Goal: Answer question/provide support: Share knowledge or assist other users

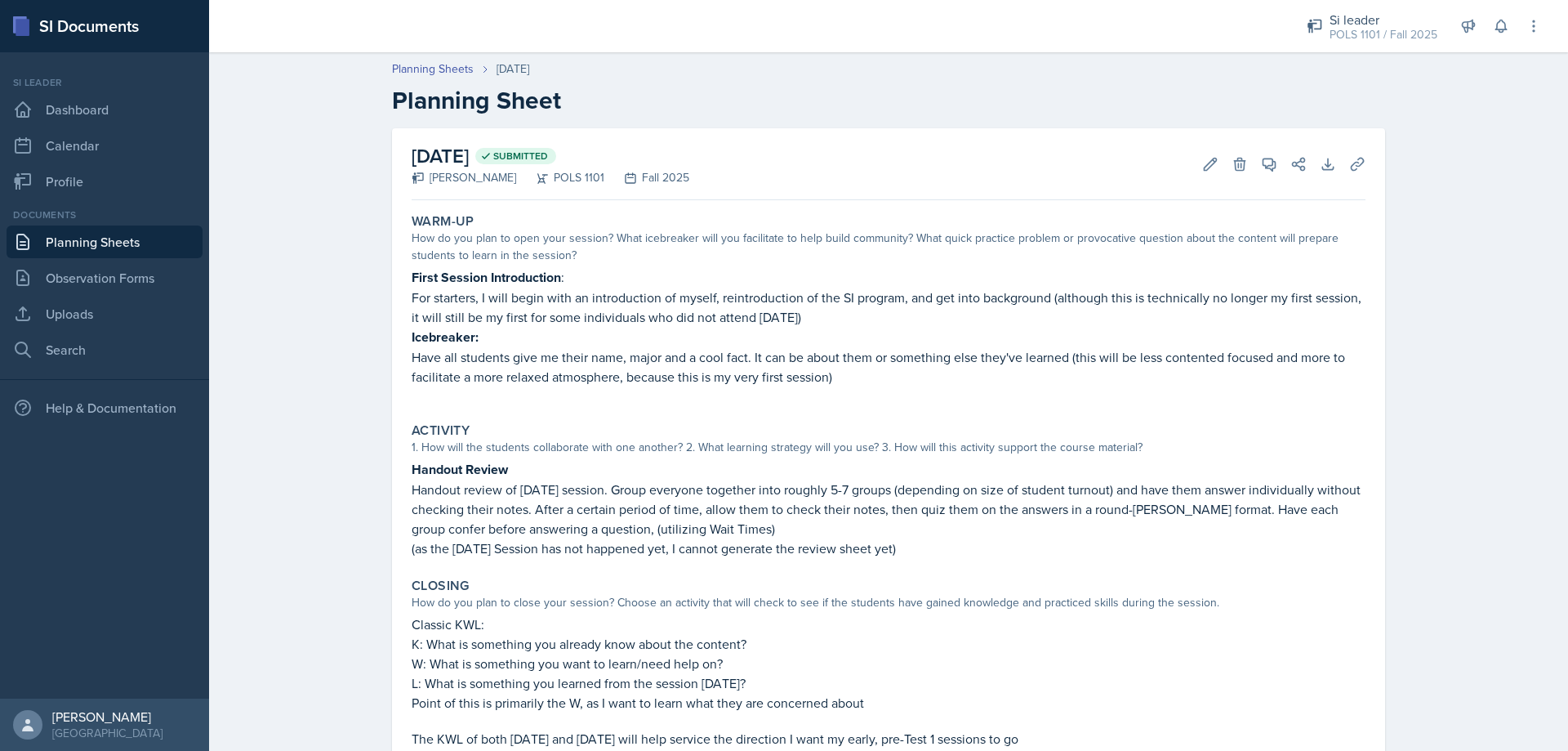
scroll to position [139, 0]
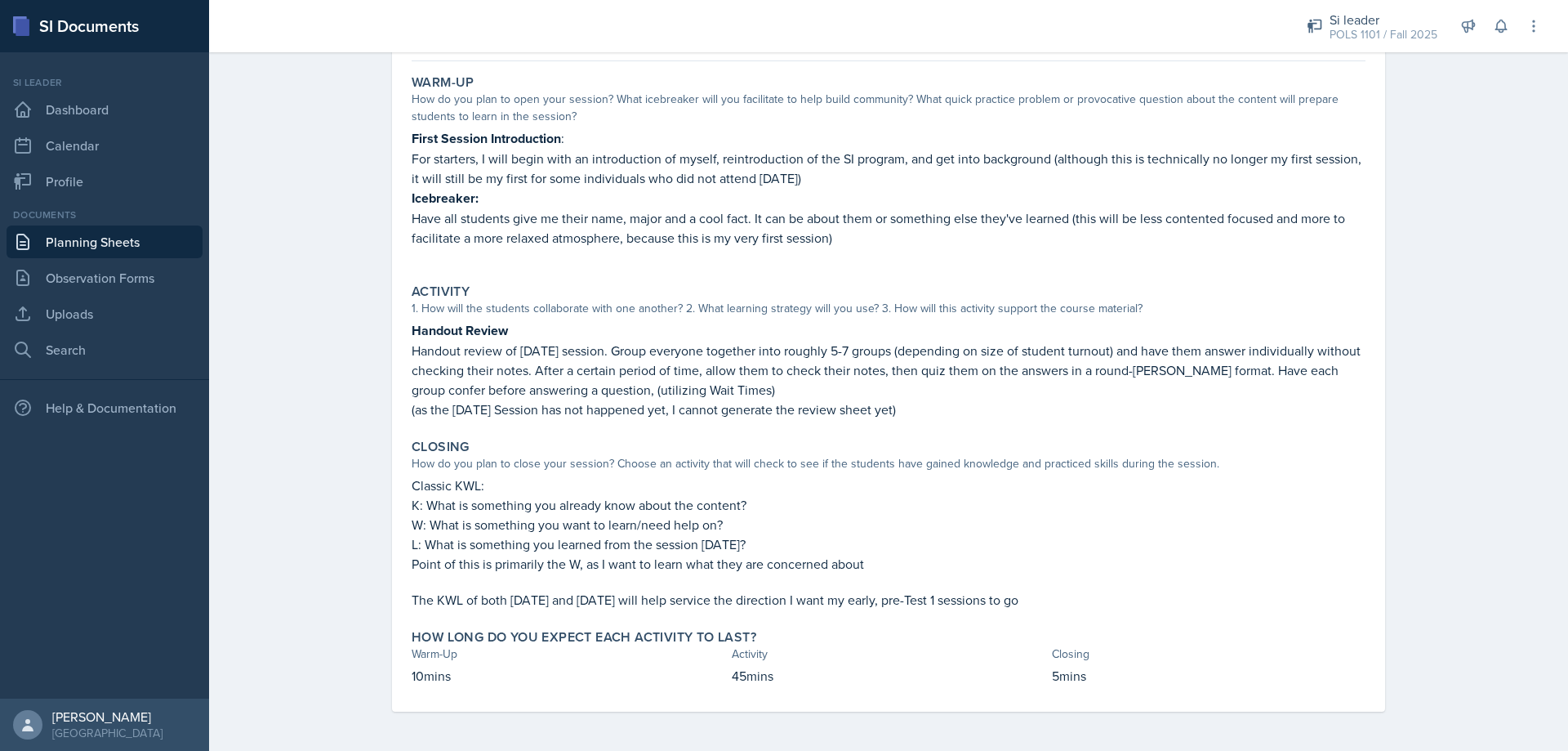
click at [118, 232] on link "Planning Sheets" at bounding box center [104, 241] width 196 height 32
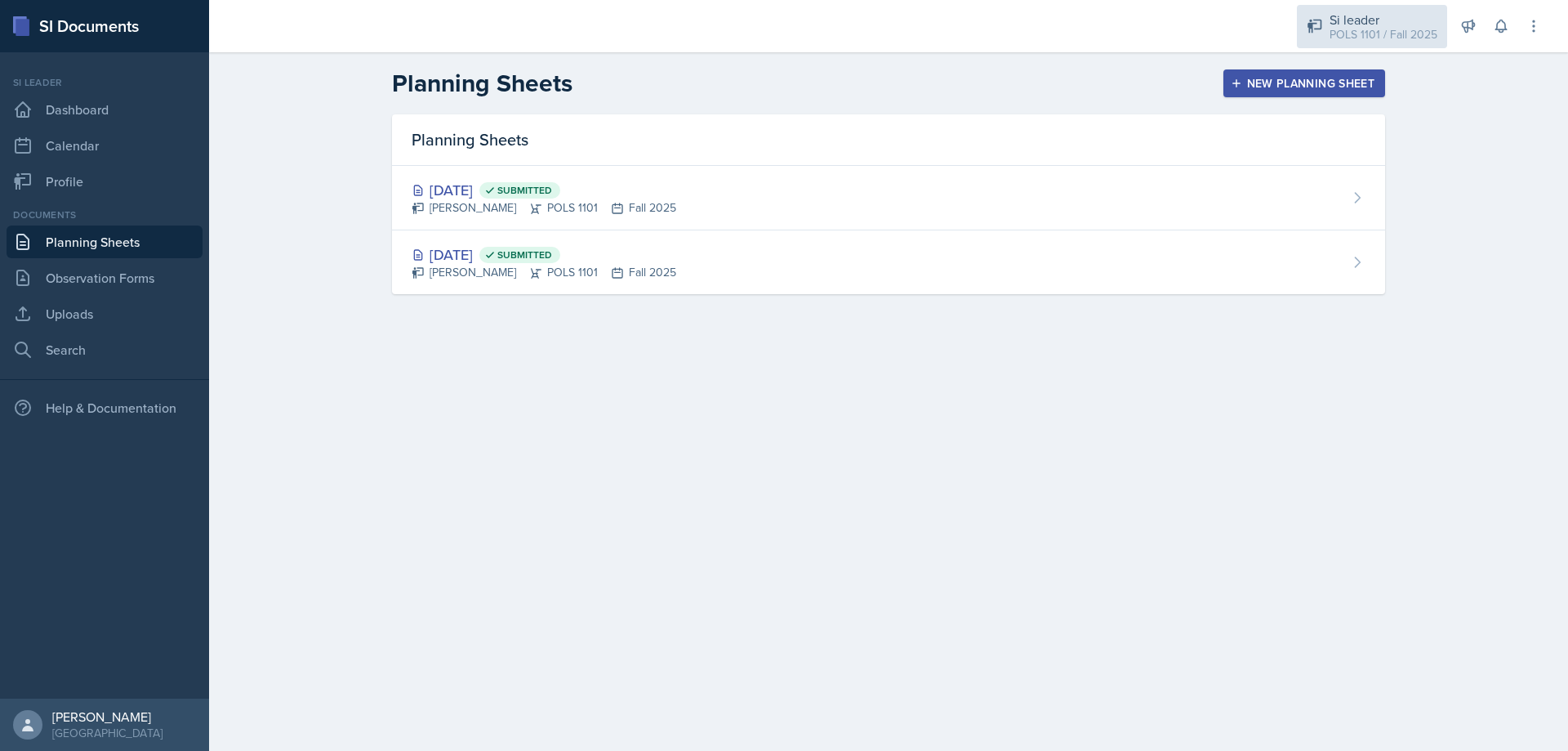
click at [1344, 29] on div "POLS 1101 / Fall 2025" at bounding box center [1383, 34] width 108 height 17
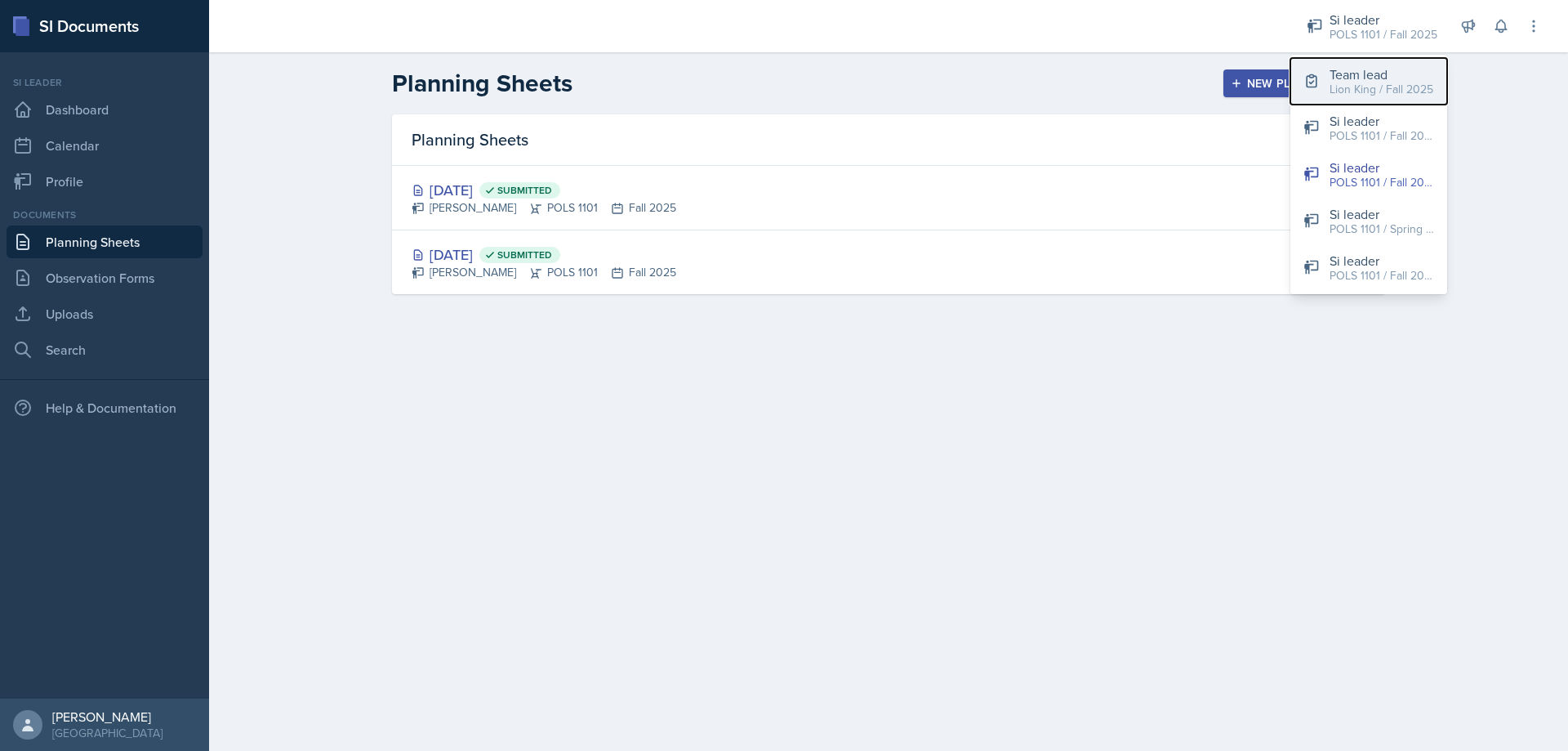
click at [1339, 79] on div "Team lead" at bounding box center [1381, 74] width 104 height 20
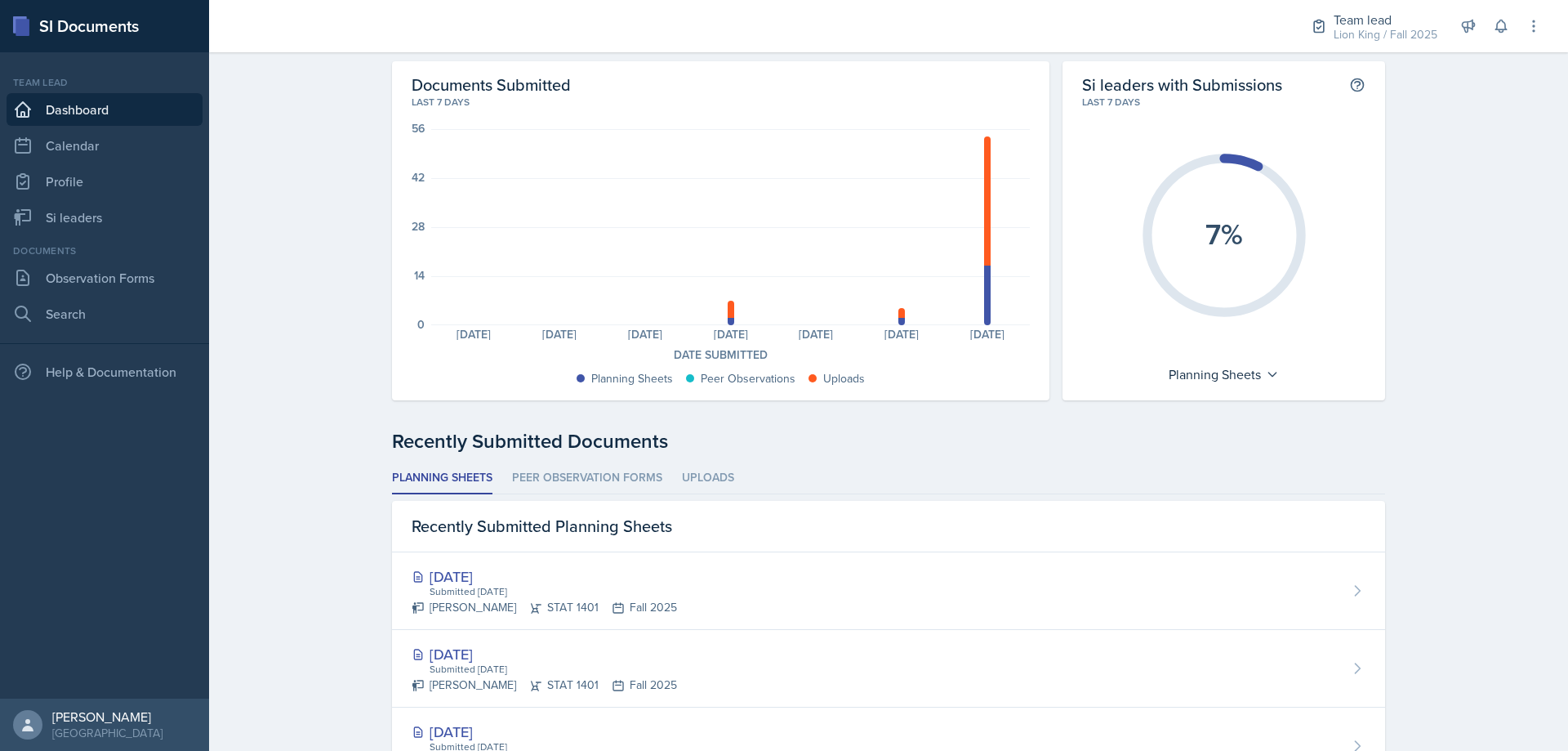
scroll to position [82, 0]
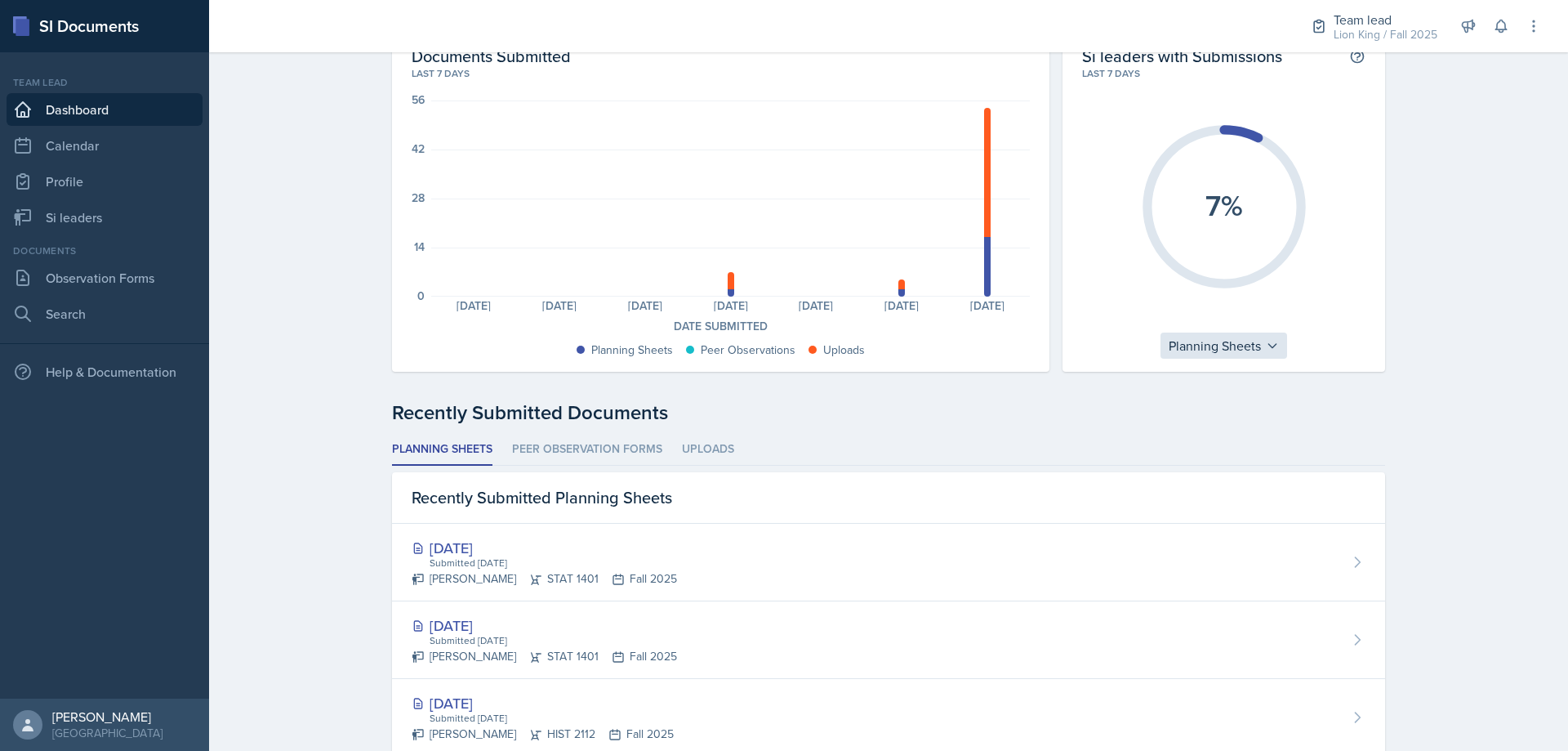
click at [1191, 347] on div "Planning Sheets" at bounding box center [1223, 345] width 126 height 26
click at [1039, 332] on div "Documents Submitted Last 7 days 56 42 28 14 0 Planning Sheets: 0 Planning Sheet…" at bounding box center [720, 202] width 658 height 339
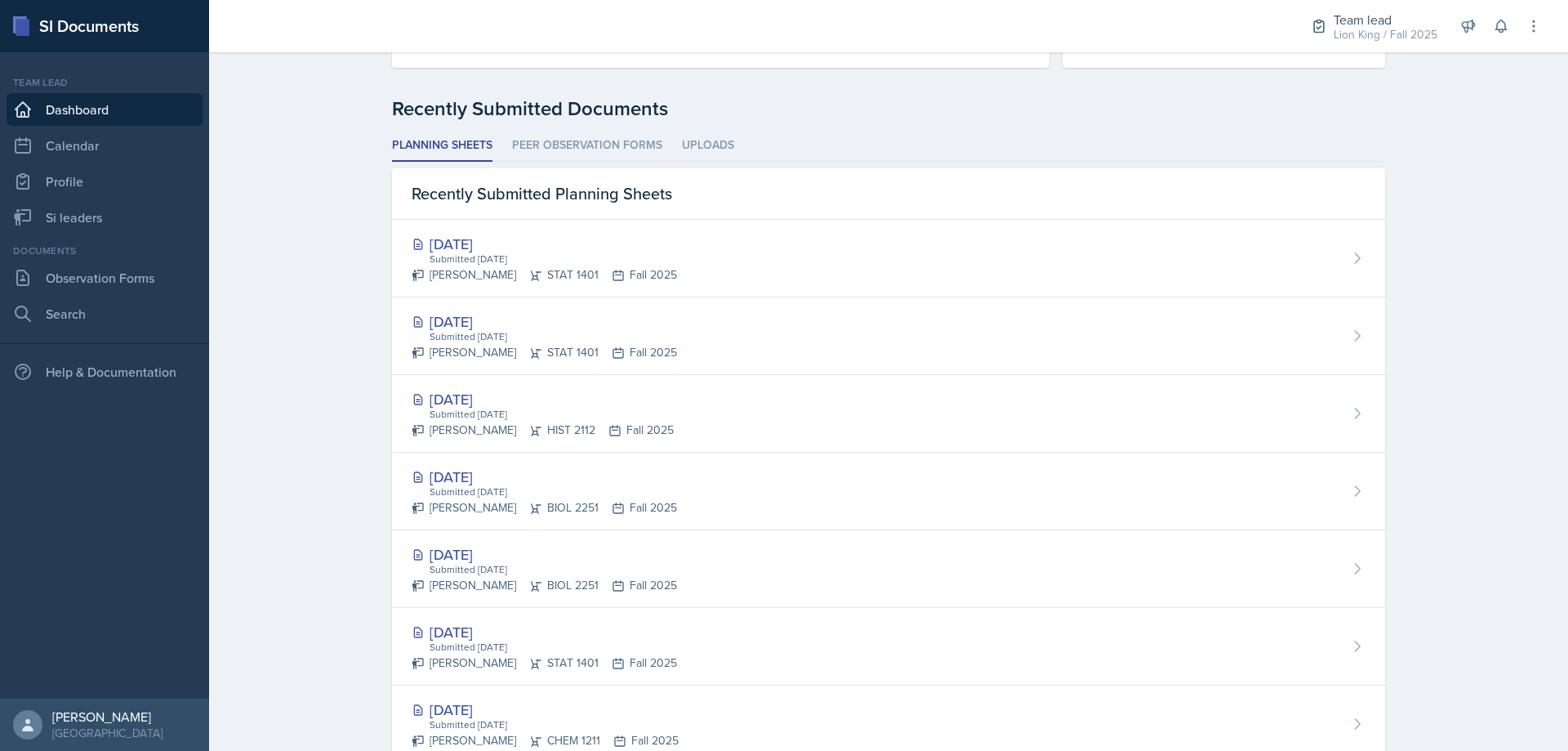
scroll to position [260, 0]
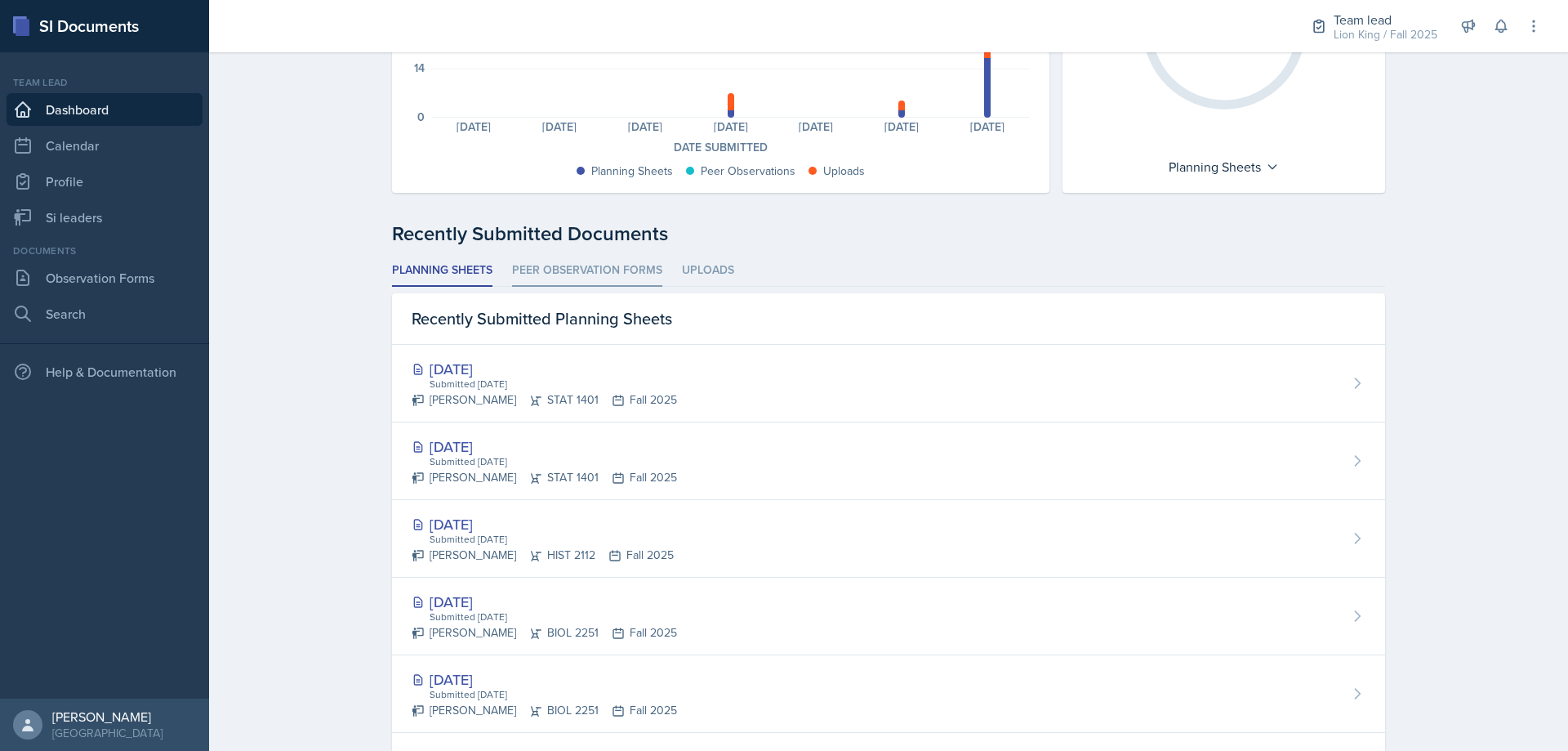
click at [594, 263] on li "Peer Observation Forms" at bounding box center [587, 271] width 150 height 32
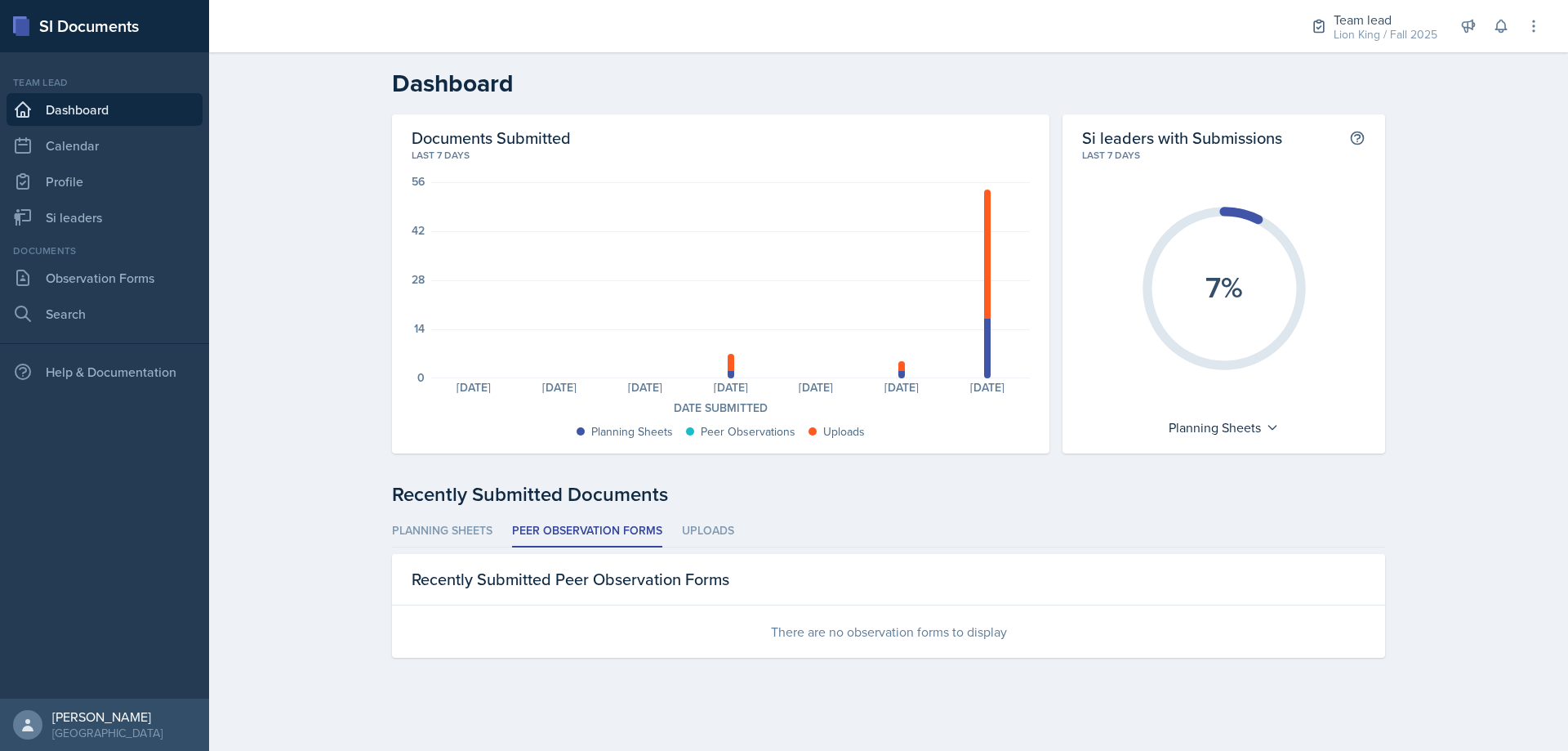
scroll to position [0, 0]
click at [724, 534] on li "Uploads" at bounding box center [708, 531] width 52 height 32
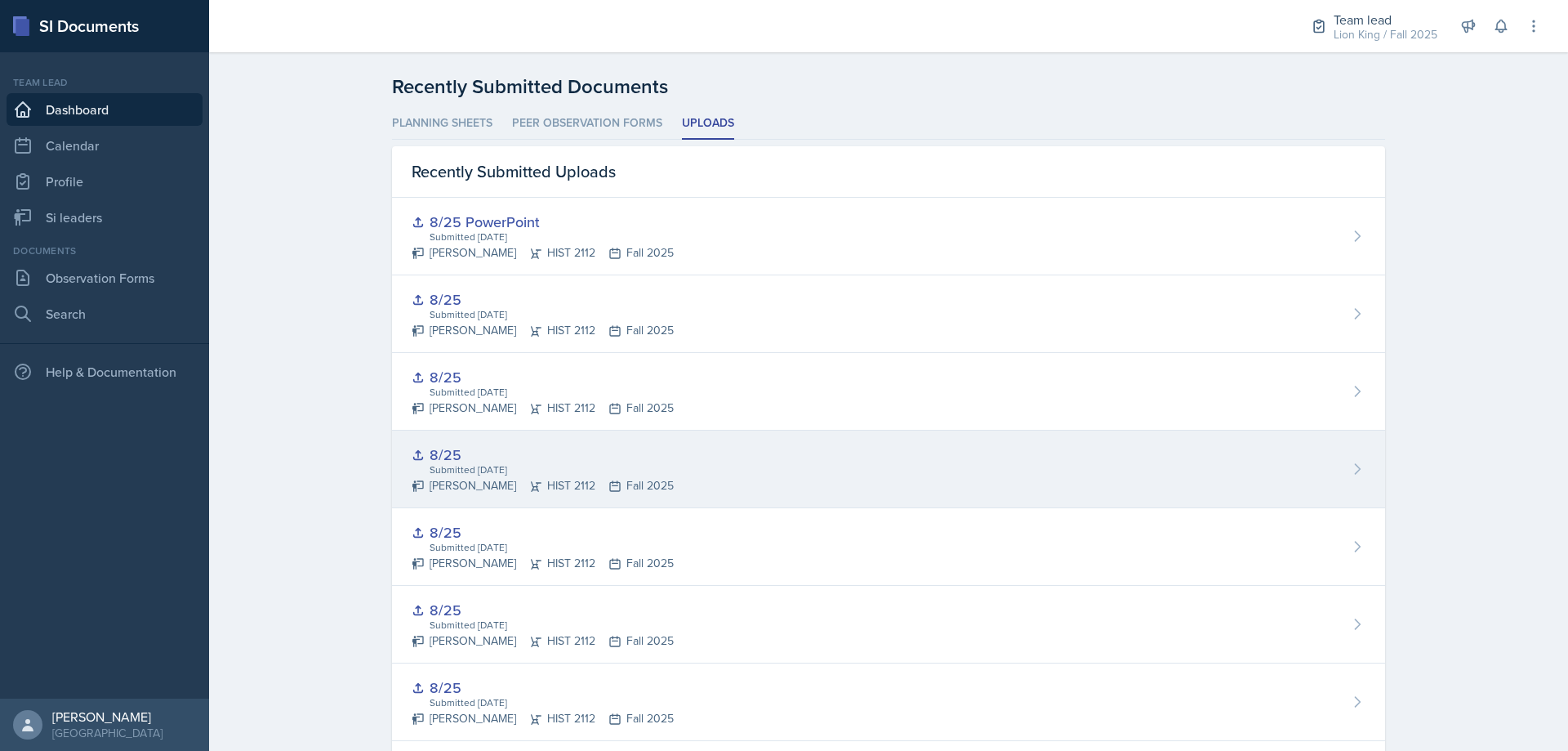
scroll to position [408, 0]
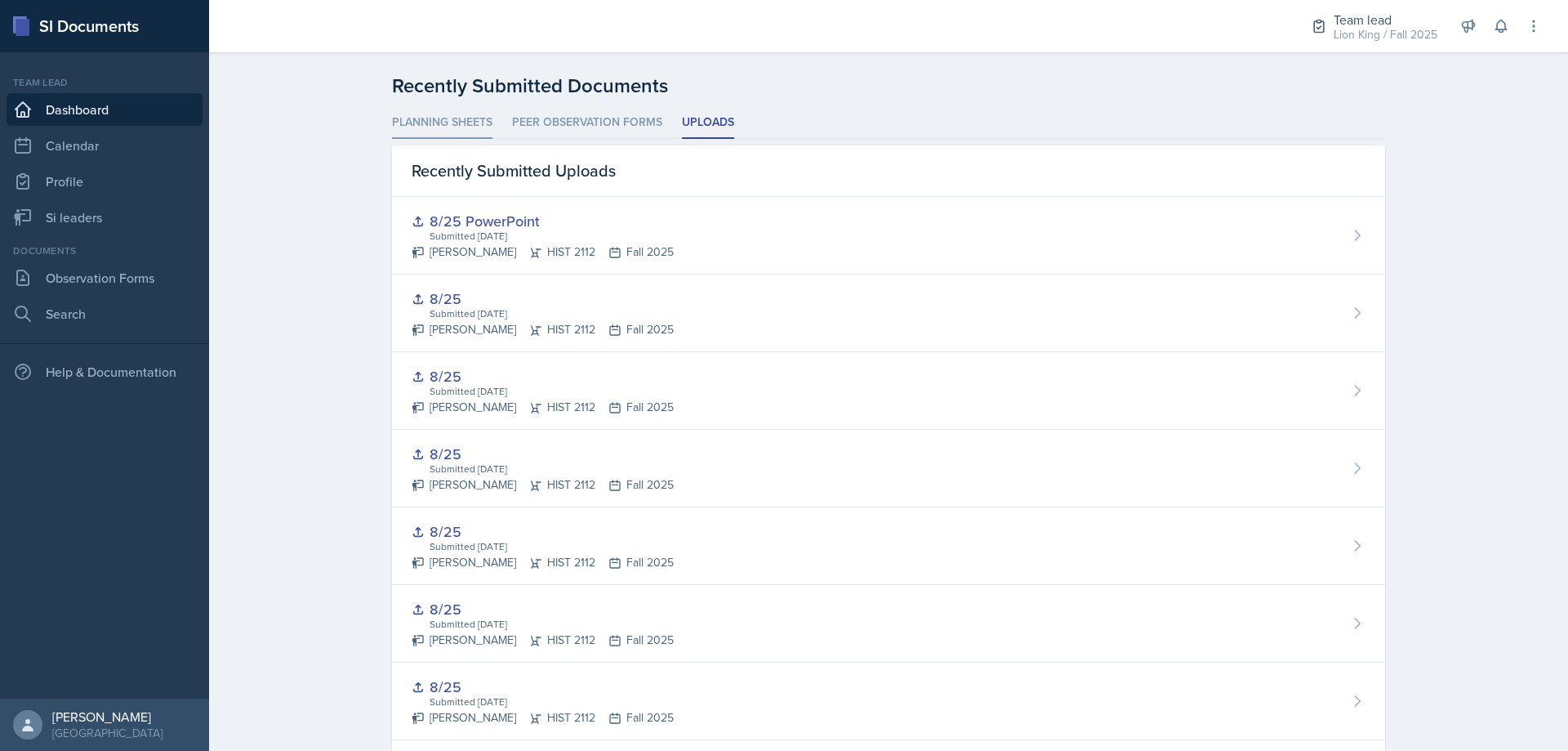
click at [468, 136] on li "Planning Sheets" at bounding box center [442, 123] width 100 height 32
click at [1439, 679] on div "Dashboard Documents Submitted Last 7 days 56 42 28 14 0 Planning Sheets: 0 Plan…" at bounding box center [888, 327] width 1359 height 1367
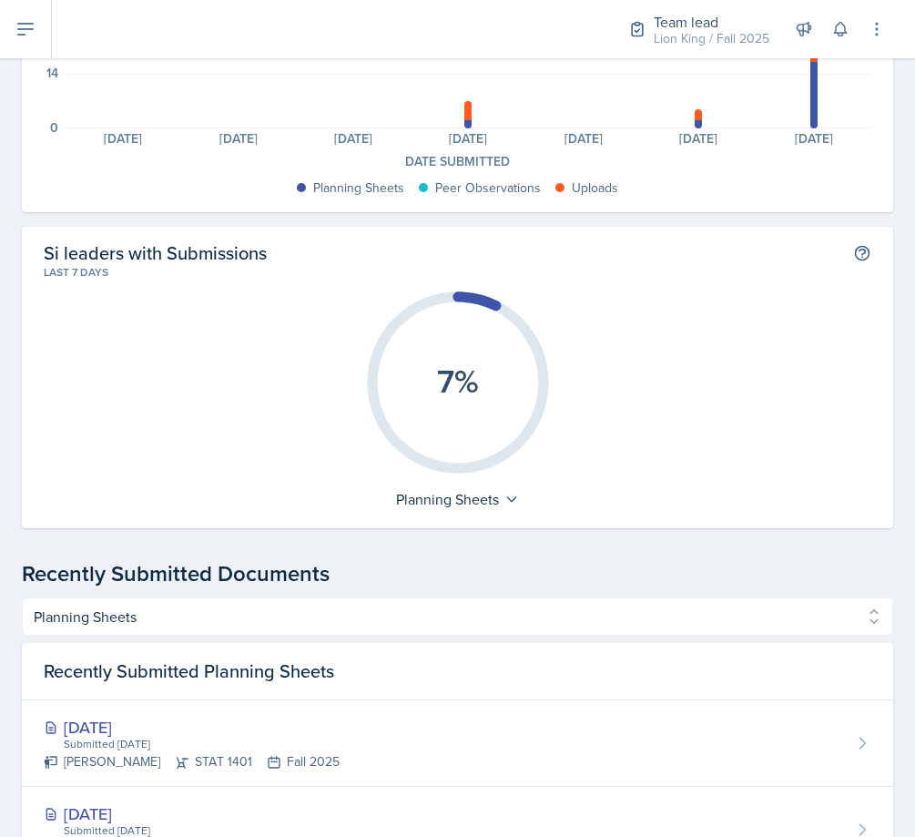
scroll to position [0, 0]
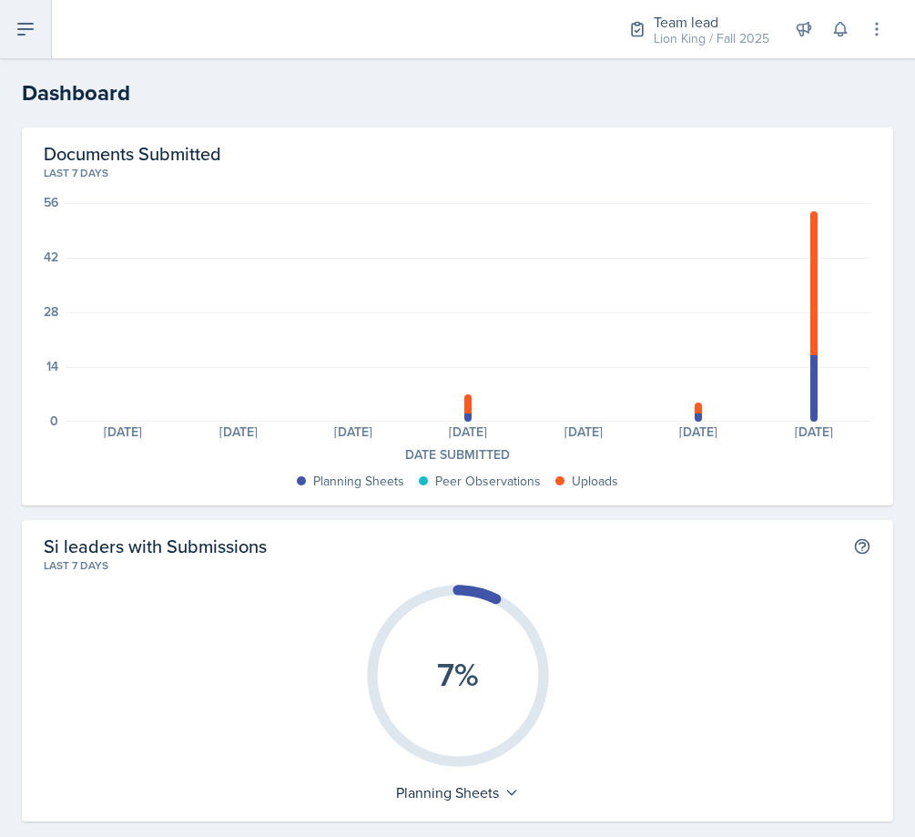
click at [25, 20] on icon at bounding box center [26, 29] width 22 height 22
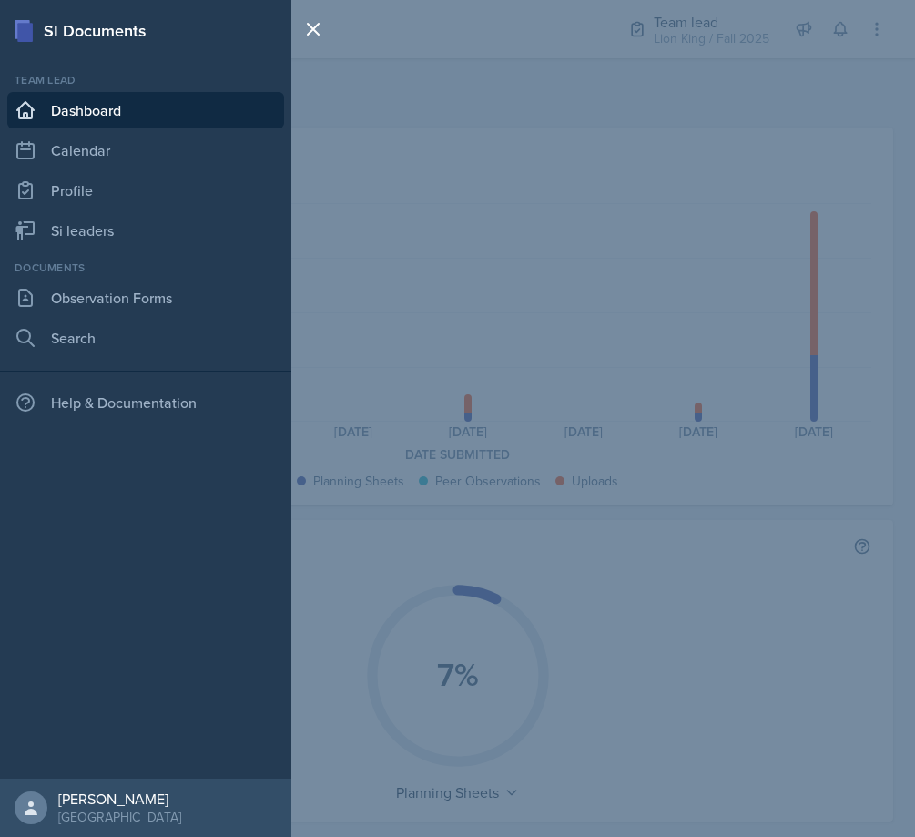
click at [451, 123] on div "SI Documents Team lead Dashboard Calendar Profile Si leaders Documents Observat…" at bounding box center [457, 418] width 915 height 837
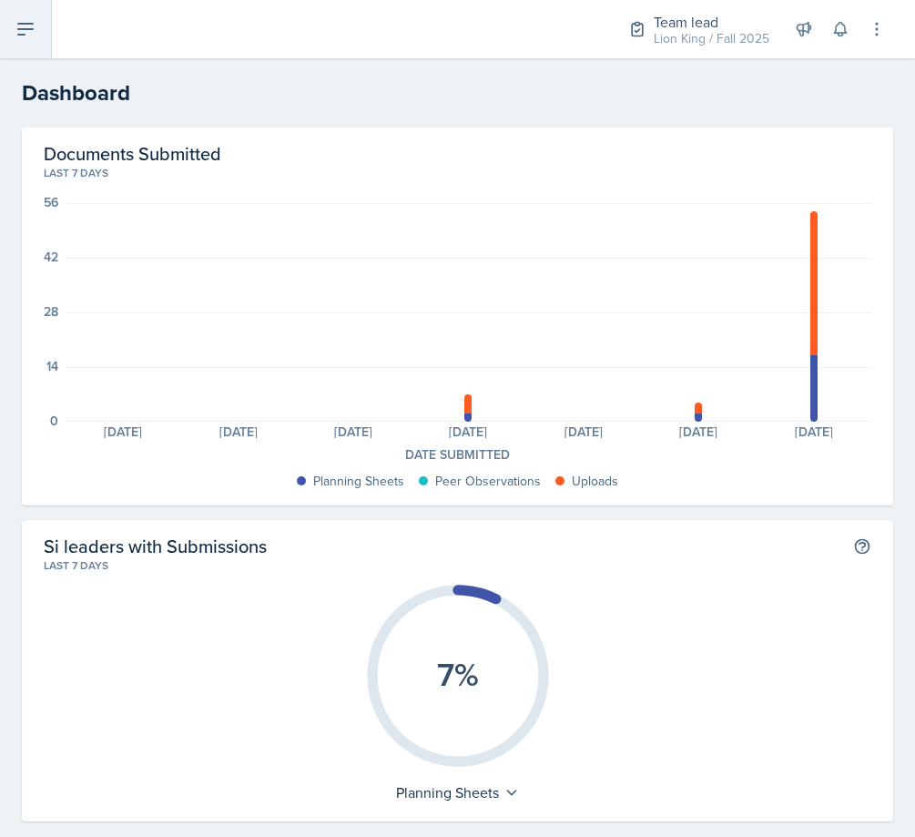
click at [30, 15] on button at bounding box center [26, 29] width 52 height 58
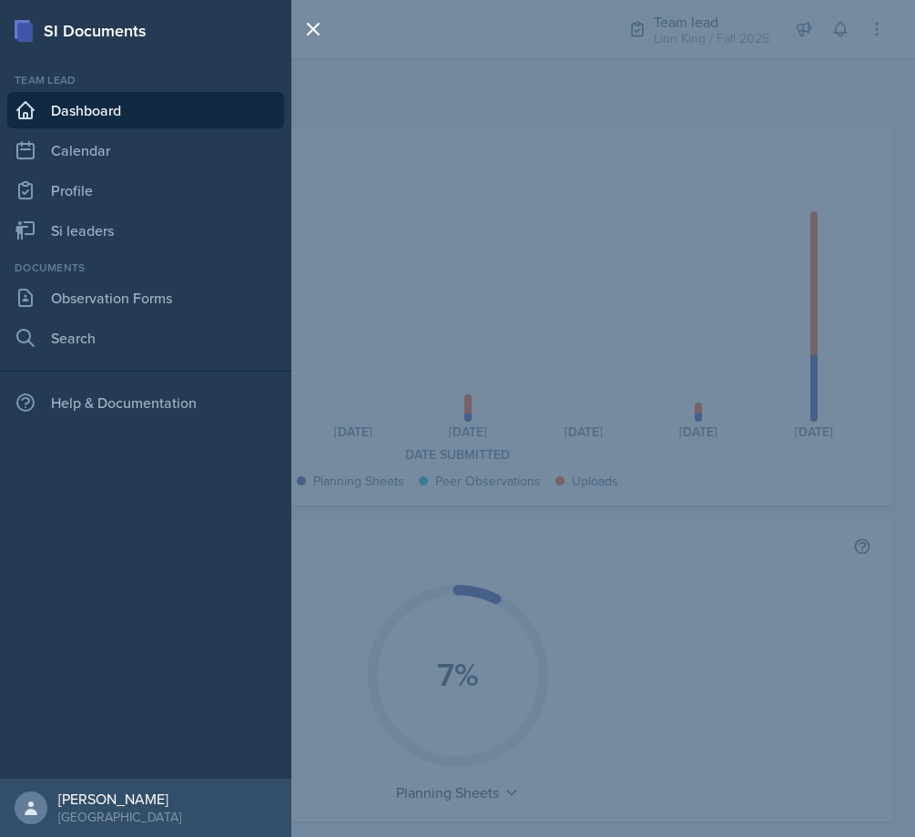
click at [160, 116] on link "Dashboard" at bounding box center [145, 110] width 277 height 36
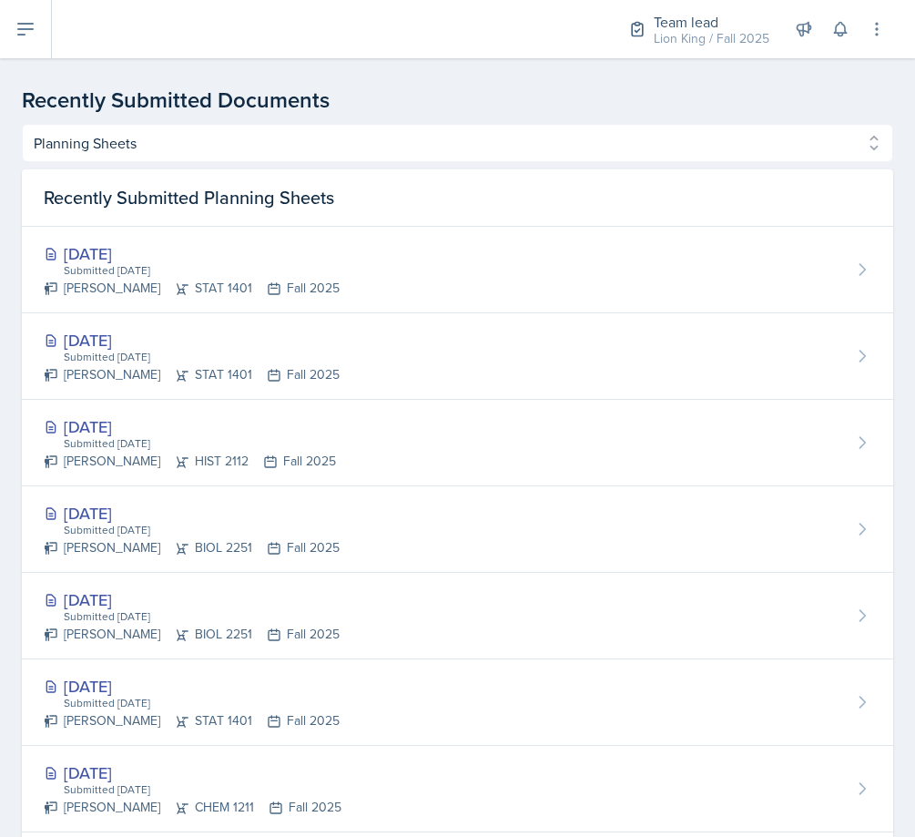
scroll to position [819, 0]
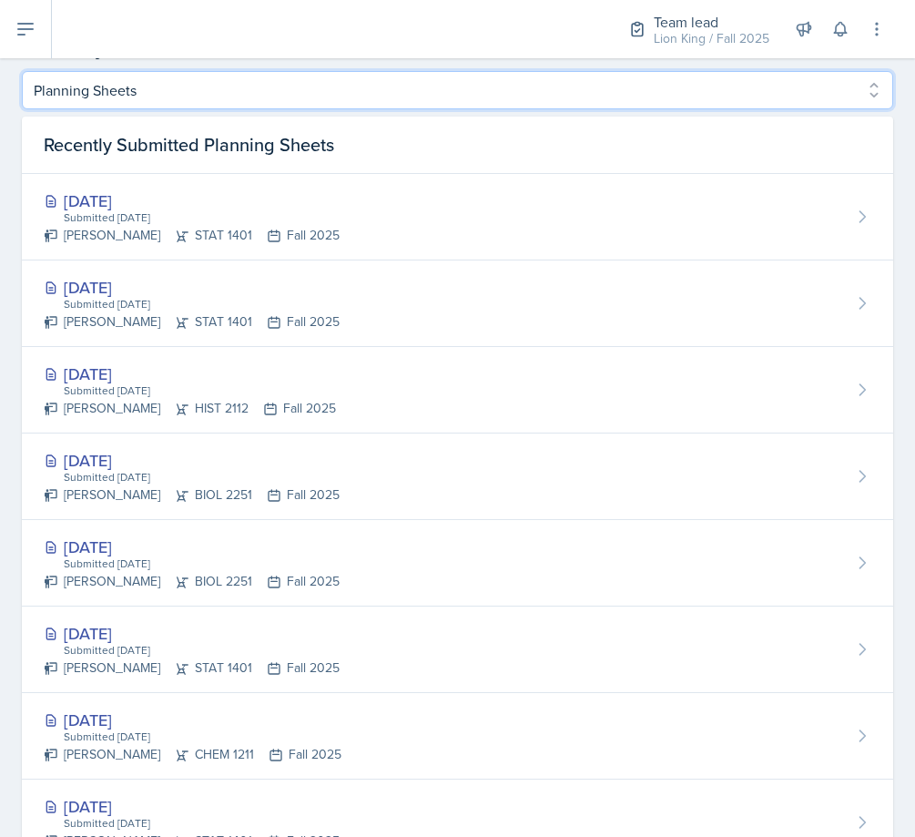
click at [406, 86] on select "Planning Sheets Peer Observation Forms Uploads" at bounding box center [457, 90] width 871 height 38
click at [22, 71] on select "Planning Sheets Peer Observation Forms Uploads" at bounding box center [457, 90] width 871 height 38
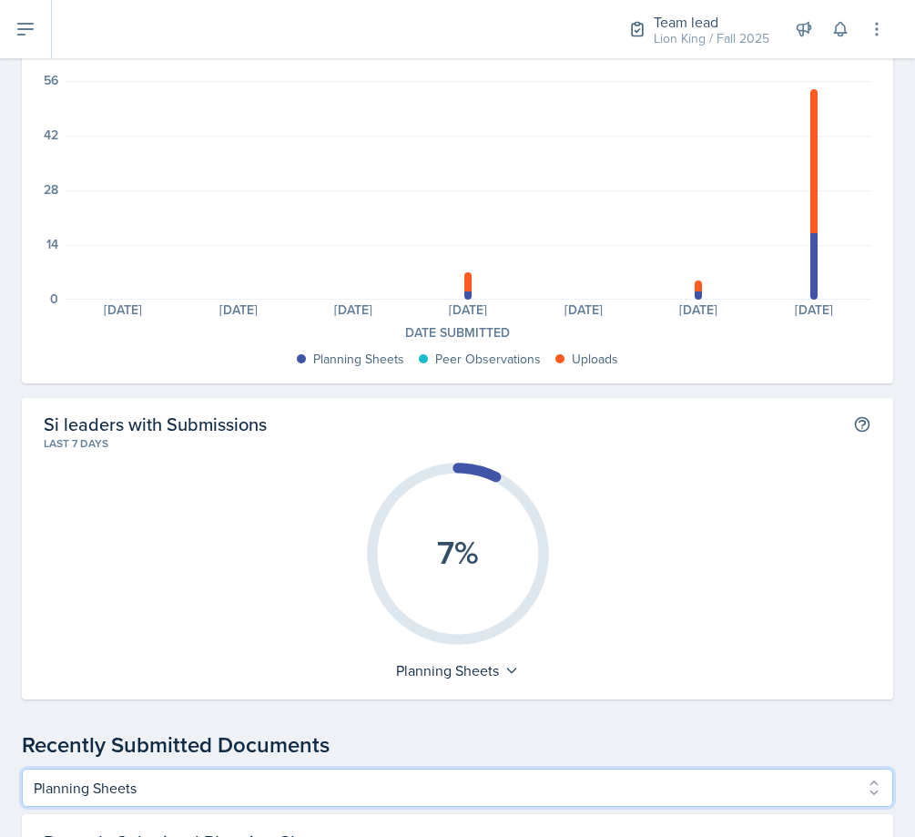
scroll to position [0, 0]
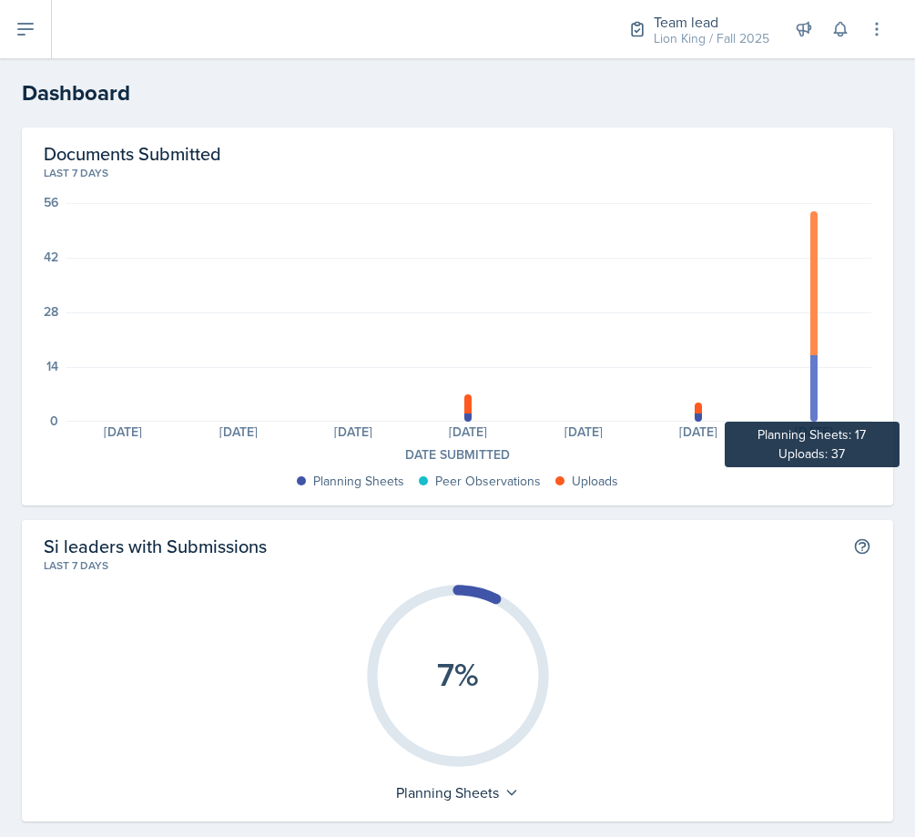
click at [810, 247] on div at bounding box center [813, 283] width 7 height 145
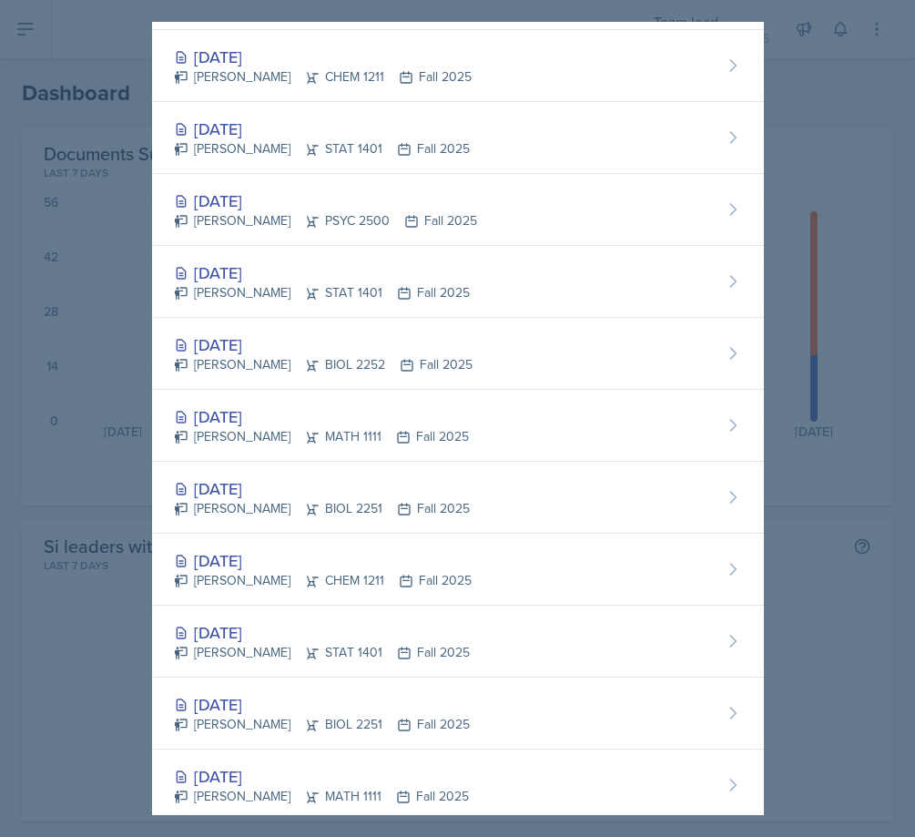
scroll to position [364, 0]
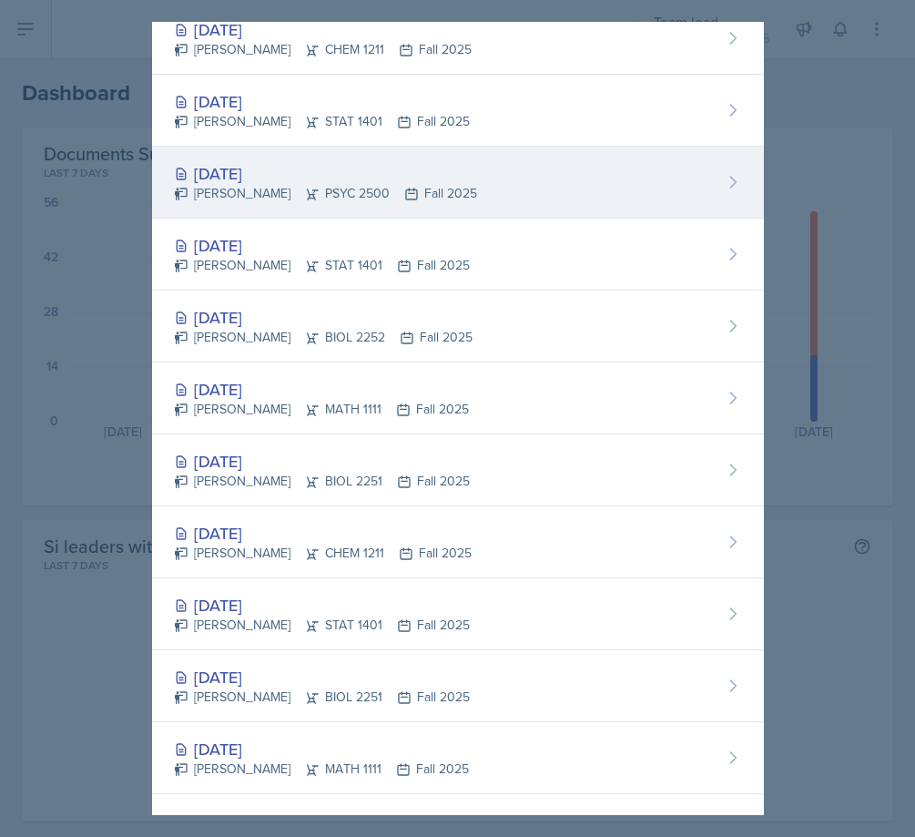
click at [578, 173] on div "[DATE] [PERSON_NAME] PSYC 2500 Fall 2025" at bounding box center [458, 183] width 612 height 72
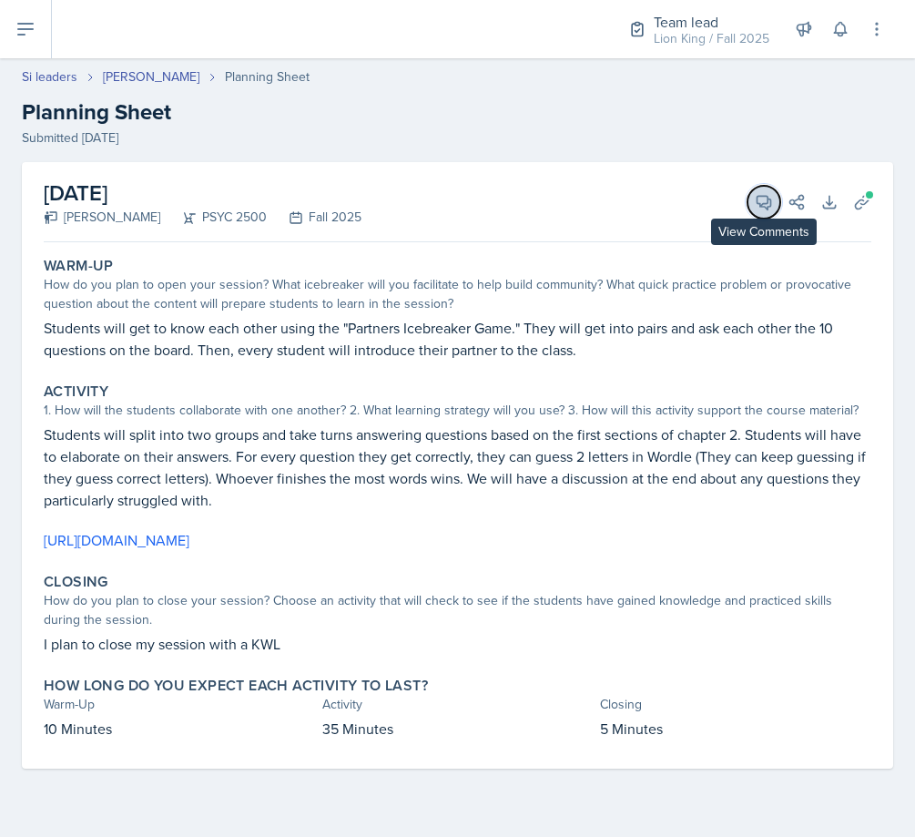
click at [760, 196] on icon at bounding box center [764, 203] width 14 height 14
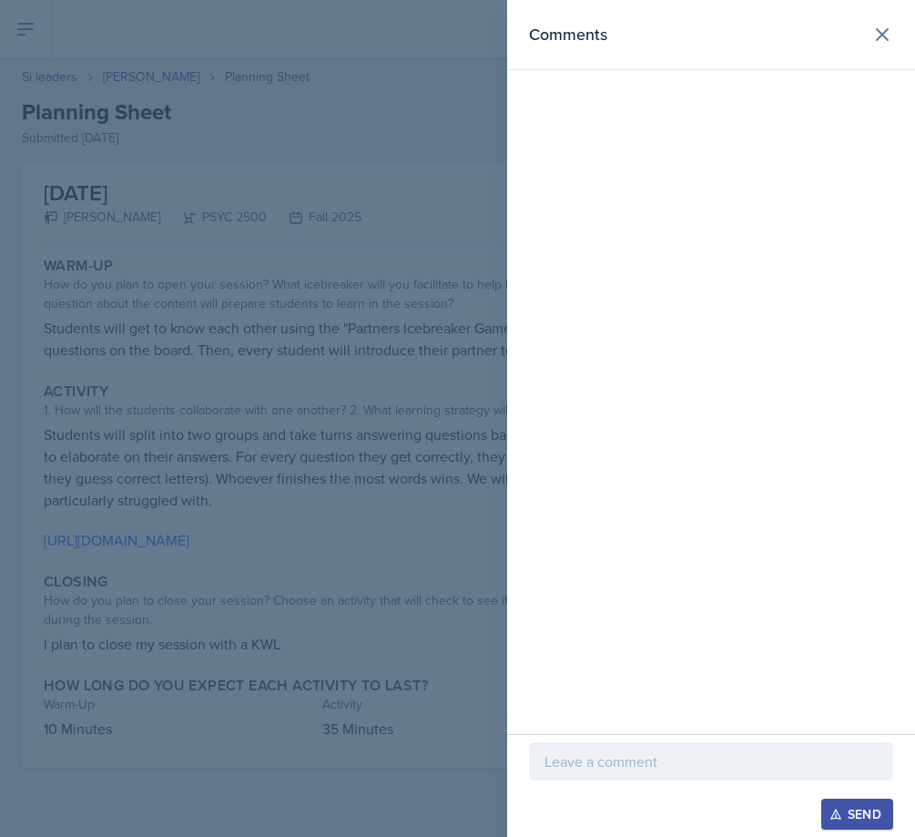
click at [717, 755] on p at bounding box center [710, 761] width 333 height 22
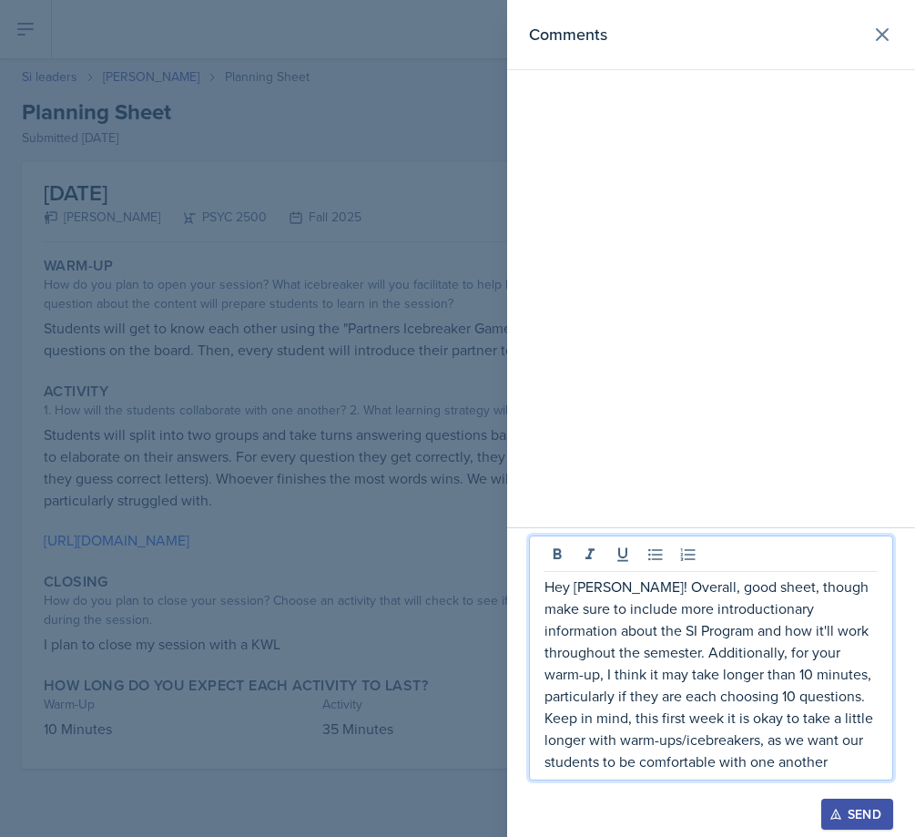
click at [846, 810] on div "Send" at bounding box center [857, 813] width 48 height 15
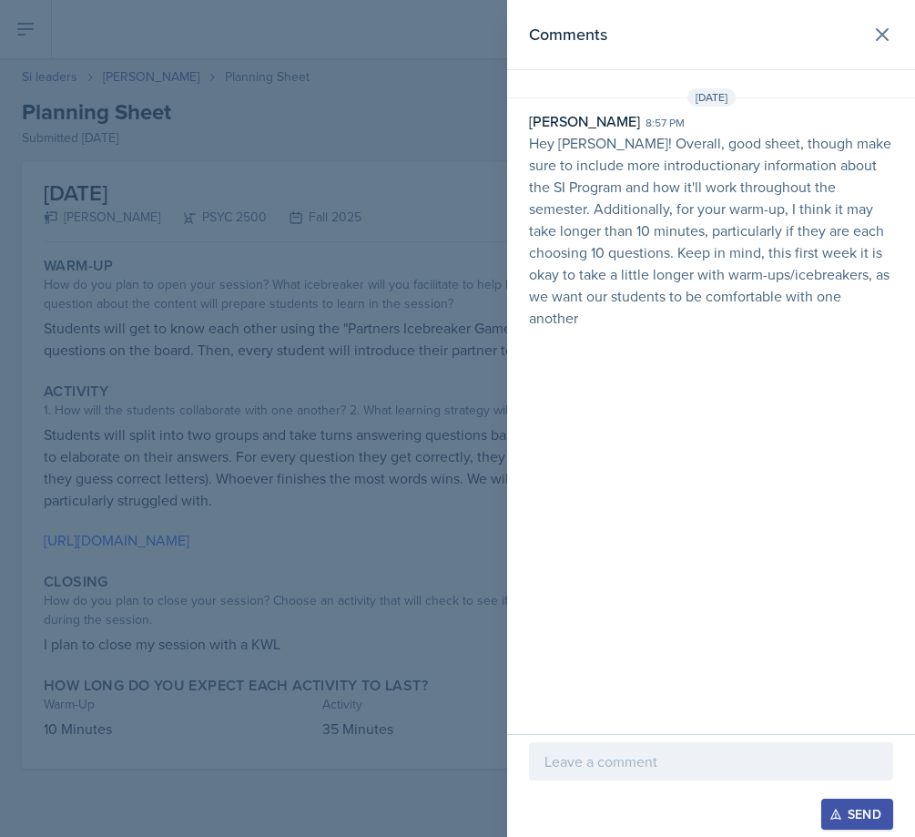
click at [397, 115] on div at bounding box center [457, 418] width 915 height 837
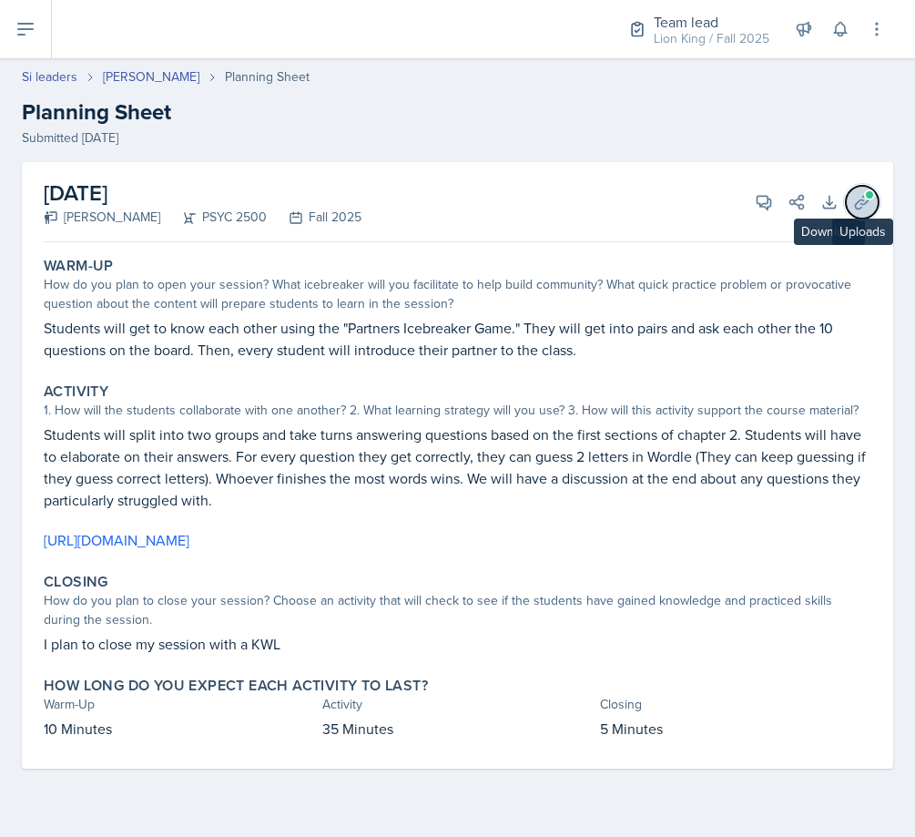
click at [856, 201] on icon at bounding box center [862, 202] width 18 height 18
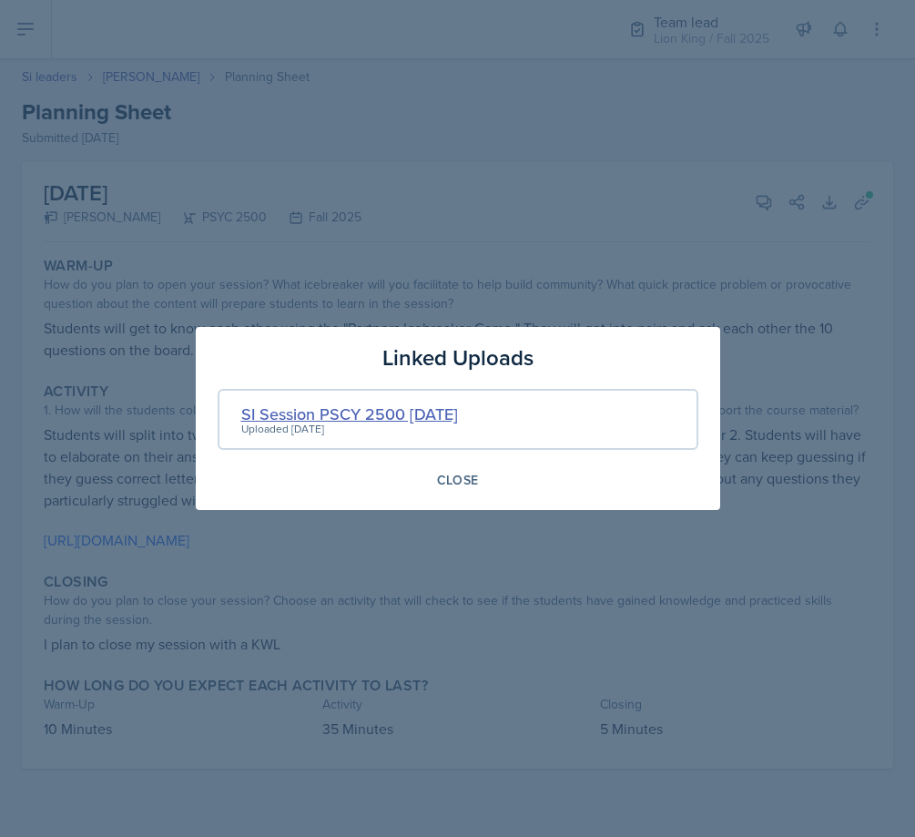
click at [447, 419] on div "SI Session PSCY 2500 [DATE]" at bounding box center [349, 413] width 217 height 25
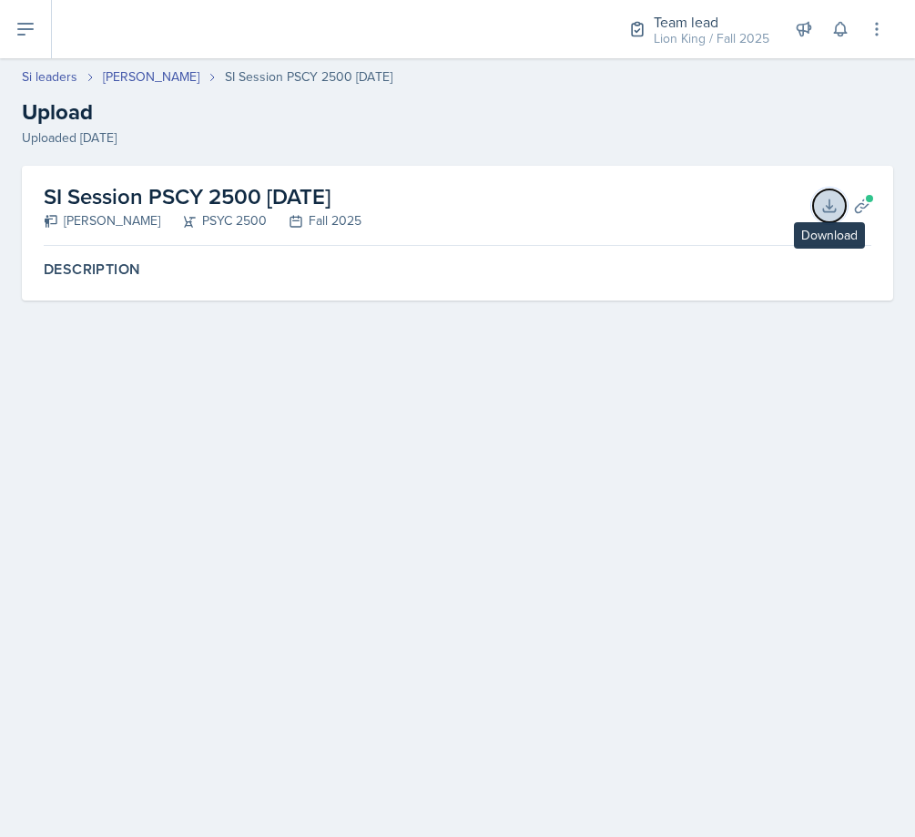
click at [834, 208] on icon at bounding box center [829, 206] width 18 height 18
click at [269, 117] on h2 "Upload" at bounding box center [457, 112] width 871 height 33
click at [148, 71] on link "[PERSON_NAME]" at bounding box center [151, 76] width 96 height 19
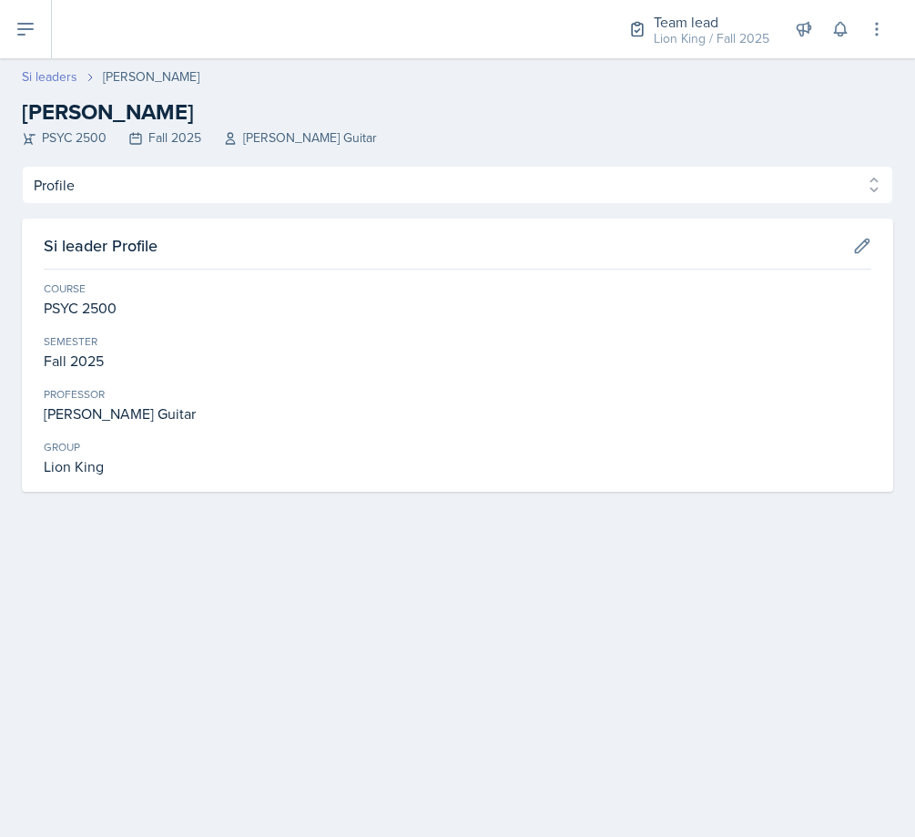
click at [45, 76] on link "Si leaders" at bounding box center [50, 76] width 56 height 19
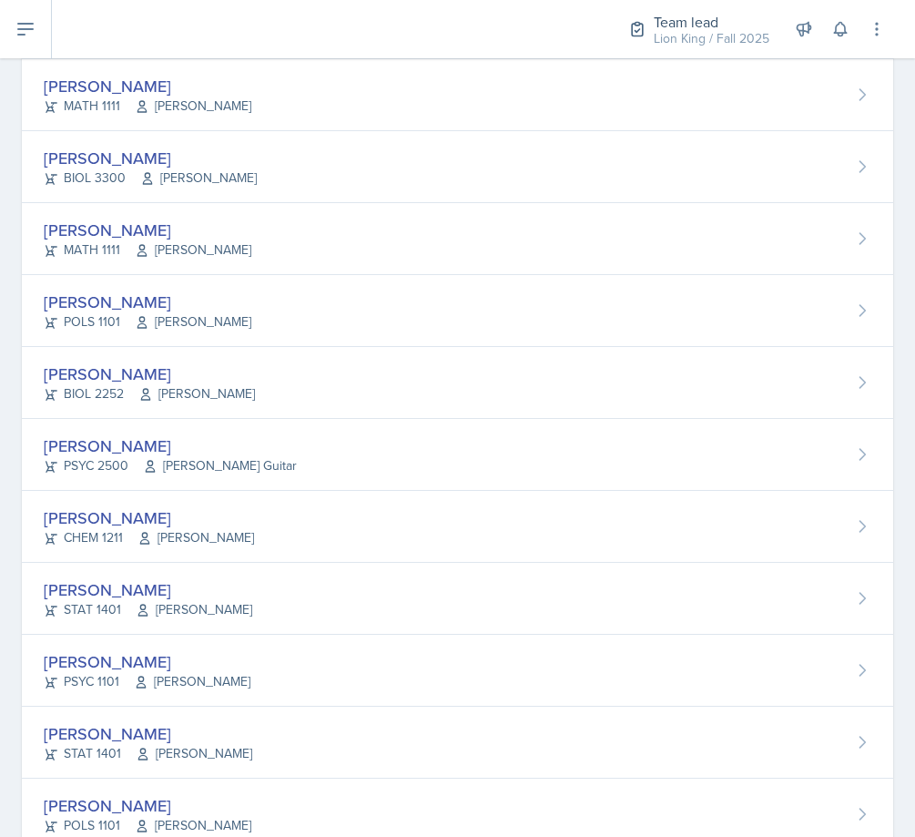
scroll to position [273, 0]
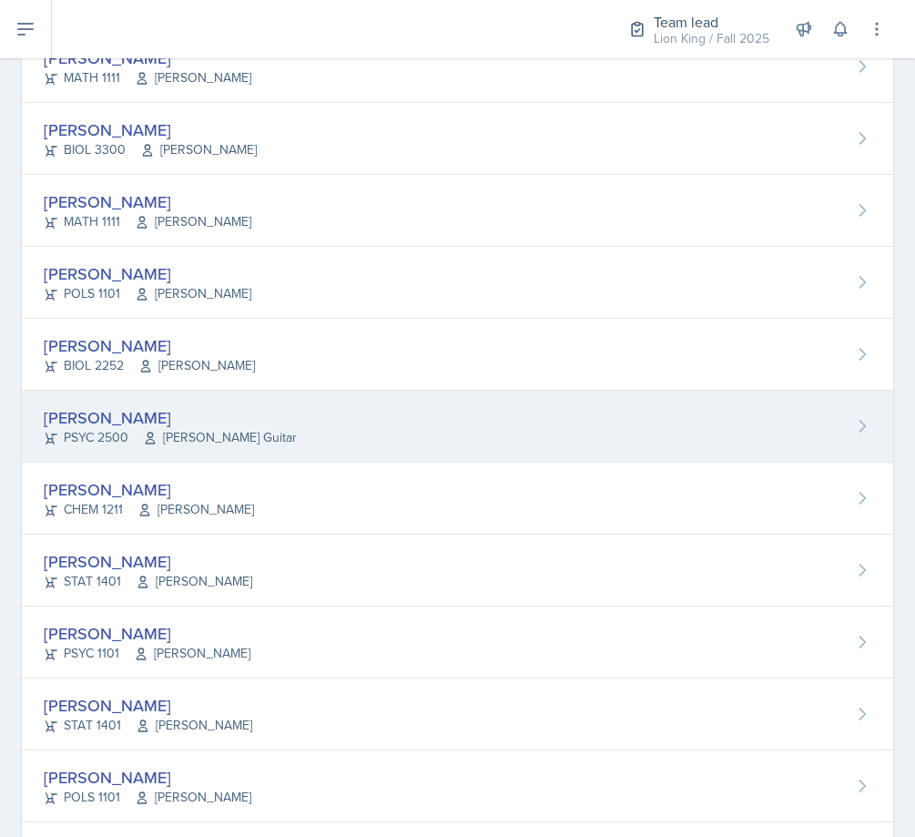
click at [220, 415] on div "[PERSON_NAME]" at bounding box center [170, 417] width 253 height 25
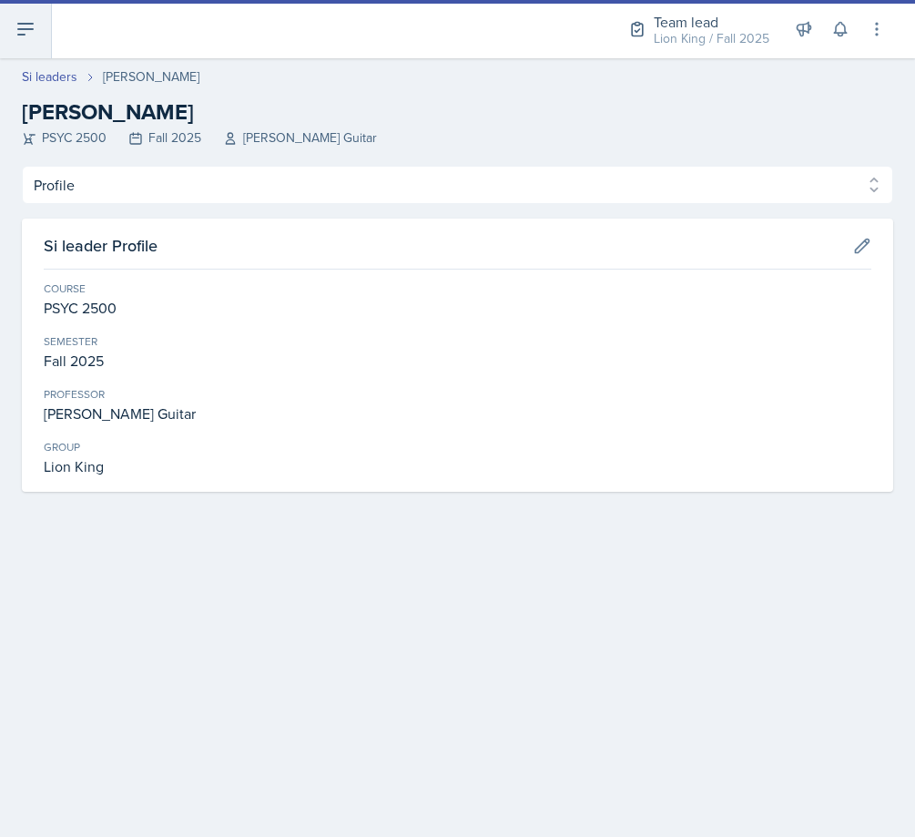
click at [36, 42] on button at bounding box center [26, 29] width 52 height 58
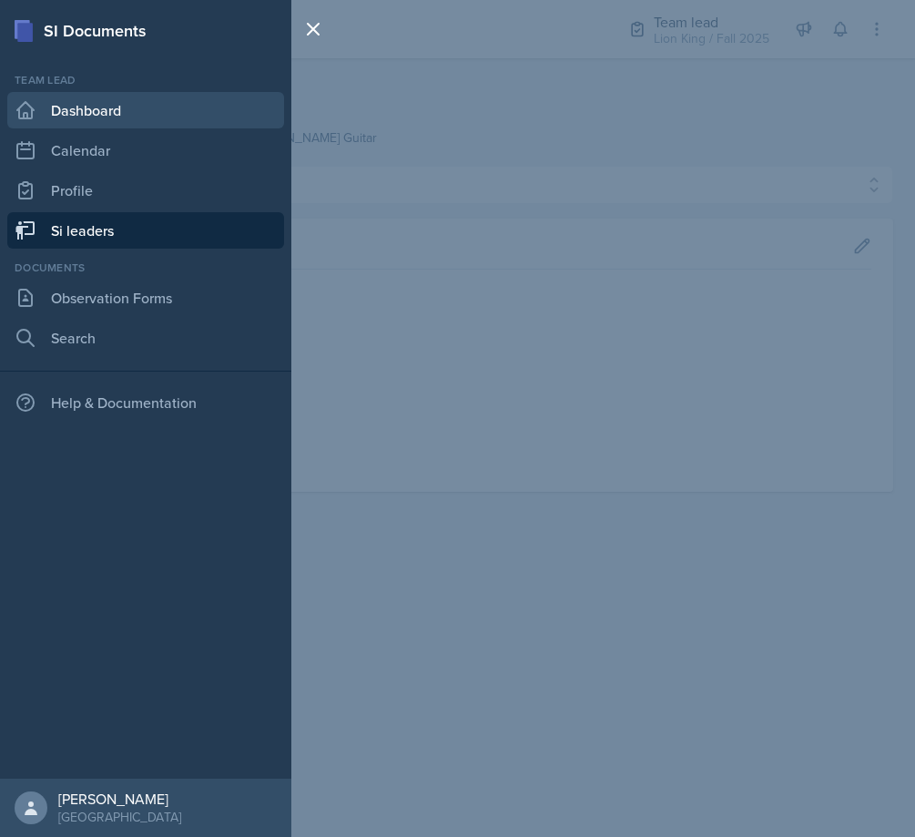
click at [125, 114] on link "Dashboard" at bounding box center [145, 110] width 277 height 36
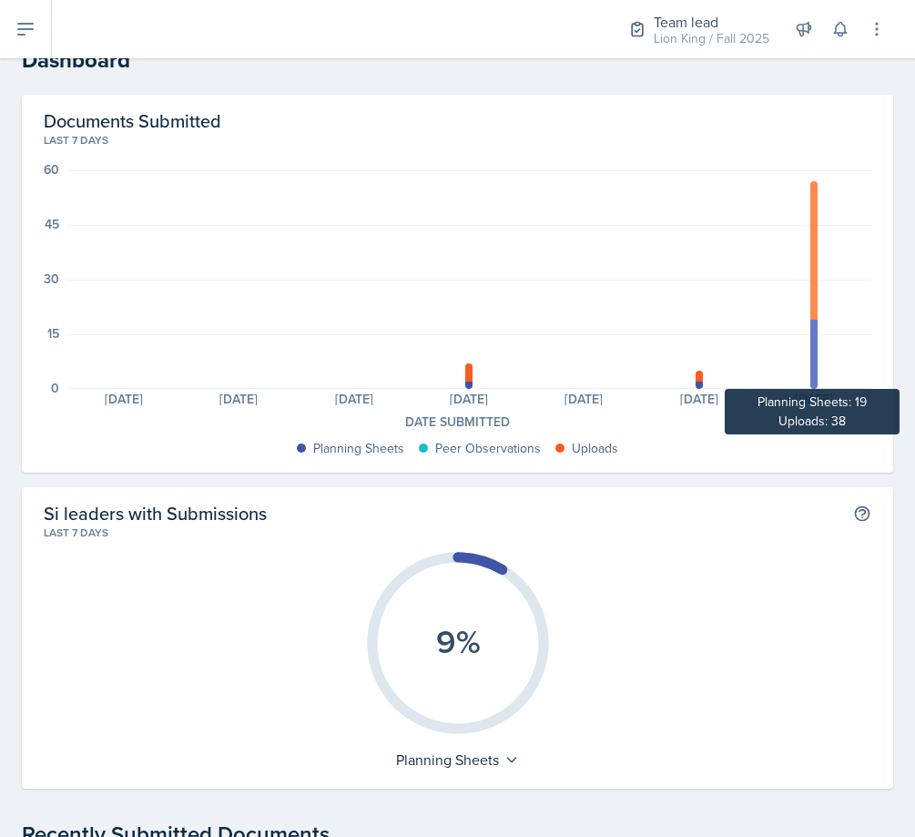
scroll to position [91, 0]
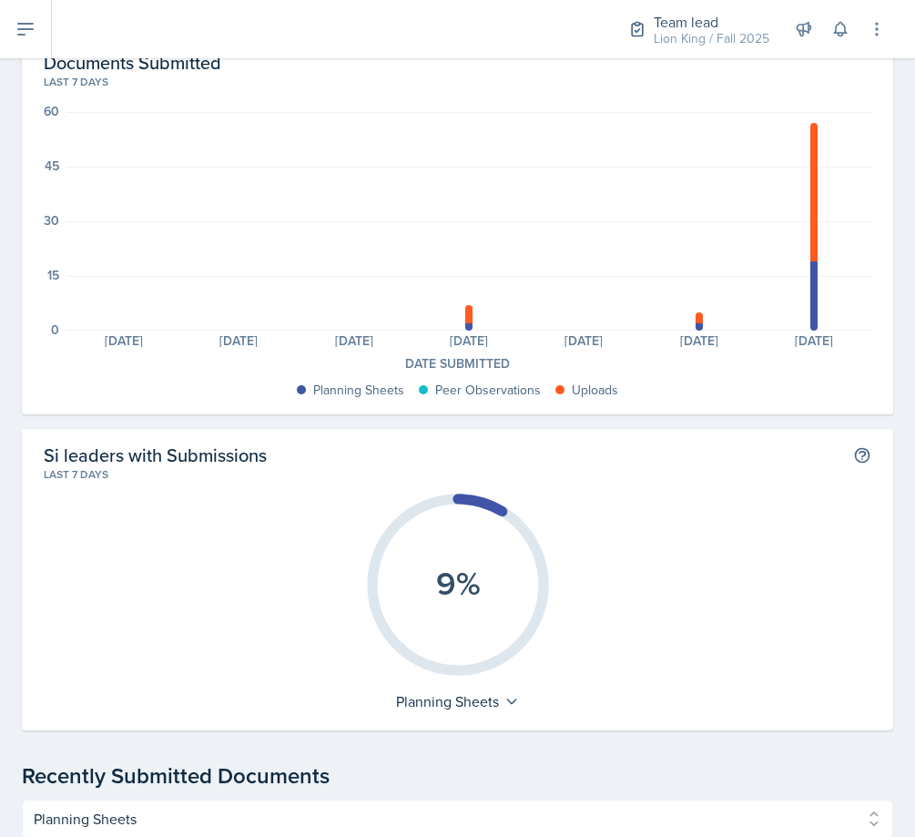
click at [808, 184] on div "Planning Sheets: 0 Planning Sheets: 0 Planning Sheets: 0 Planning Sheets: 2 Upl…" at bounding box center [468, 221] width 805 height 218
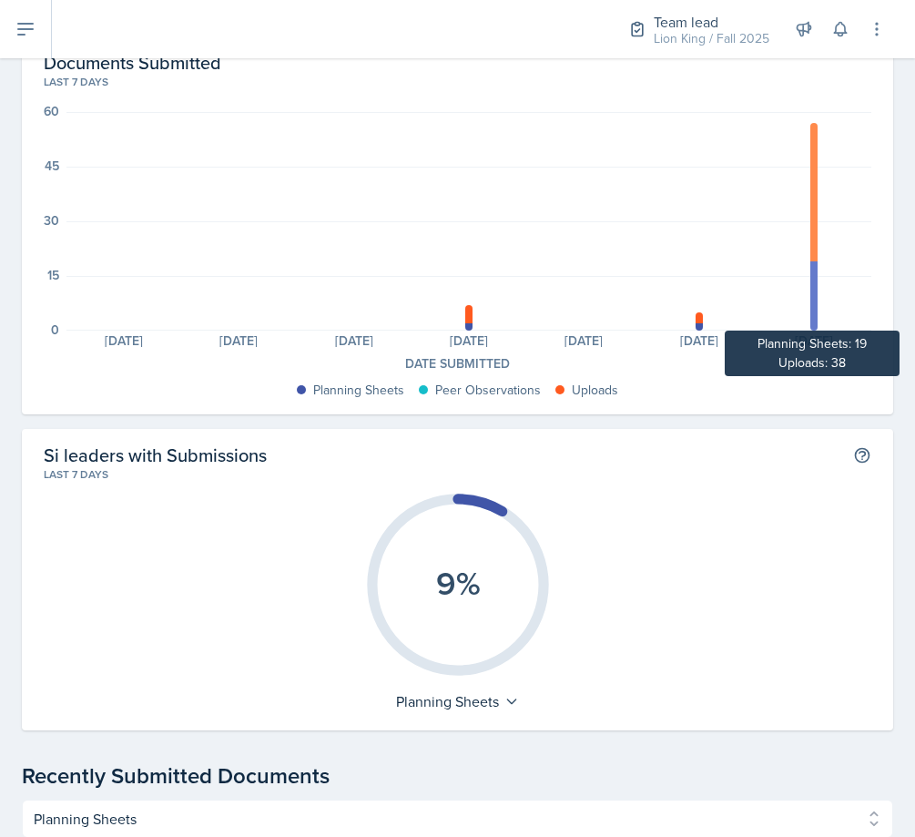
click at [810, 184] on div at bounding box center [813, 192] width 7 height 138
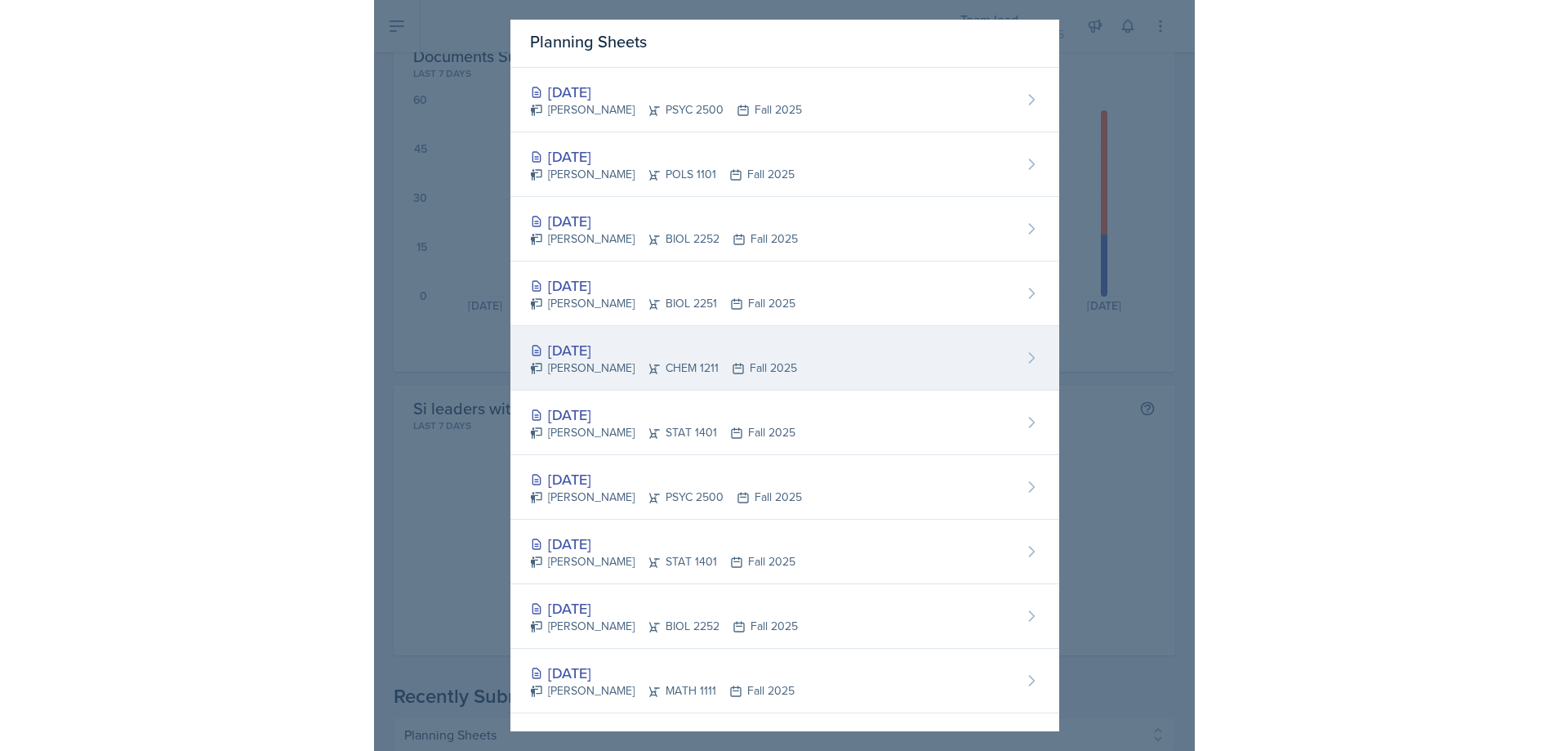
scroll to position [0, 0]
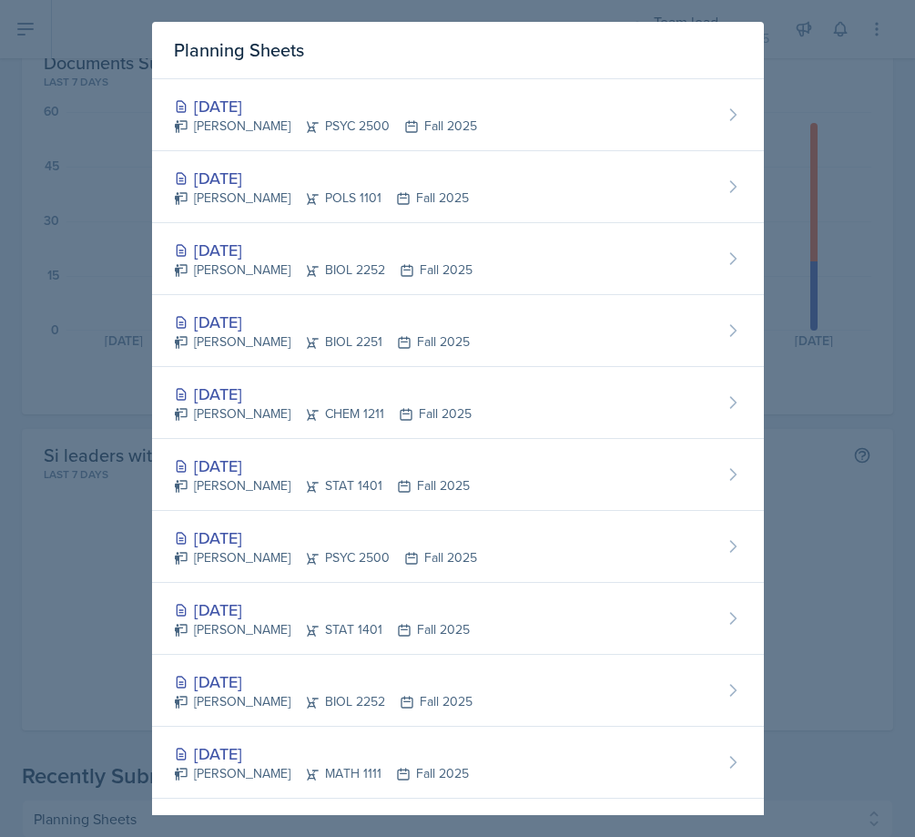
click at [796, 433] on div at bounding box center [457, 418] width 915 height 837
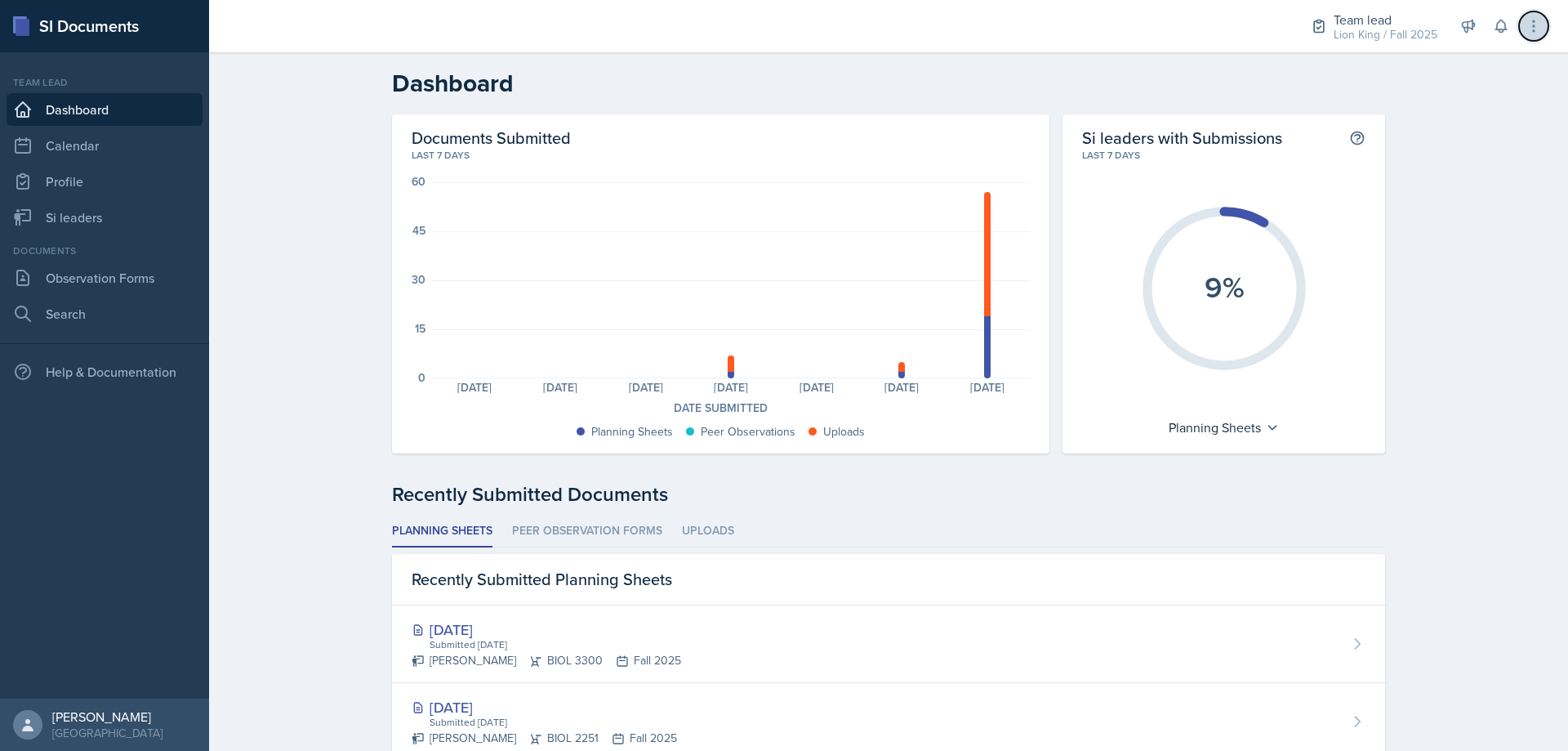
click at [1533, 22] on icon at bounding box center [1534, 26] width 2 height 11
click at [116, 109] on link "Dashboard" at bounding box center [104, 109] width 196 height 32
click at [90, 185] on link "Profile" at bounding box center [104, 181] width 196 height 32
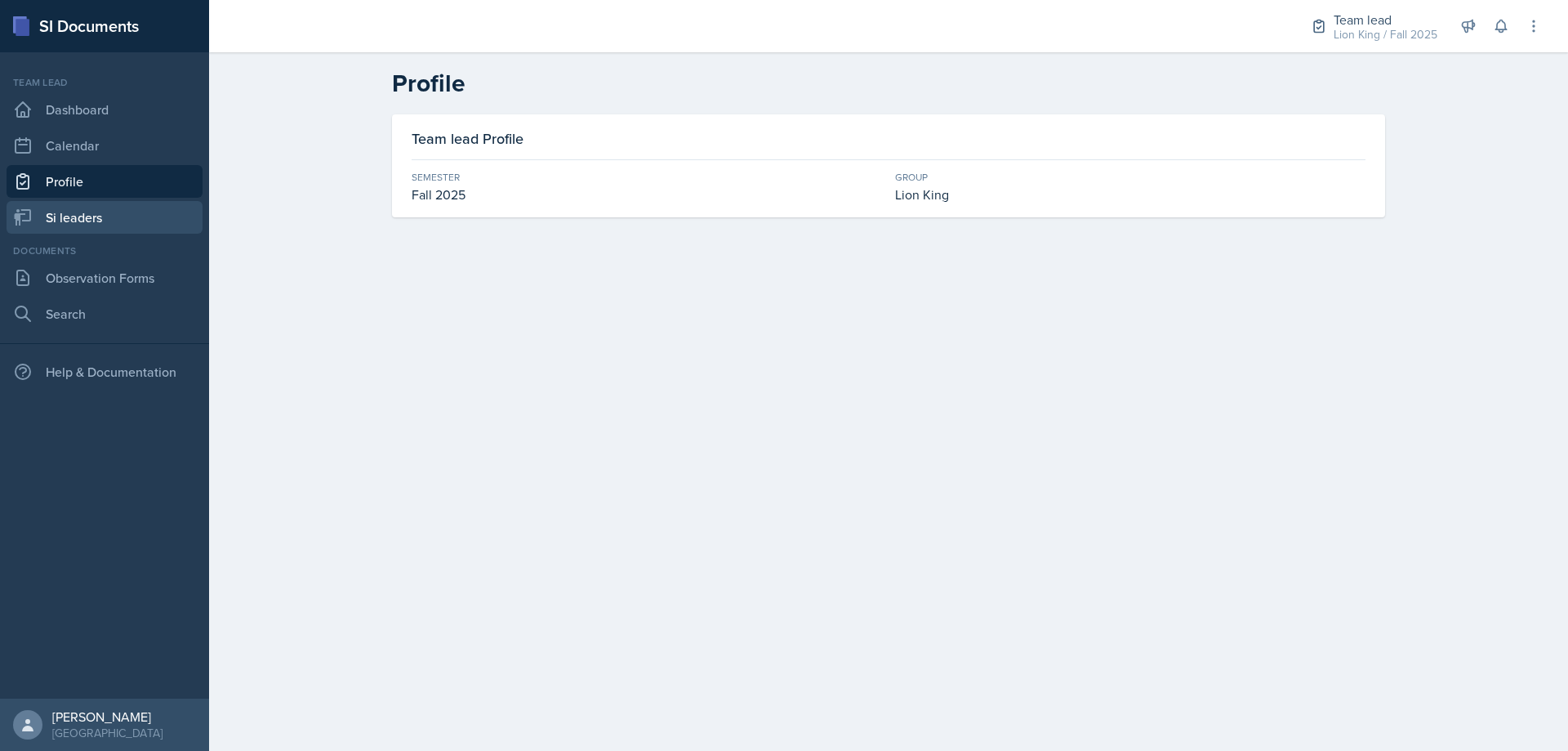
click at [90, 209] on link "Si leaders" at bounding box center [104, 217] width 196 height 32
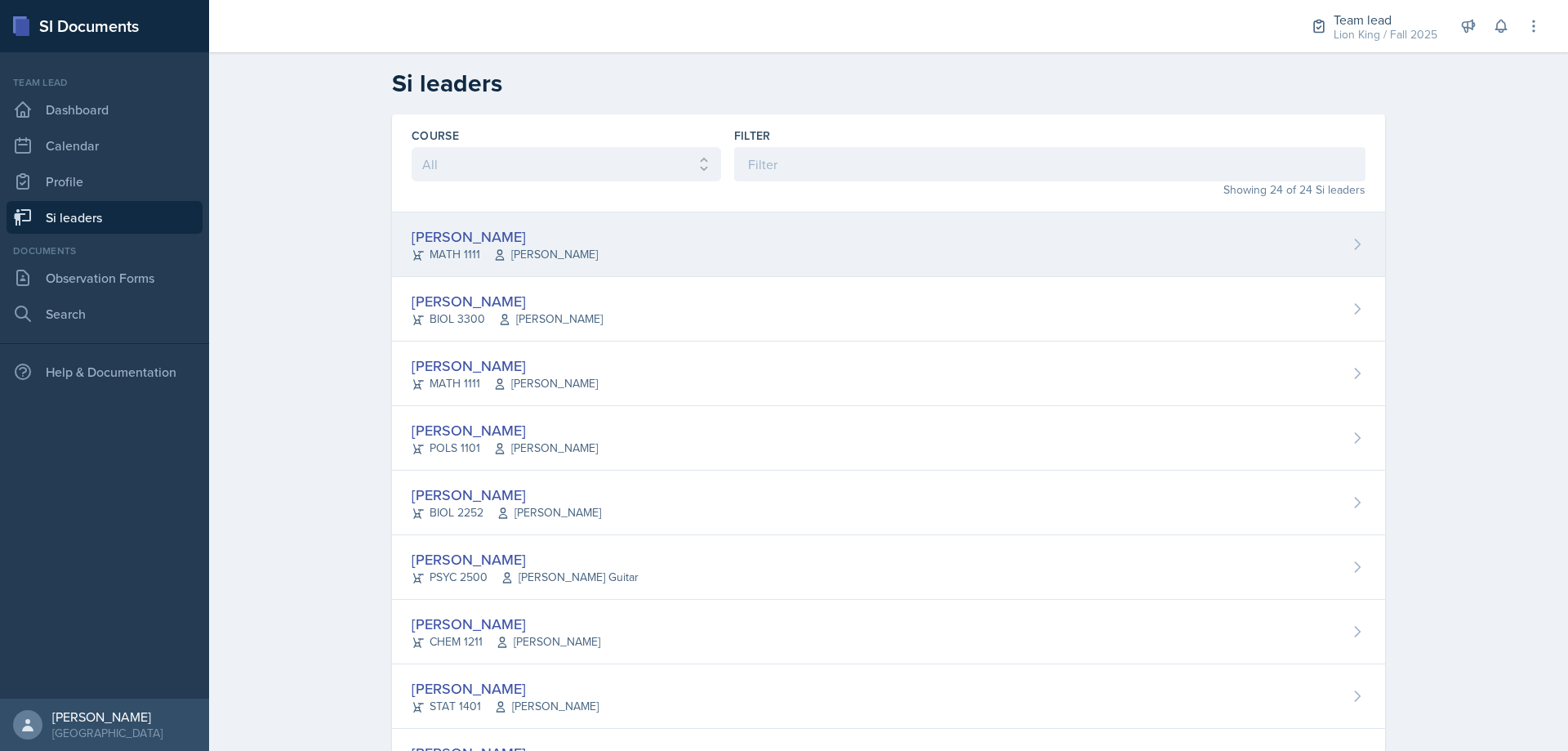
click at [540, 242] on div "[PERSON_NAME]" at bounding box center [505, 236] width 187 height 22
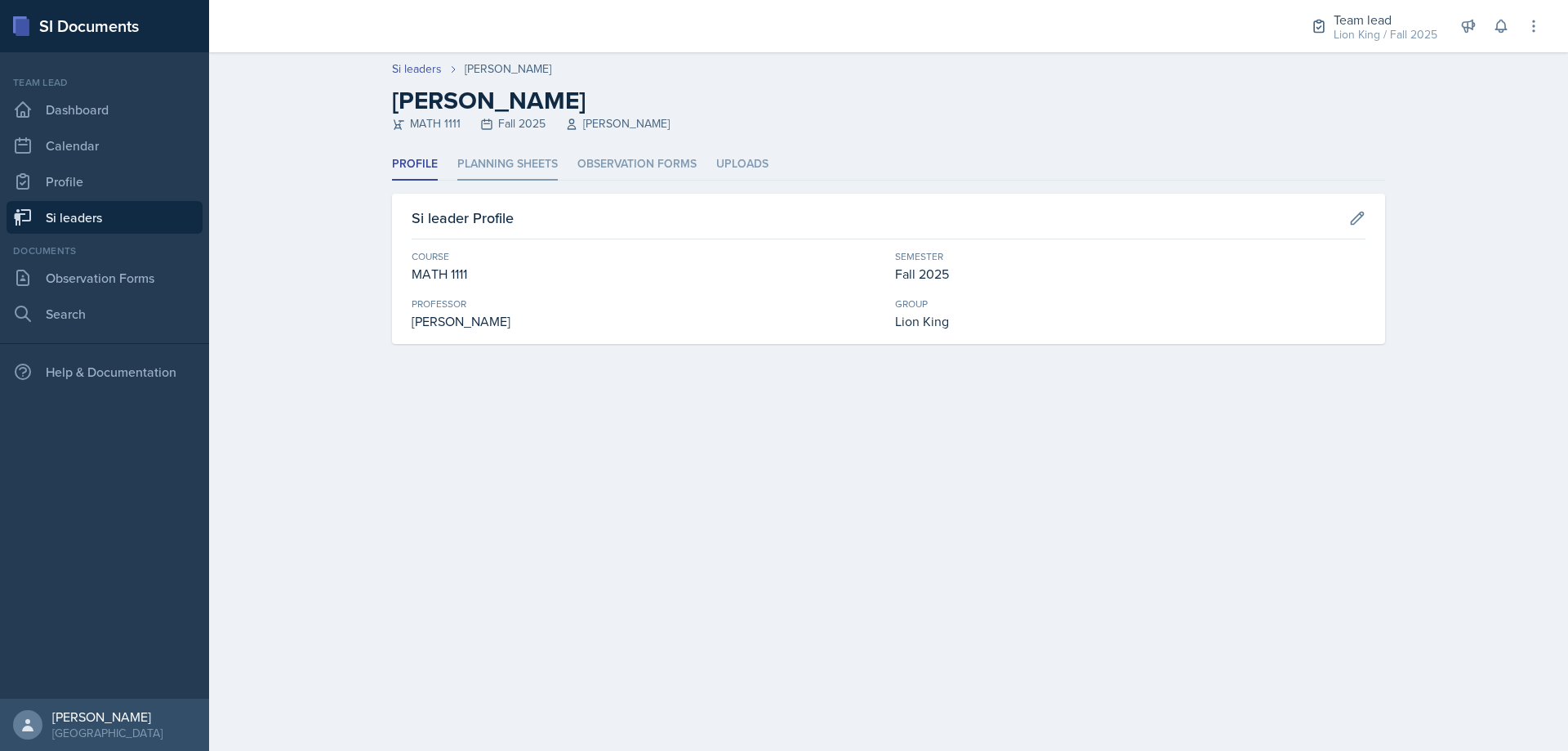
click at [512, 172] on li "Planning Sheets" at bounding box center [508, 165] width 100 height 32
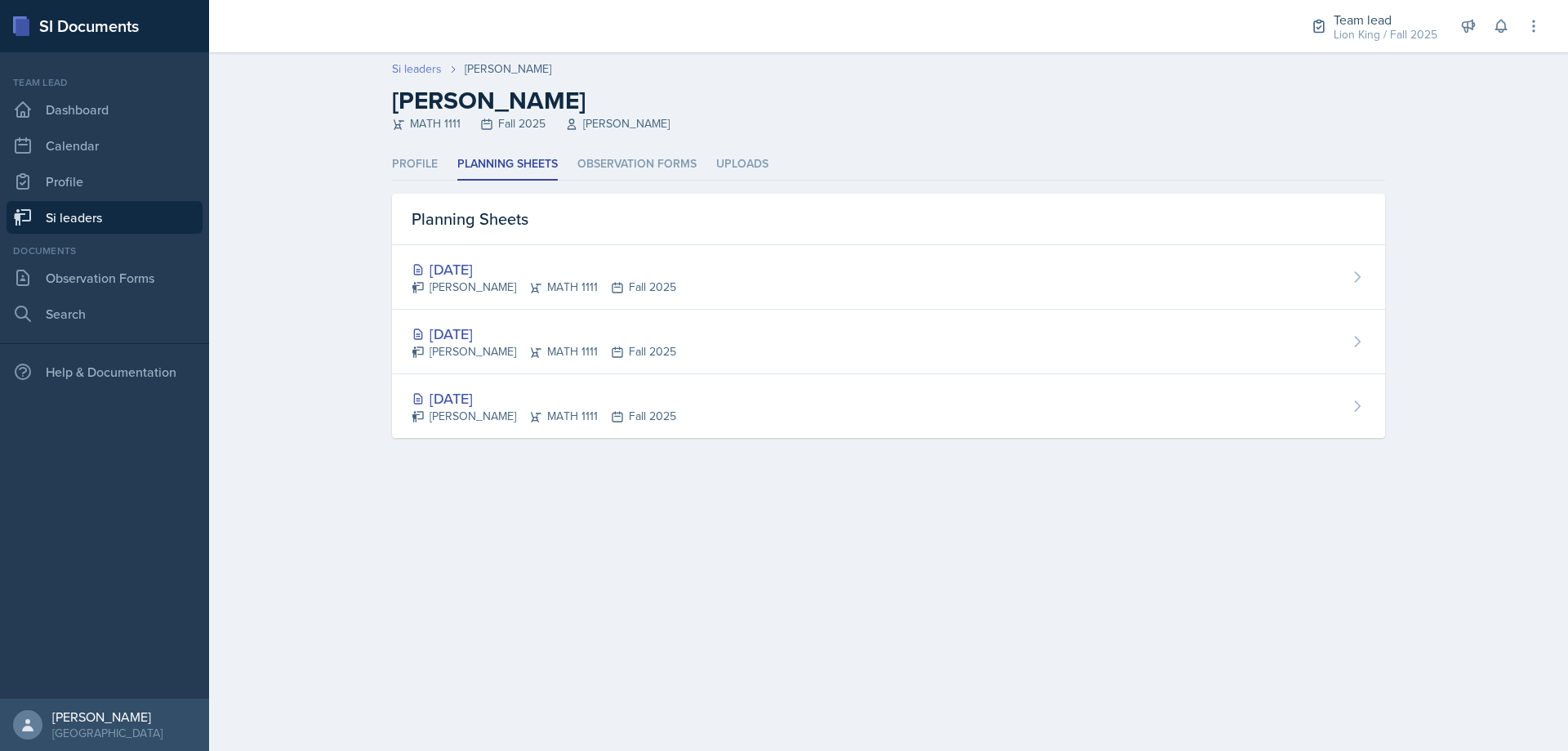
click at [423, 69] on link "Si leaders" at bounding box center [417, 68] width 50 height 17
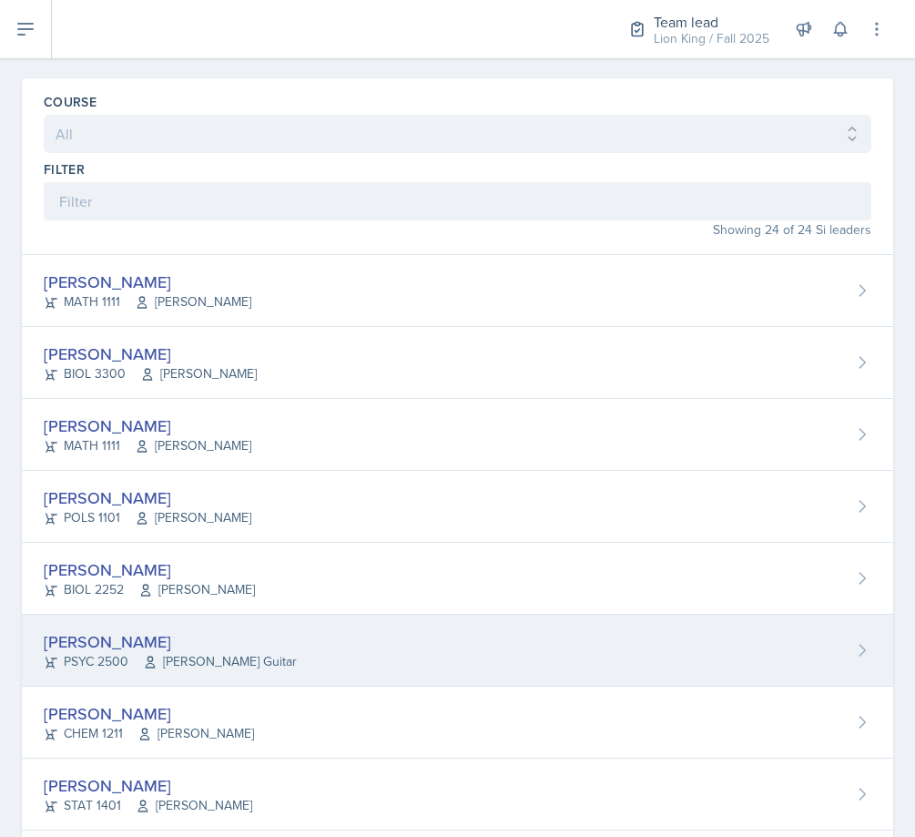
scroll to position [91, 0]
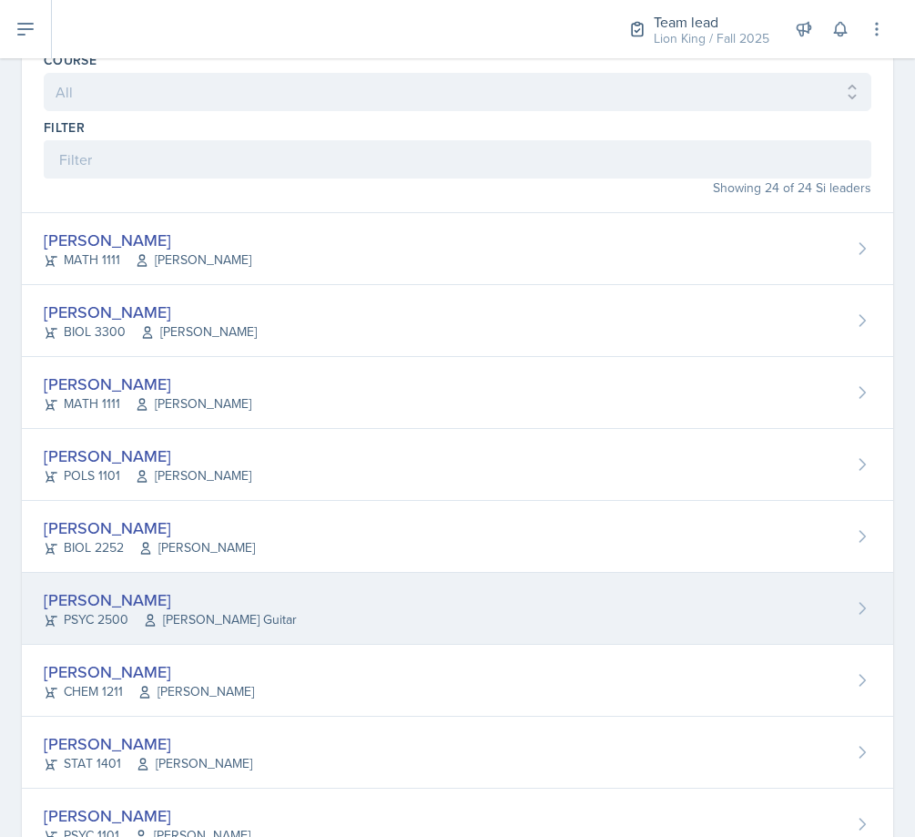
click at [324, 595] on div "[PERSON_NAME] PSYC 2500 [PERSON_NAME] Guitar" at bounding box center [457, 609] width 871 height 72
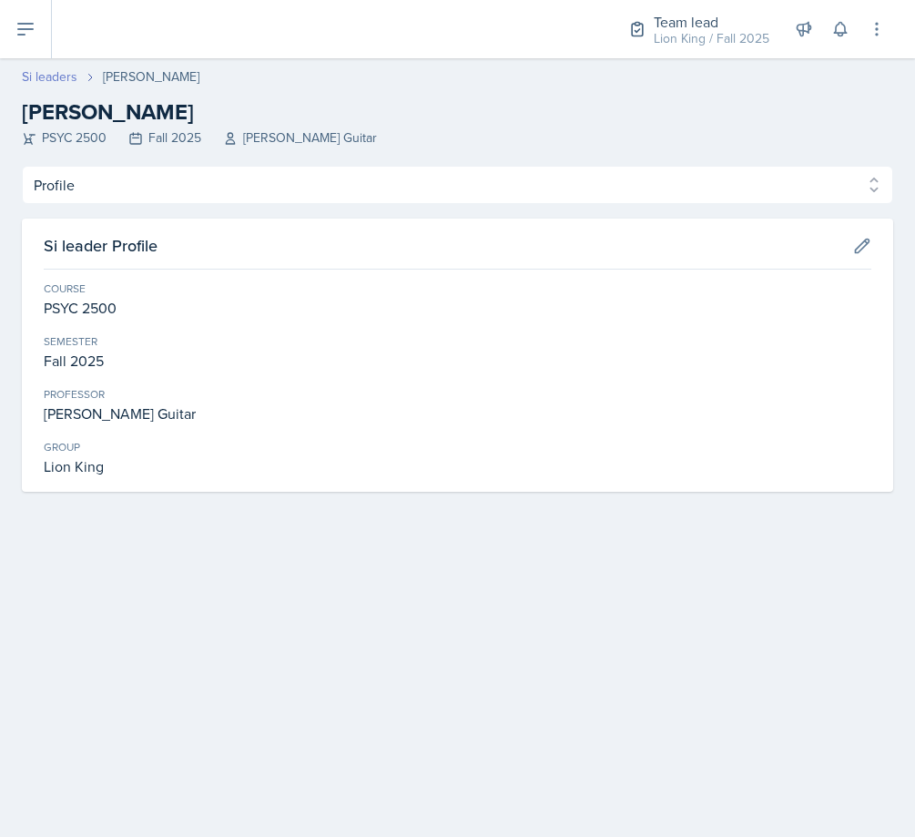
click at [70, 75] on link "Si leaders" at bounding box center [50, 76] width 56 height 19
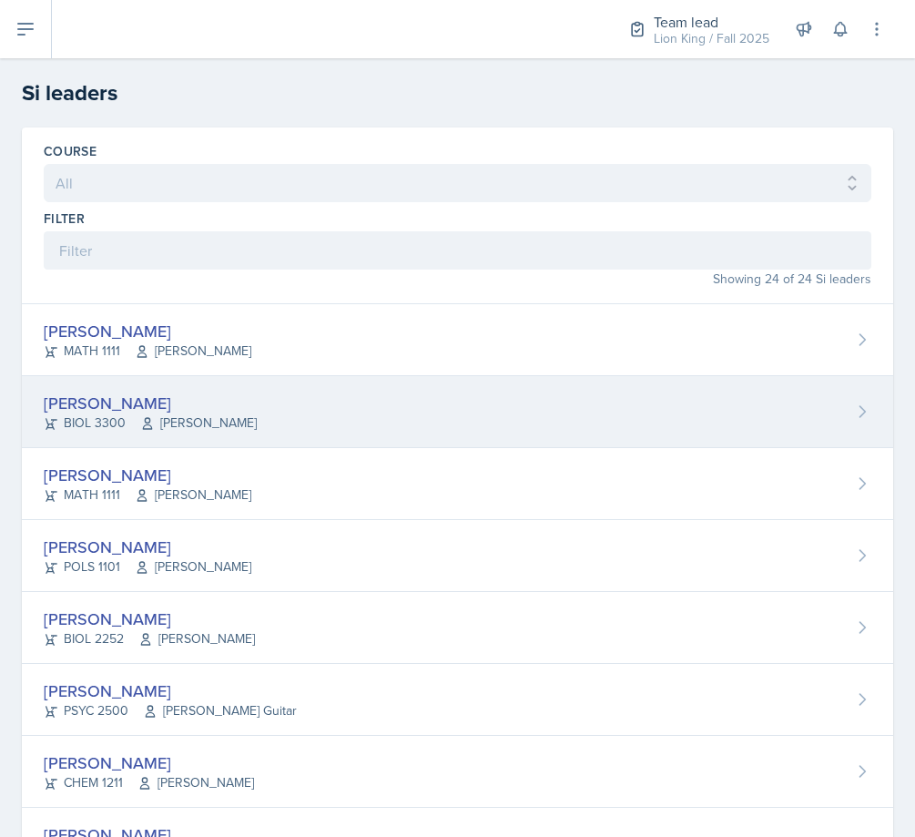
click at [160, 418] on span "[PERSON_NAME]" at bounding box center [198, 422] width 117 height 19
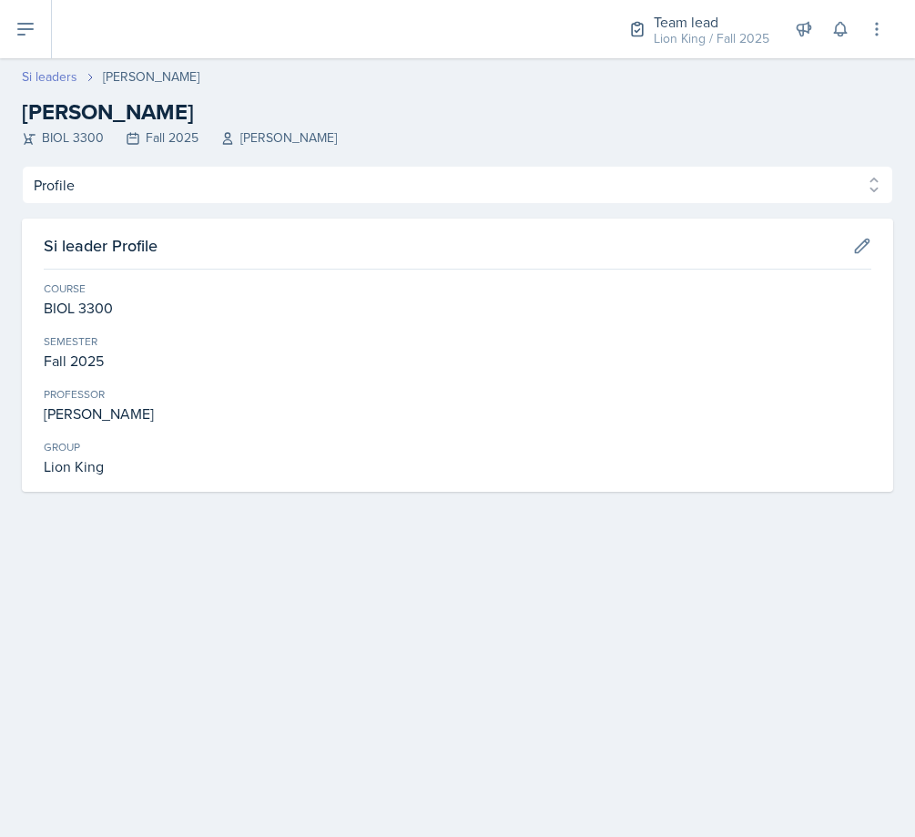
click at [63, 81] on link "Si leaders" at bounding box center [50, 76] width 56 height 19
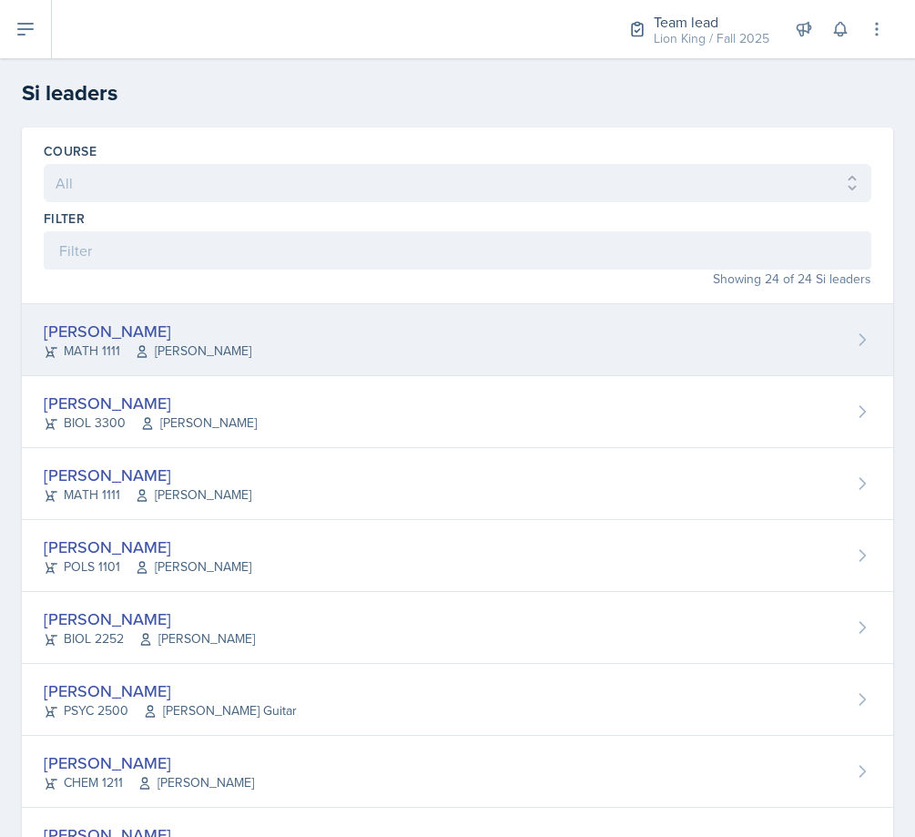
click at [855, 336] on icon at bounding box center [862, 339] width 18 height 18
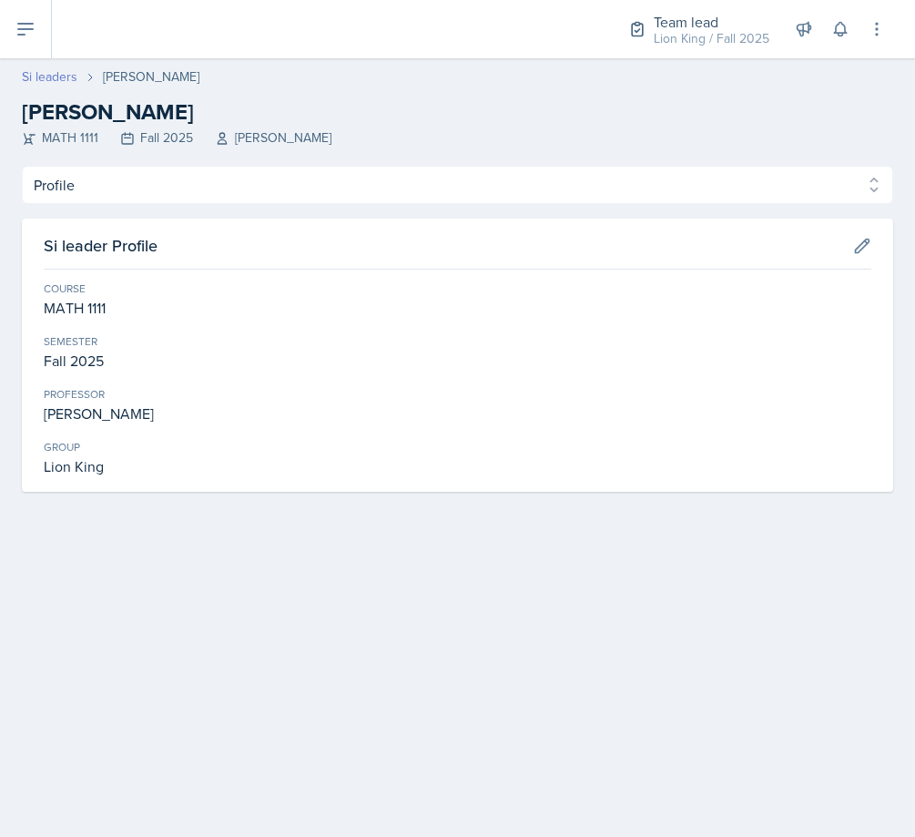
click at [58, 71] on link "Si leaders" at bounding box center [50, 76] width 56 height 19
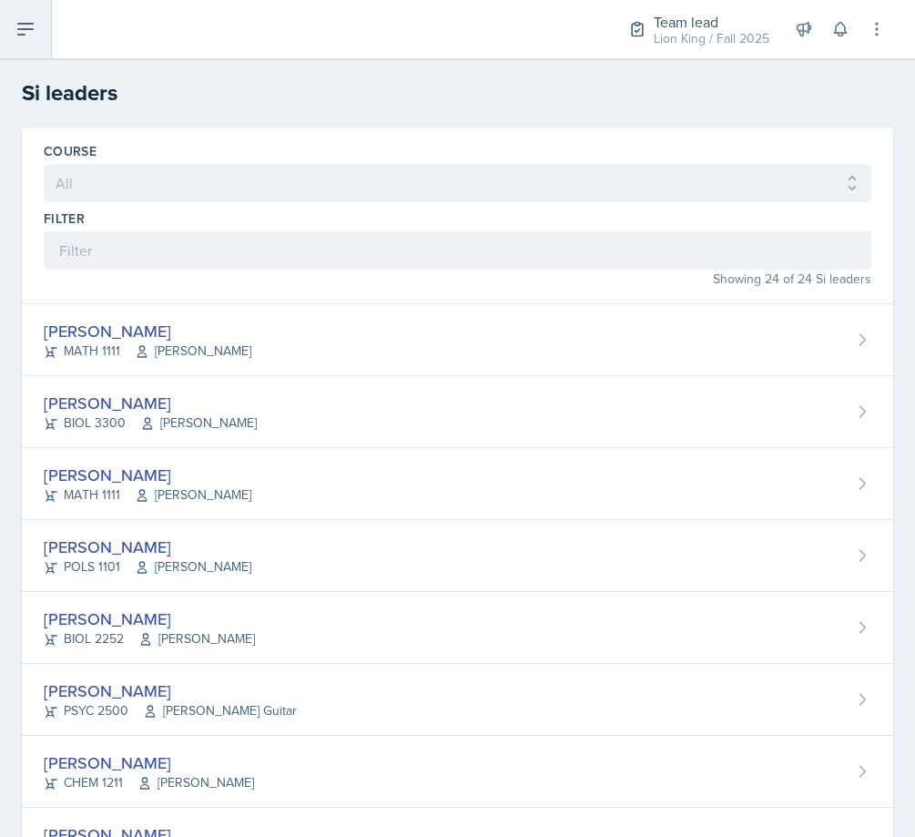
click at [31, 33] on icon at bounding box center [26, 29] width 22 height 22
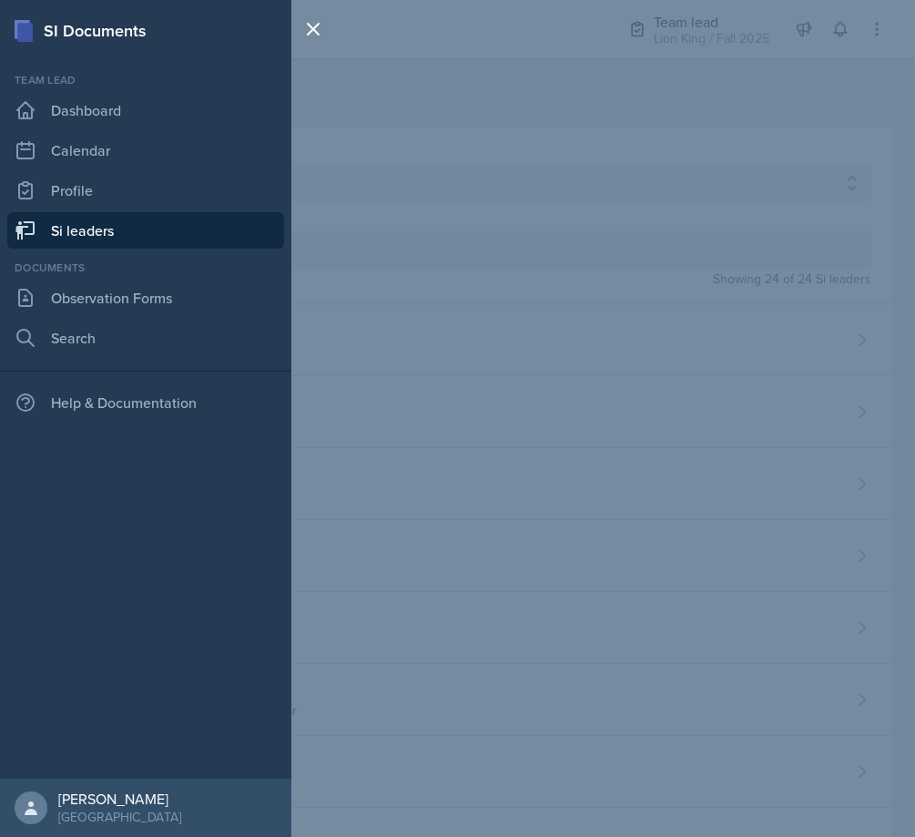
click at [137, 235] on link "Si leaders" at bounding box center [145, 230] width 277 height 36
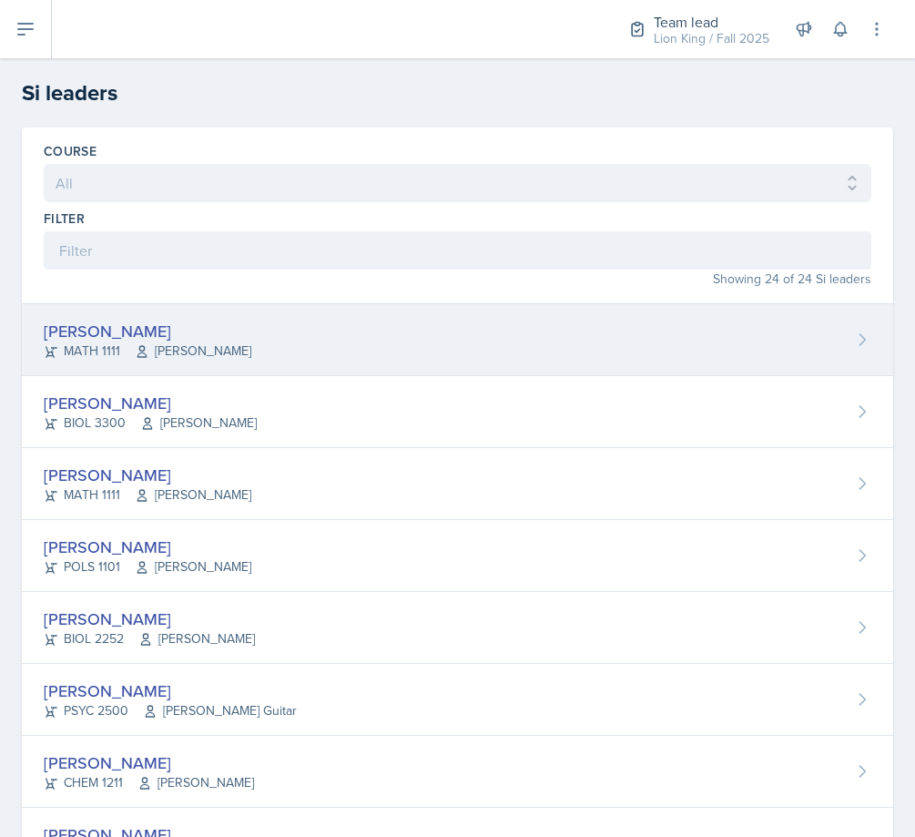
click at [372, 345] on div "[PERSON_NAME] MATH 1111 [PERSON_NAME]" at bounding box center [457, 340] width 871 height 72
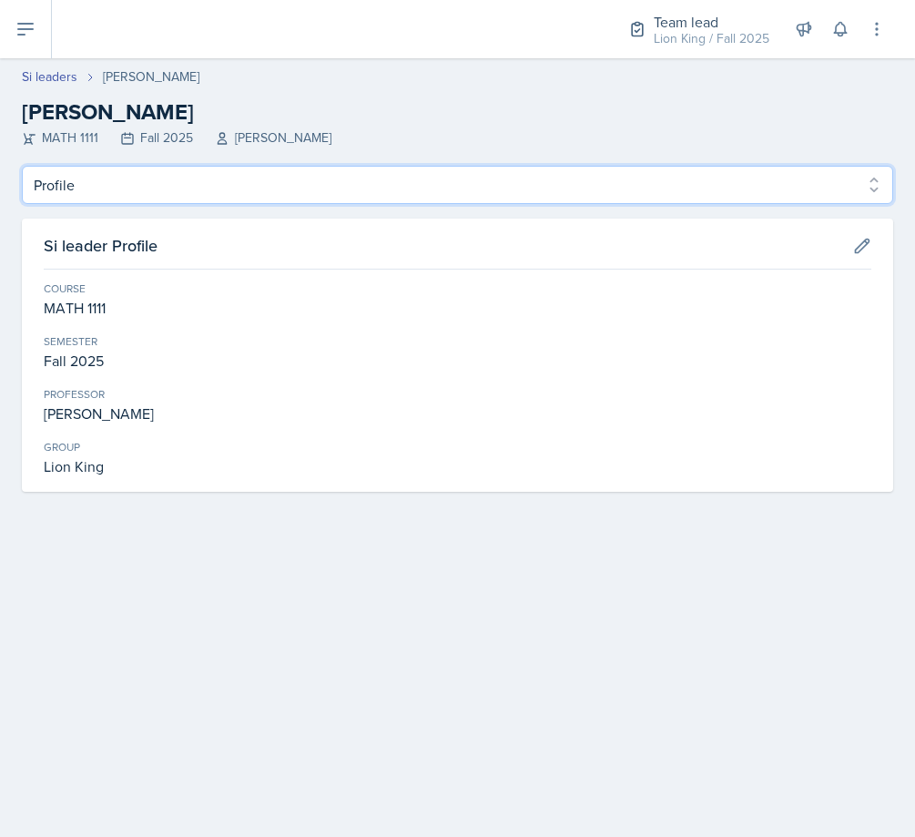
click at [433, 201] on select "Profile Planning Sheets Observation Forms Uploads" at bounding box center [457, 185] width 871 height 38
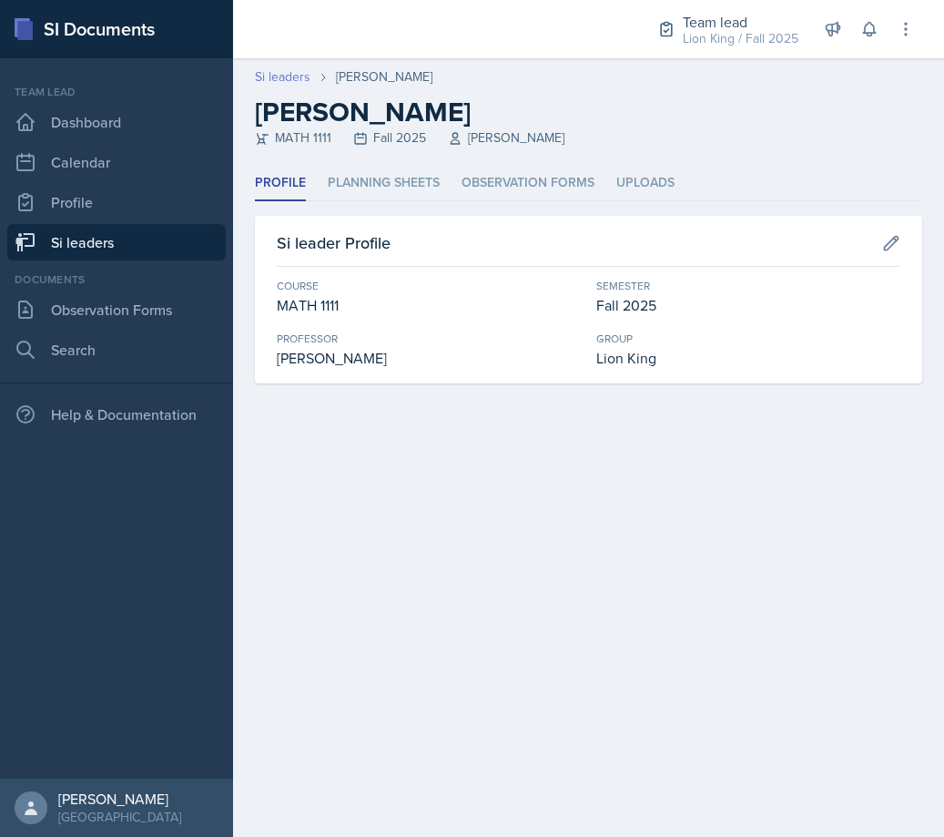
click at [284, 83] on link "Si leaders" at bounding box center [283, 76] width 56 height 19
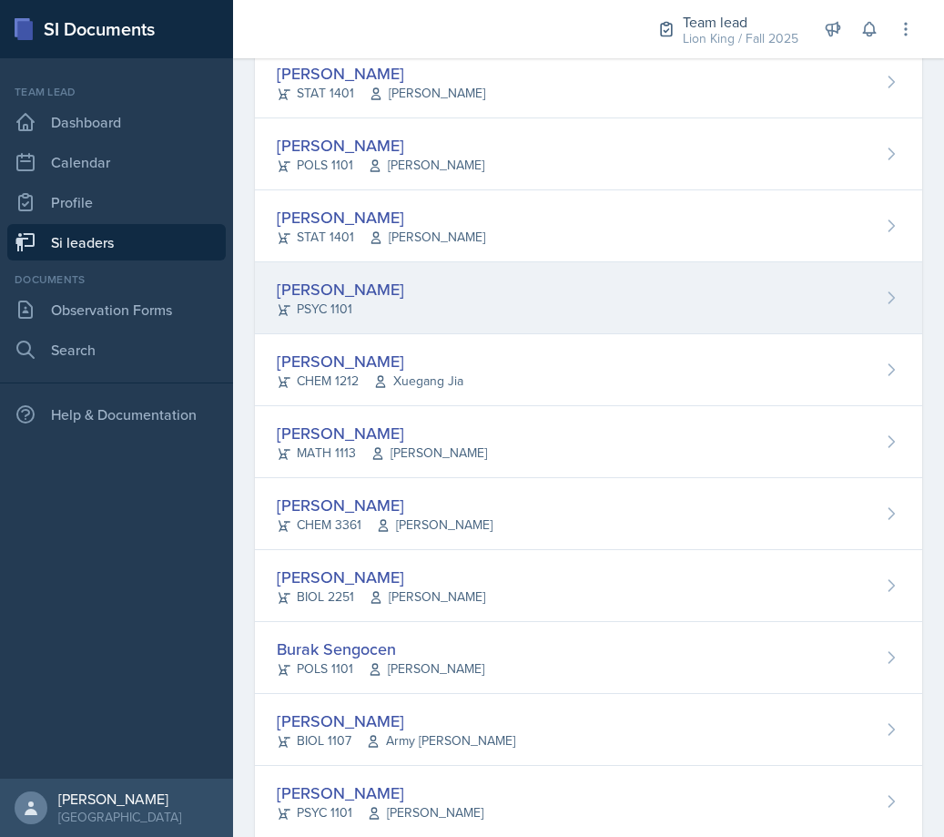
scroll to position [805, 0]
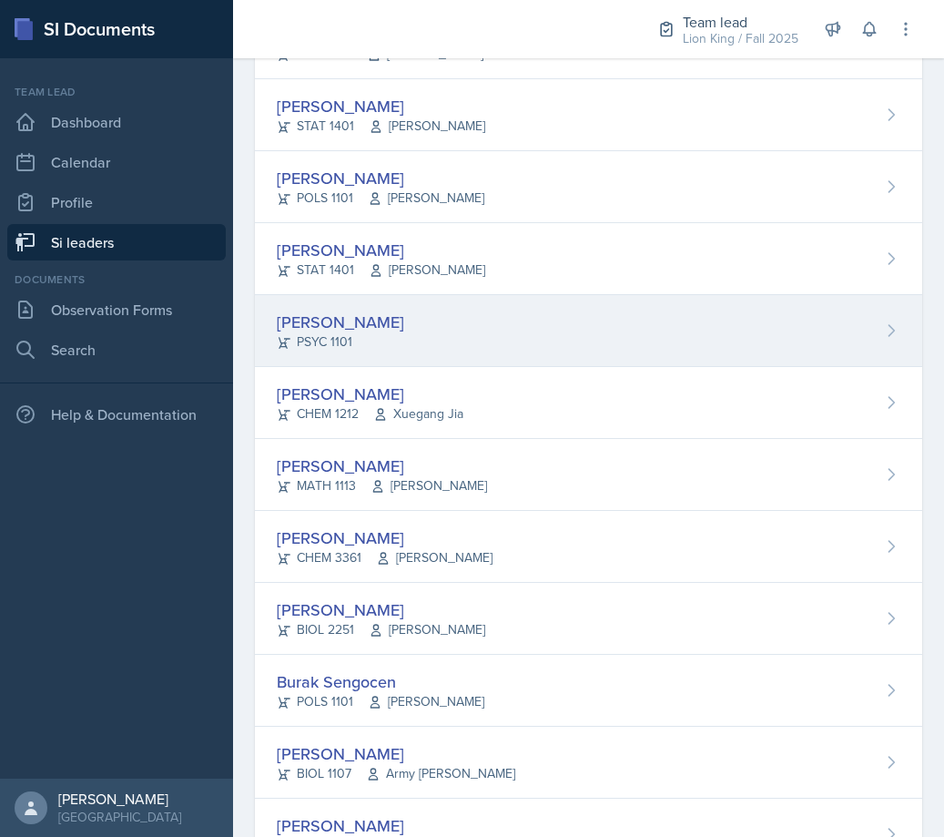
click at [493, 329] on div "[PERSON_NAME] PSYC 1101" at bounding box center [588, 331] width 667 height 72
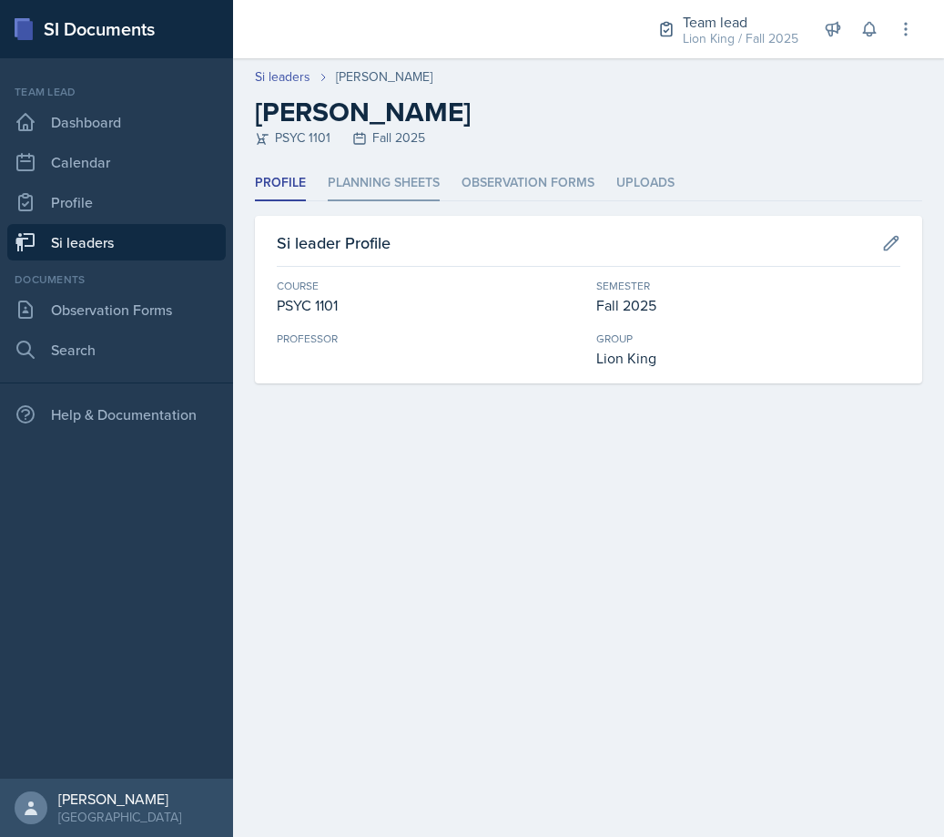
click at [415, 190] on li "Planning Sheets" at bounding box center [384, 184] width 112 height 36
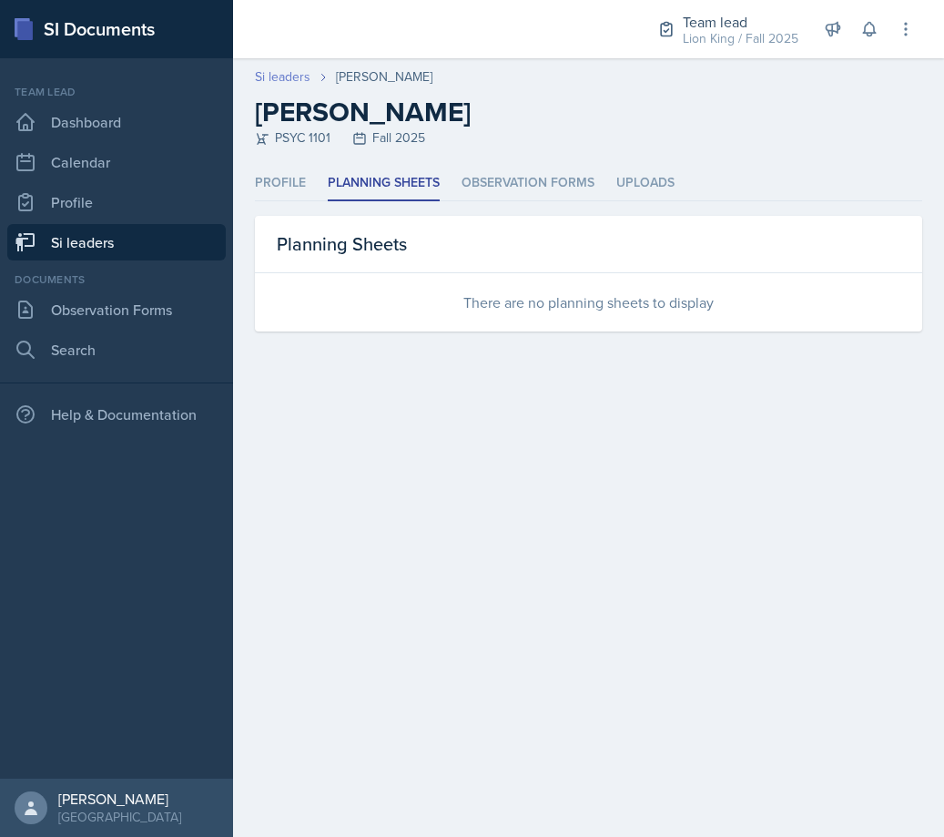
click at [295, 80] on link "Si leaders" at bounding box center [283, 76] width 56 height 19
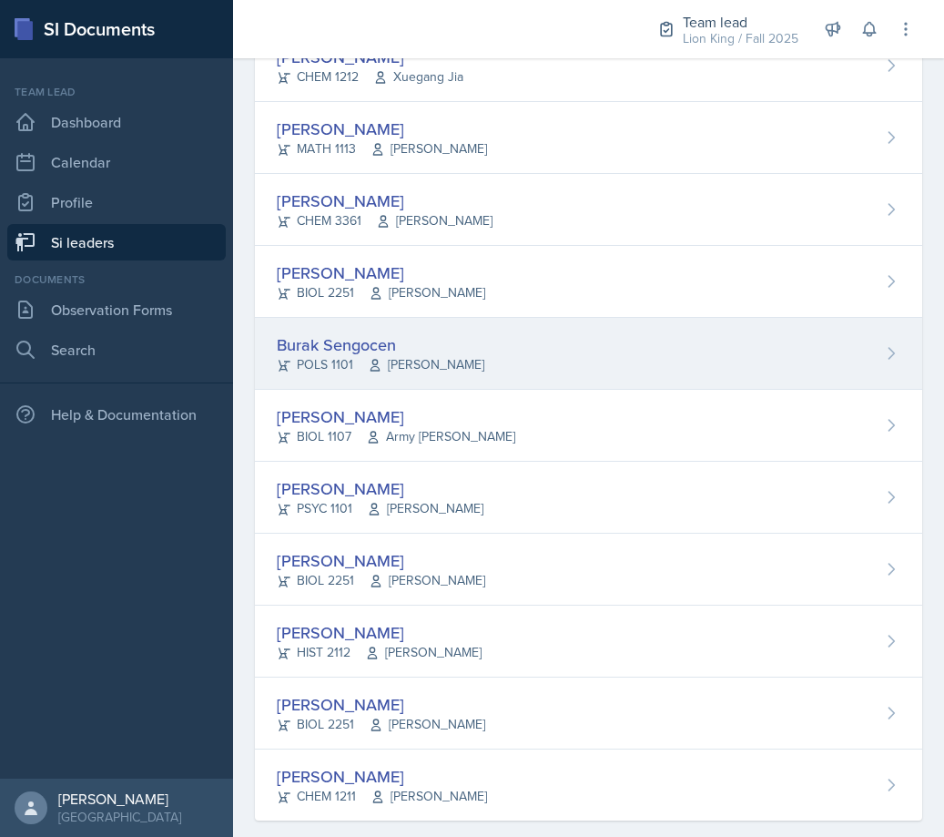
scroll to position [1169, 0]
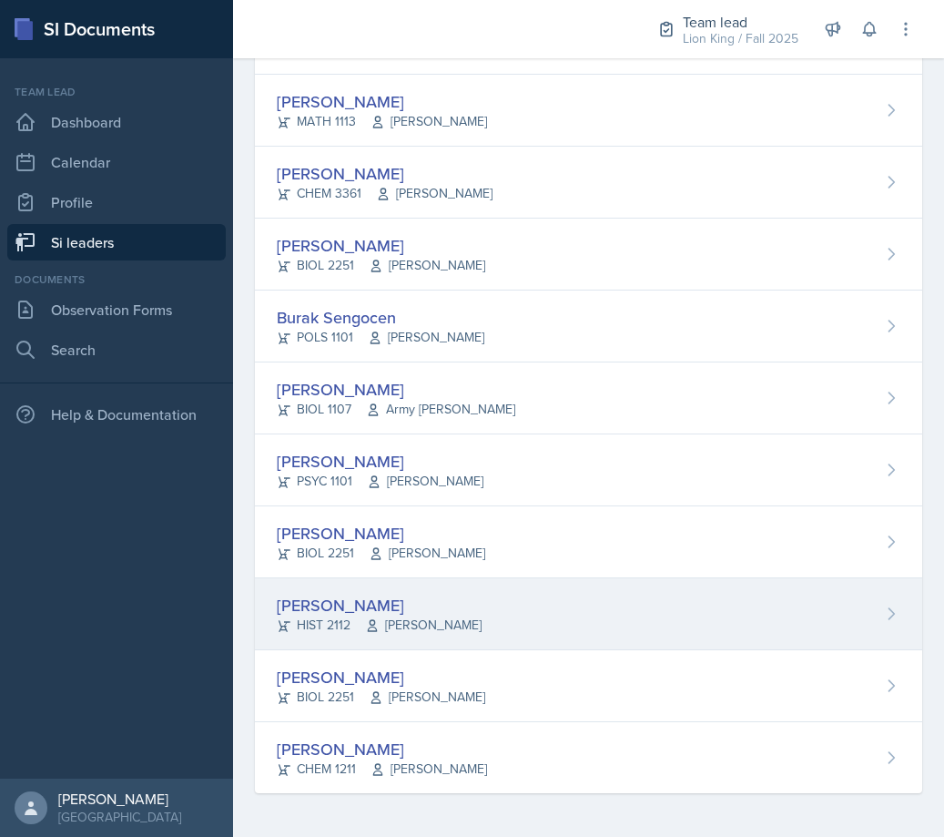
click at [461, 602] on div "[PERSON_NAME] HIST 2112 [PERSON_NAME]" at bounding box center [588, 614] width 667 height 72
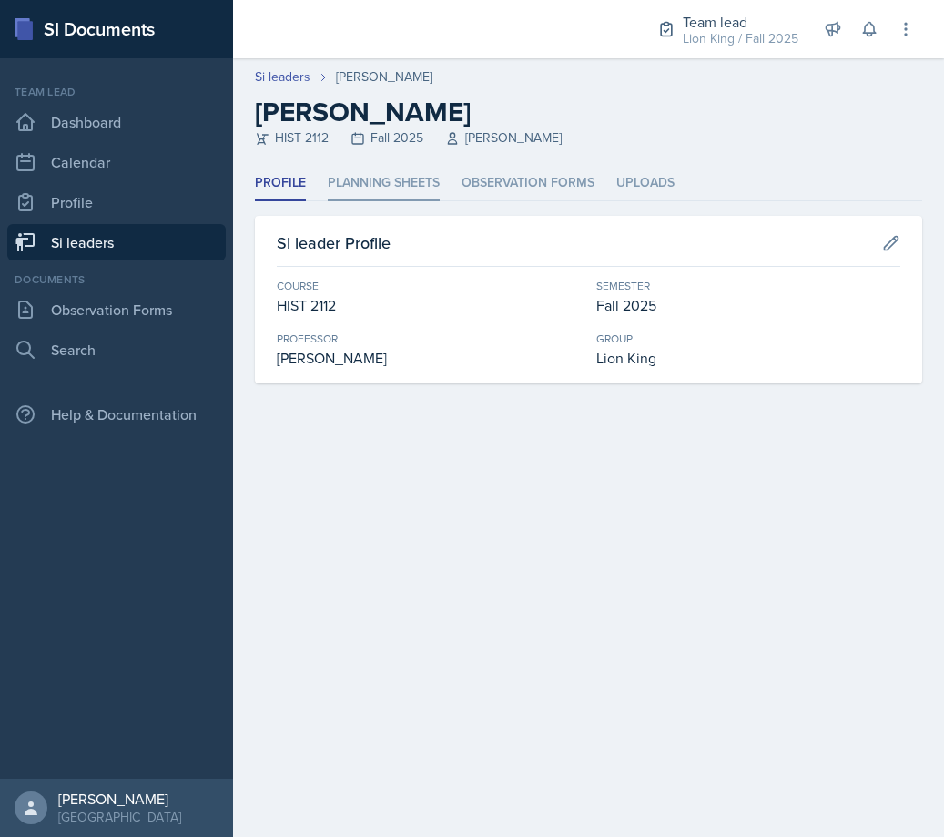
click at [380, 184] on li "Planning Sheets" at bounding box center [384, 184] width 112 height 36
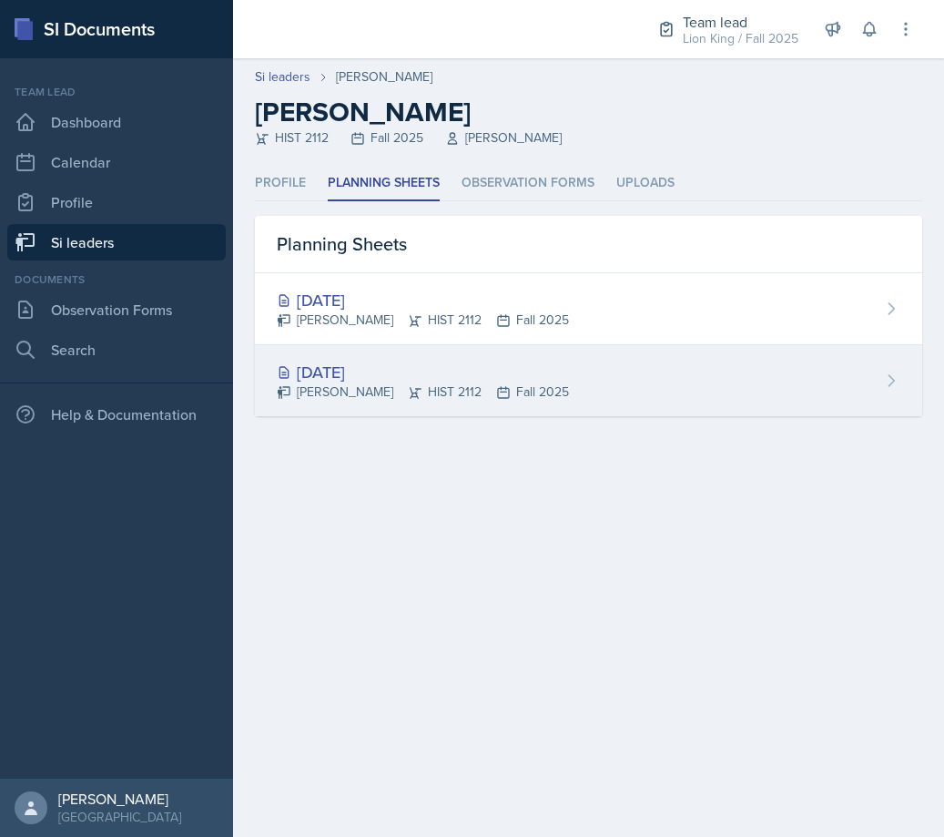
click at [467, 369] on div "[DATE]" at bounding box center [423, 372] width 292 height 25
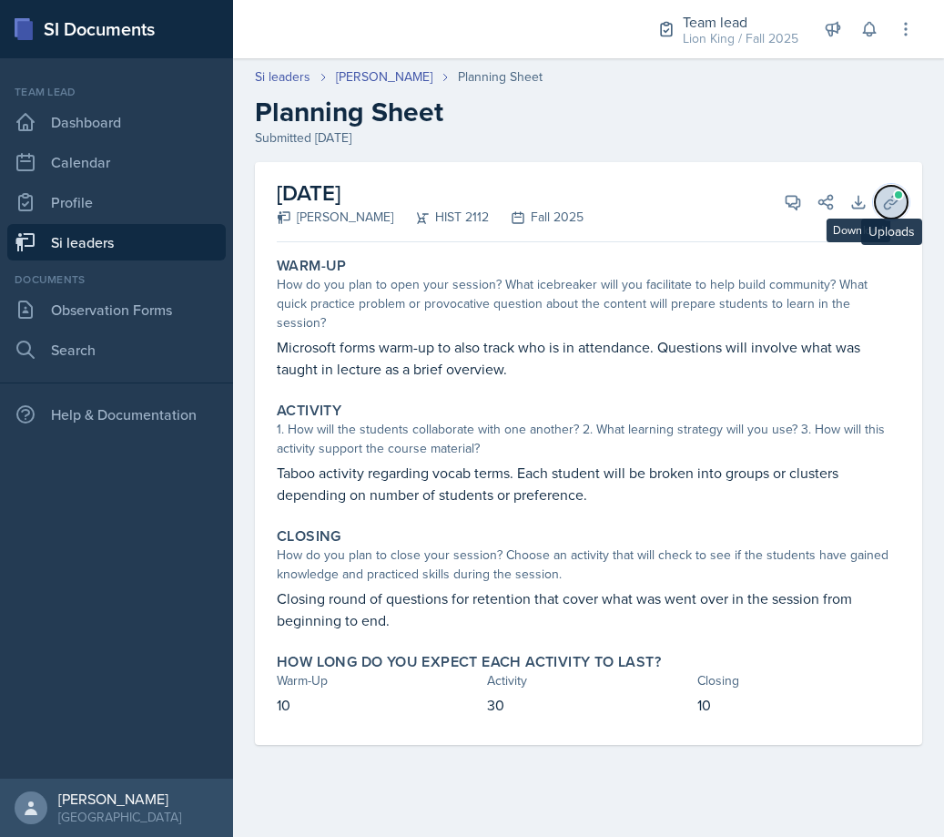
click at [888, 193] on icon at bounding box center [891, 202] width 18 height 18
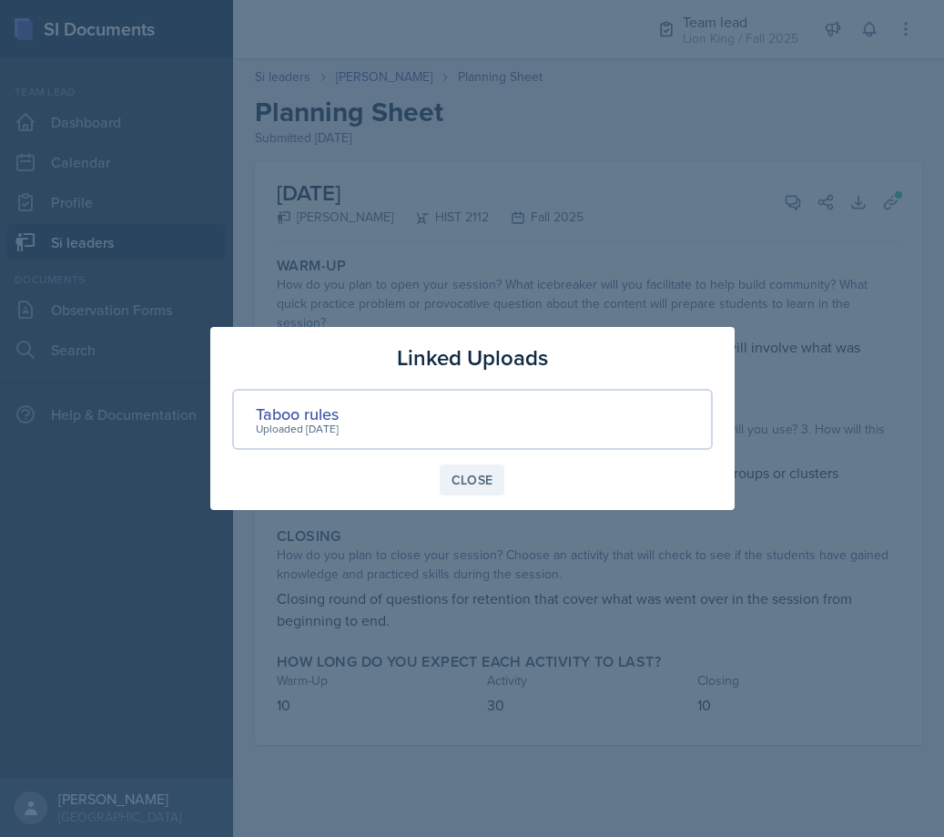
click at [472, 483] on div "Close" at bounding box center [472, 479] width 42 height 15
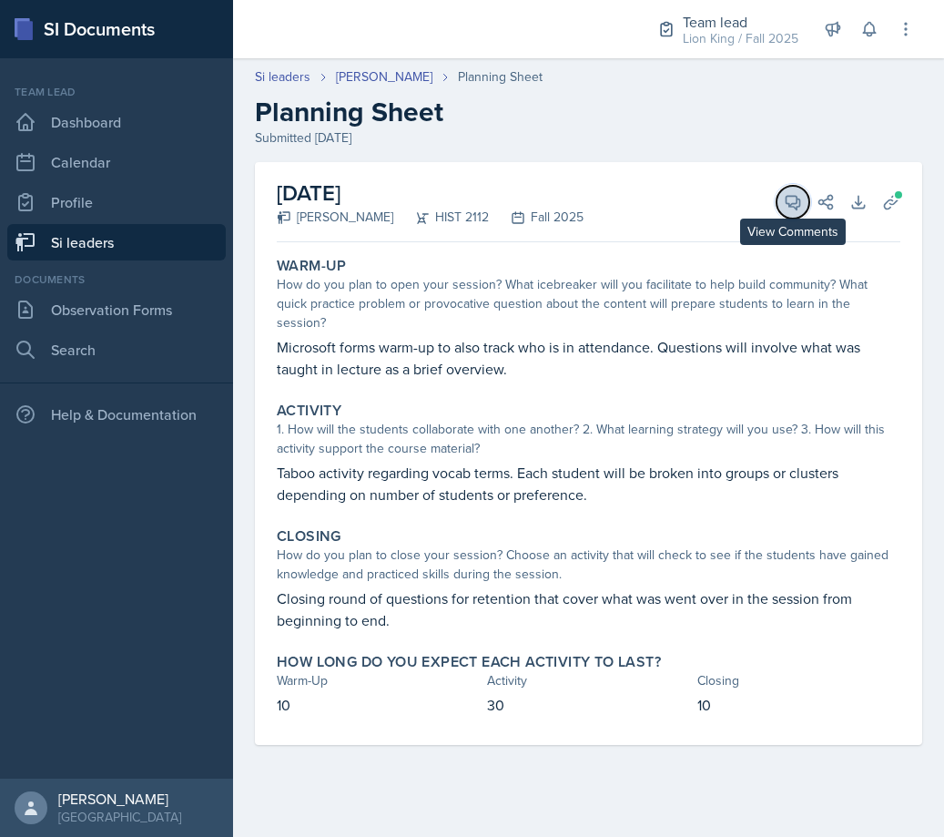
click at [783, 210] on button "View Comments" at bounding box center [792, 202] width 33 height 33
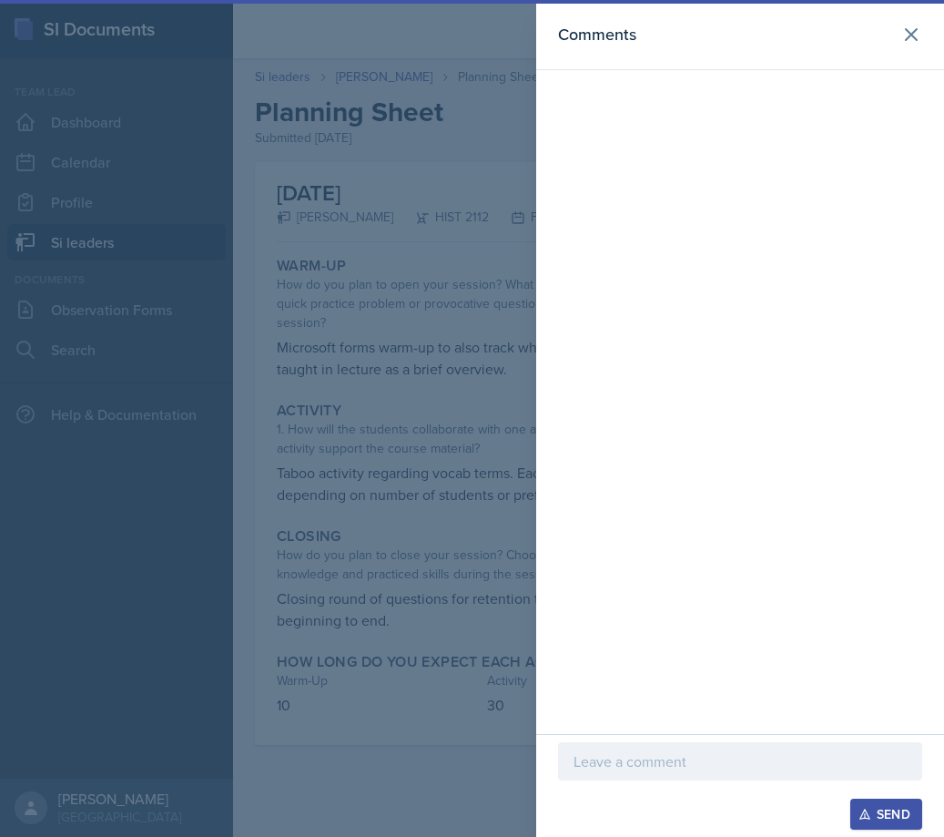
click at [739, 136] on div "Comments" at bounding box center [740, 367] width 408 height 734
click at [694, 746] on div at bounding box center [740, 761] width 364 height 38
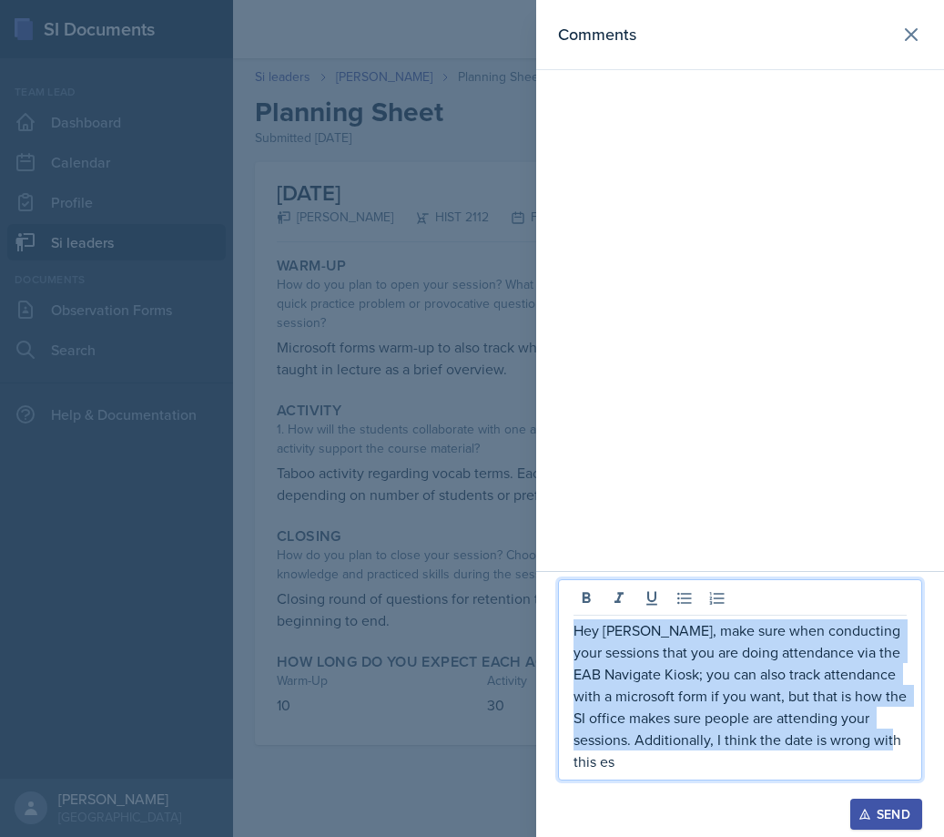
drag, startPoint x: 664, startPoint y: 771, endPoint x: 566, endPoint y: 620, distance: 180.3
click at [566, 620] on div "Hey [PERSON_NAME], make sure when conducting your sessions that you are doing a…" at bounding box center [740, 679] width 364 height 201
copy p "Hey [PERSON_NAME], make sure when conducting your sessions that you are doing a…"
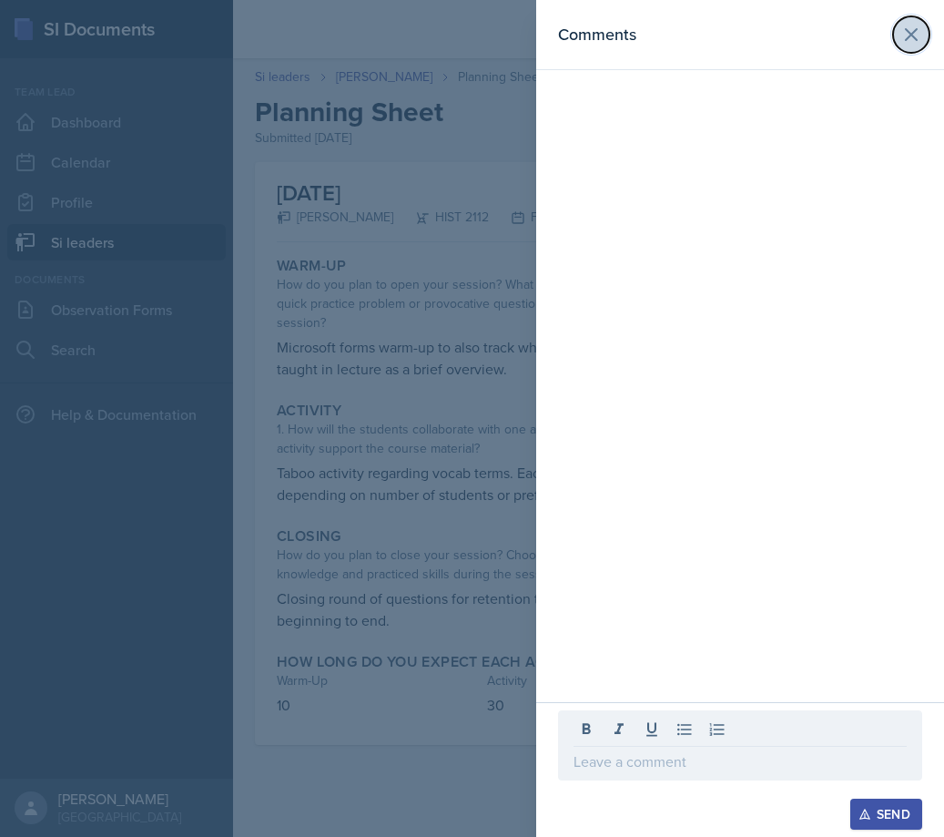
click at [915, 38] on icon at bounding box center [911, 34] width 11 height 11
click at [915, 38] on div "Comments" at bounding box center [740, 34] width 364 height 25
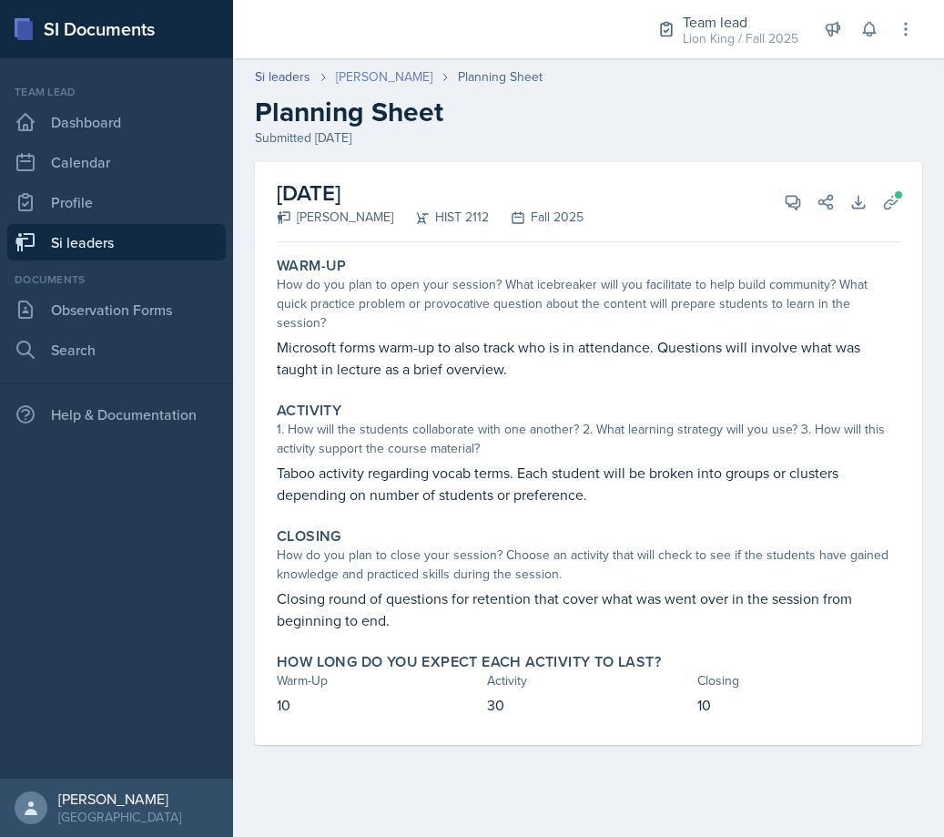
click at [386, 76] on link "[PERSON_NAME]" at bounding box center [384, 76] width 96 height 19
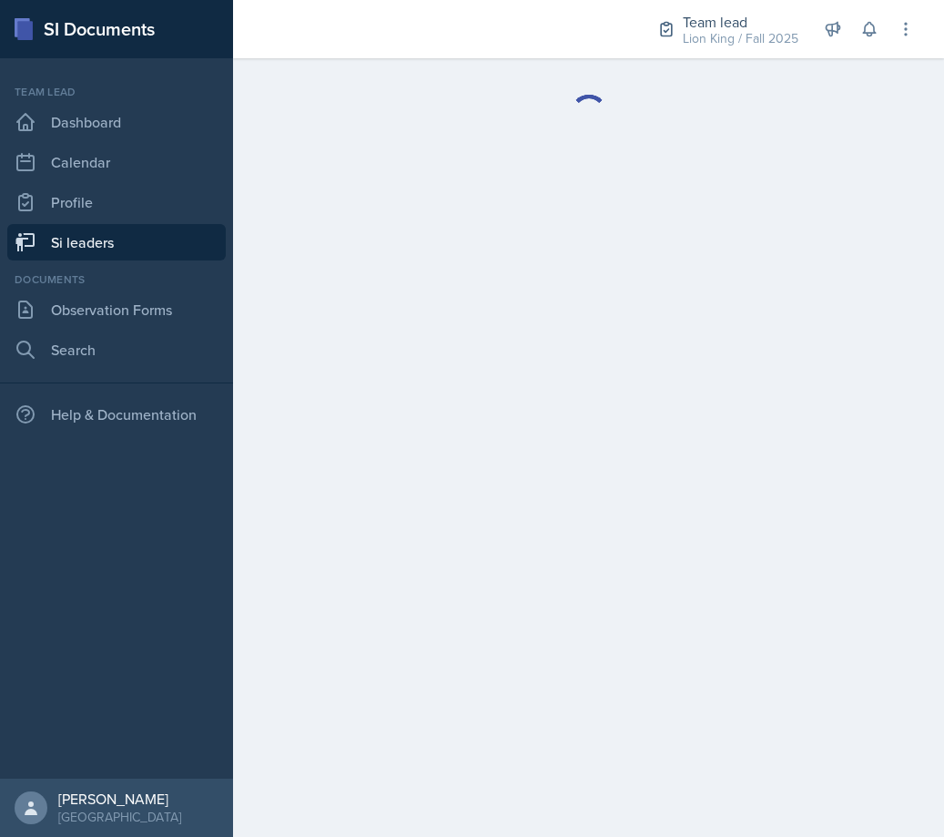
click at [386, 76] on div at bounding box center [588, 112] width 711 height 109
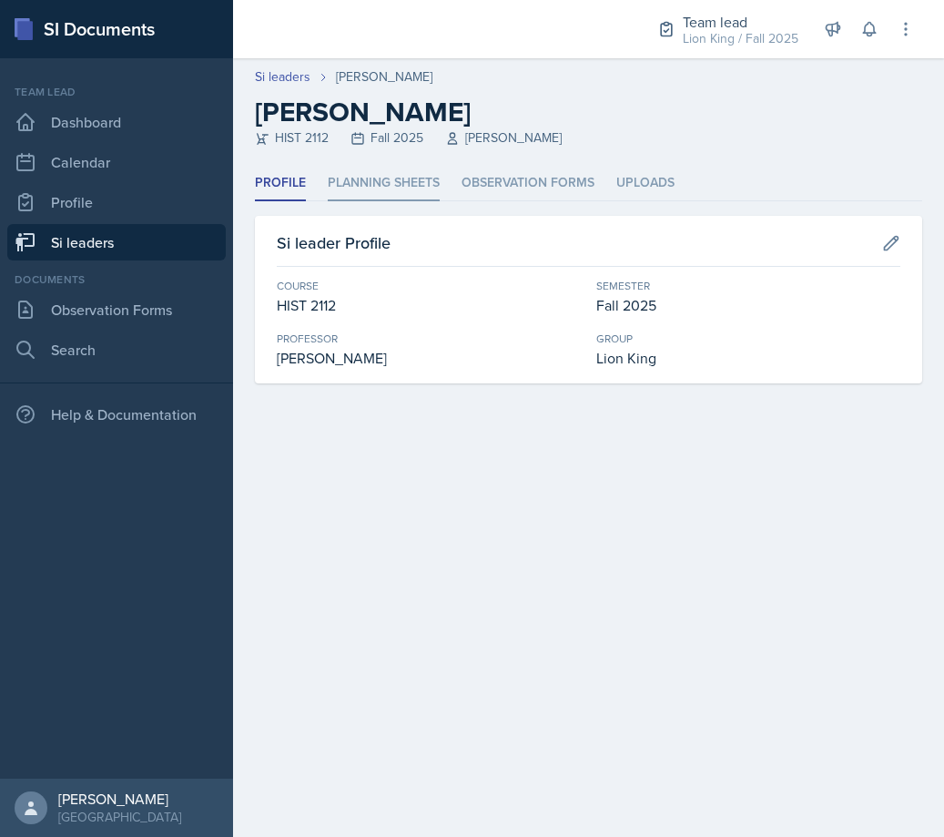
click at [370, 182] on li "Planning Sheets" at bounding box center [384, 184] width 112 height 36
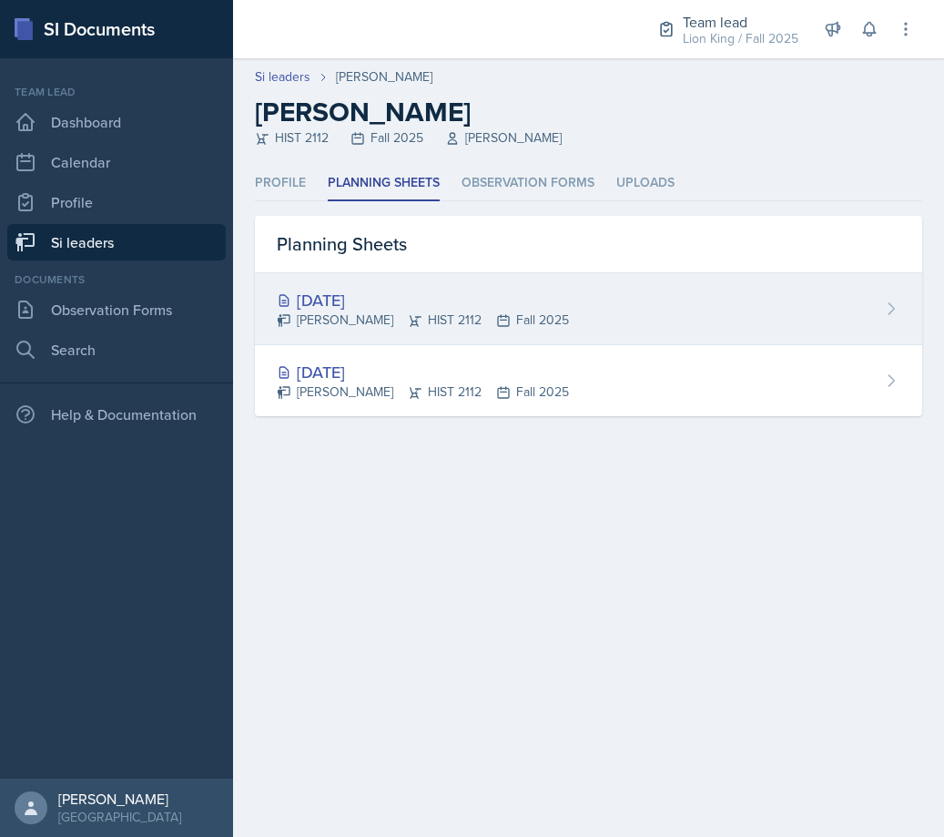
click at [470, 291] on div "[DATE]" at bounding box center [423, 300] width 292 height 25
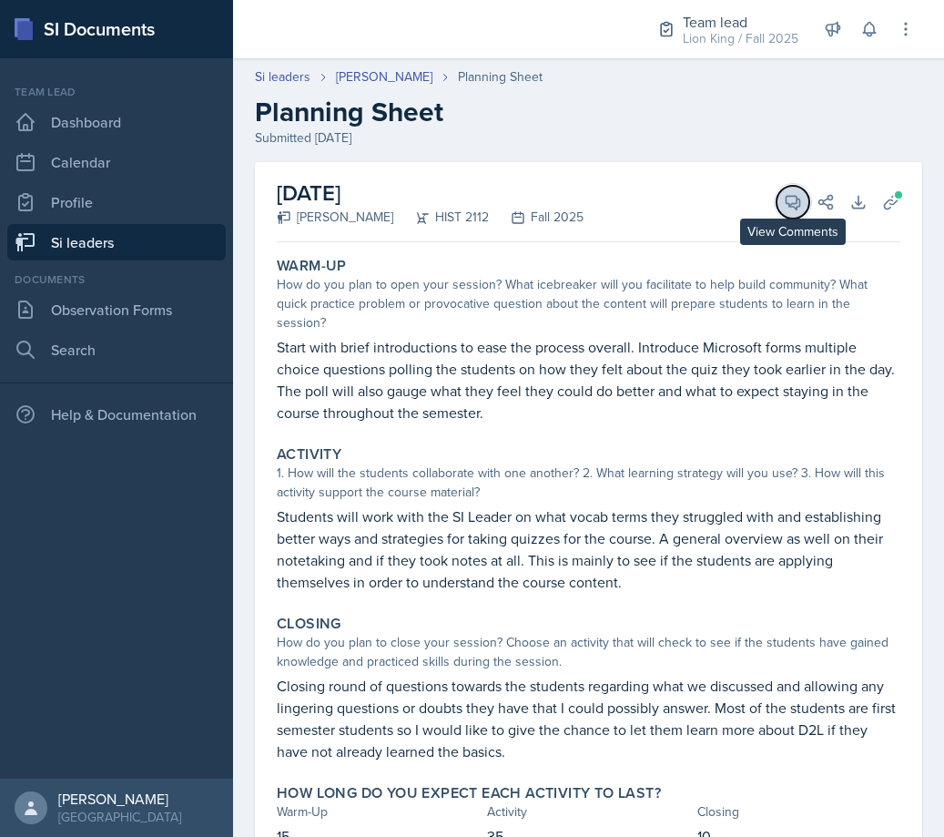
click at [779, 191] on button "View Comments" at bounding box center [792, 202] width 33 height 33
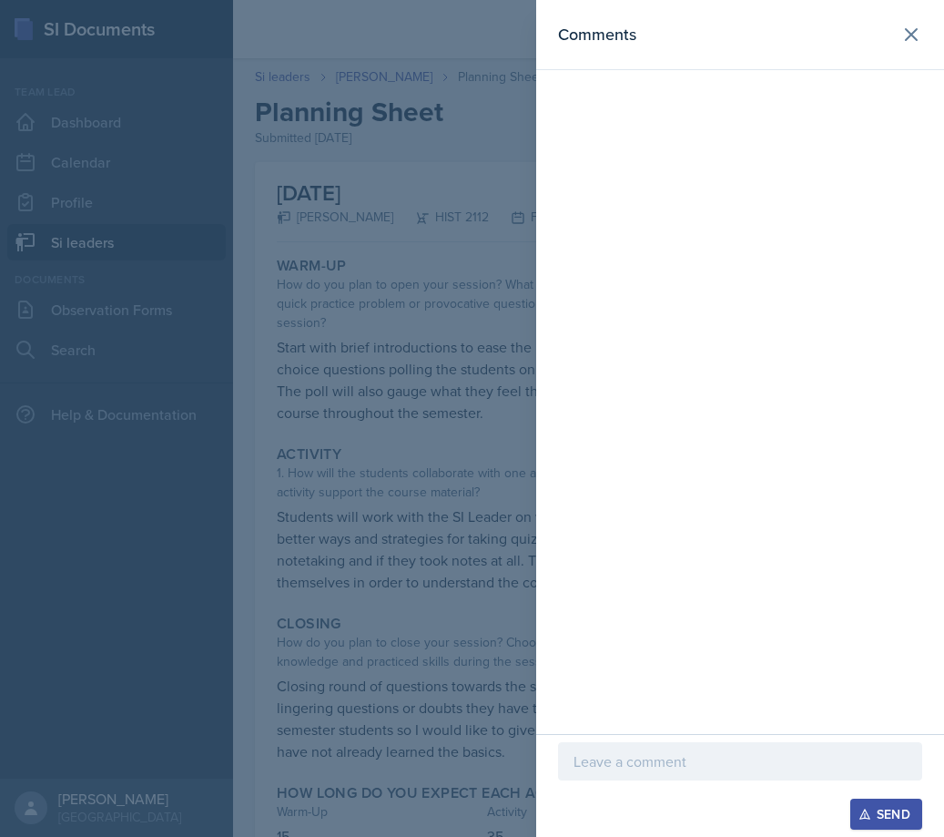
click at [662, 775] on div at bounding box center [740, 761] width 364 height 38
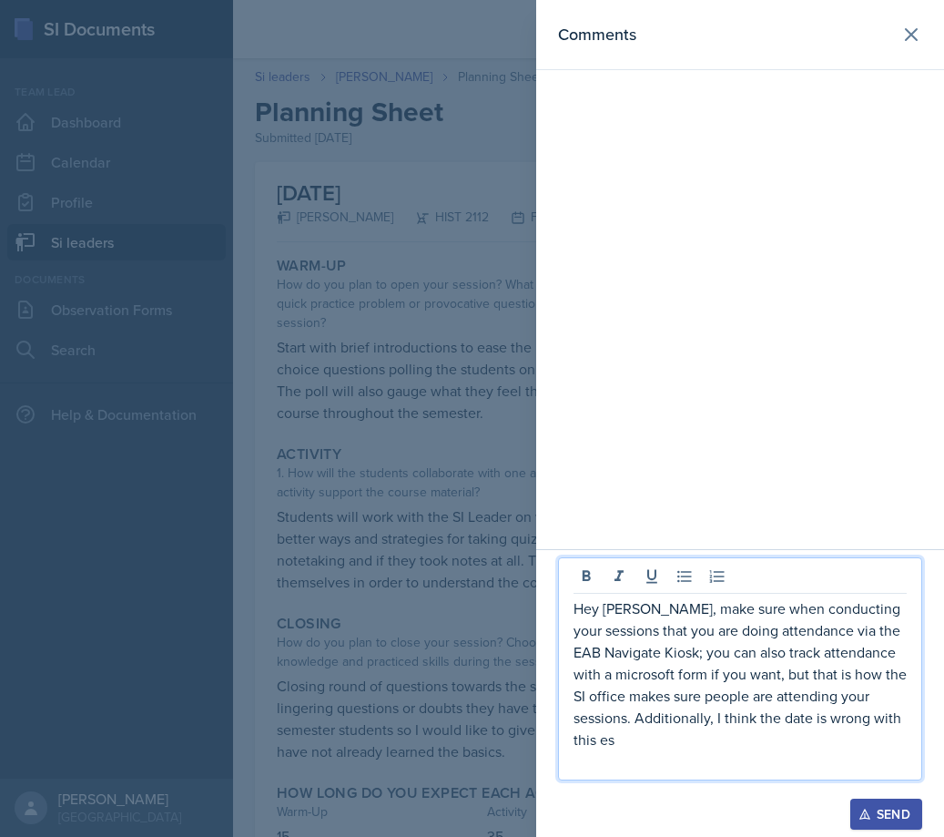
click at [633, 722] on p "Hey [PERSON_NAME], make sure when conducting your sessions that you are doing a…" at bounding box center [739, 673] width 333 height 153
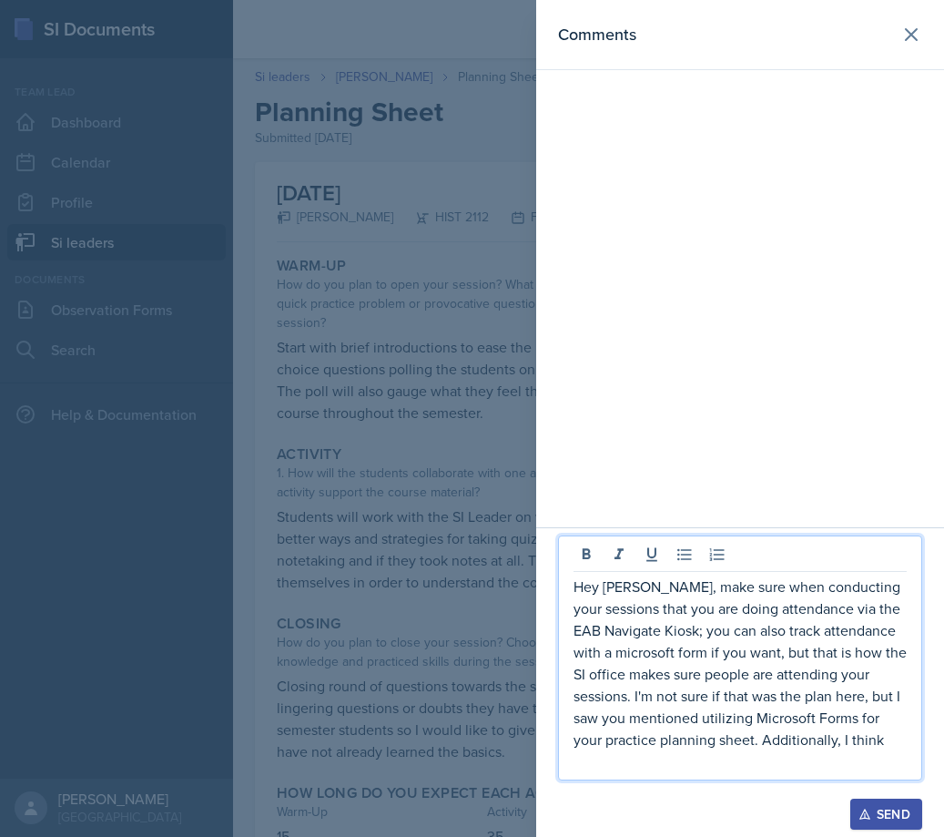
click at [472, 584] on div at bounding box center [472, 418] width 944 height 837
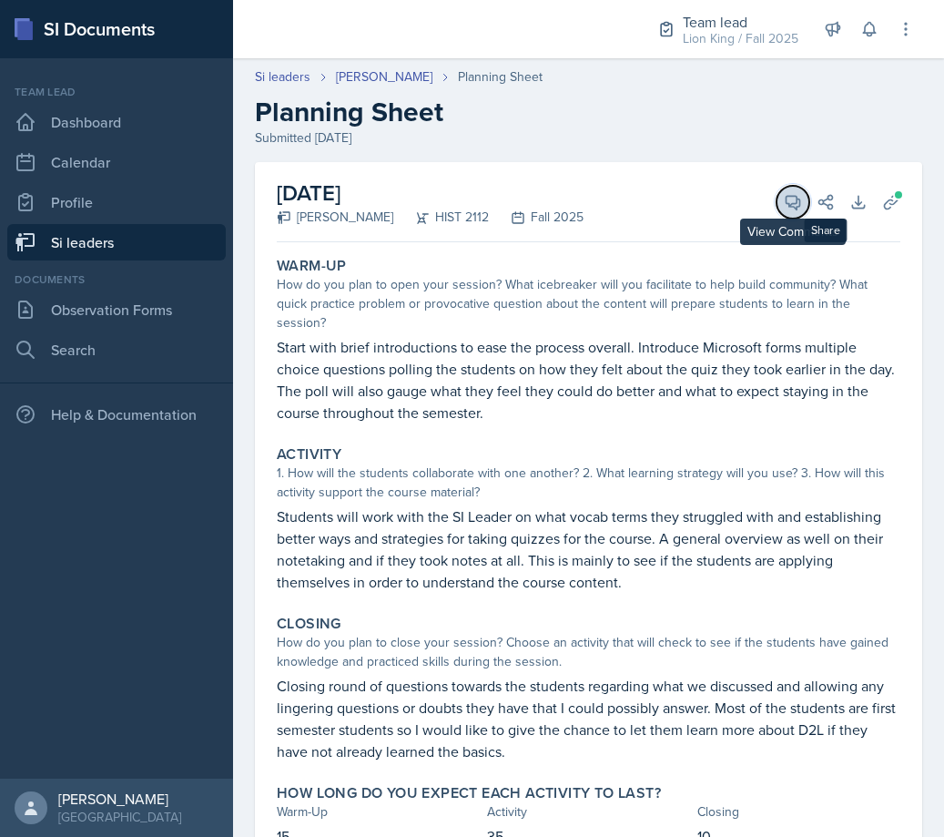
click at [784, 210] on icon at bounding box center [793, 202] width 18 height 18
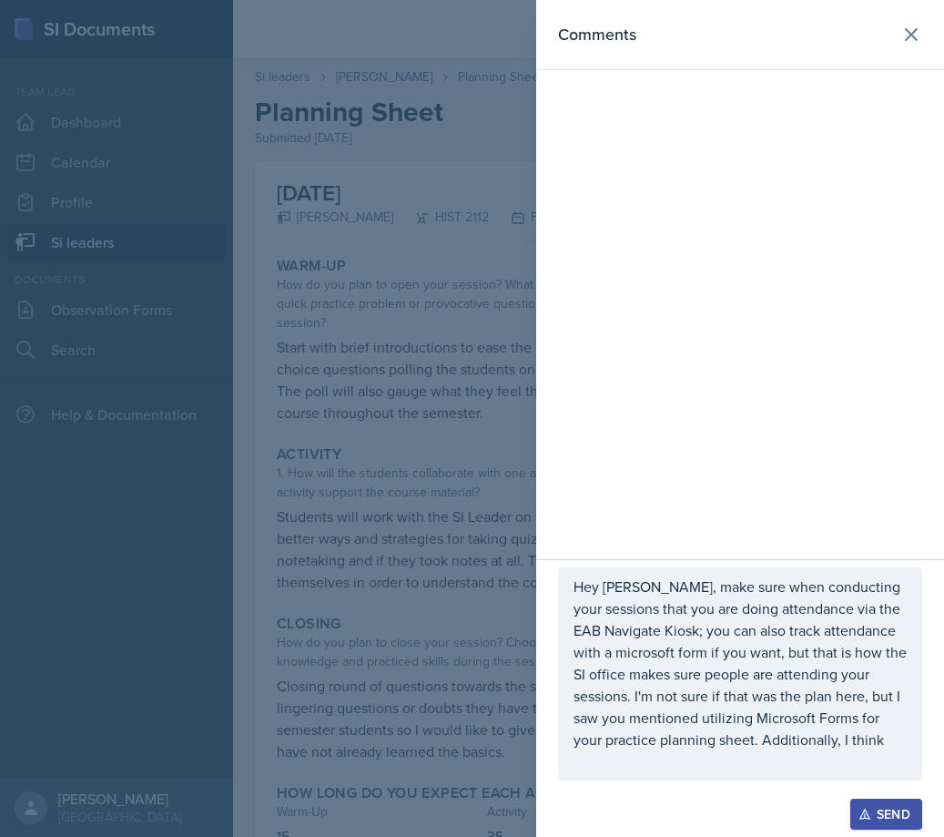
click at [383, 573] on div at bounding box center [472, 418] width 944 height 837
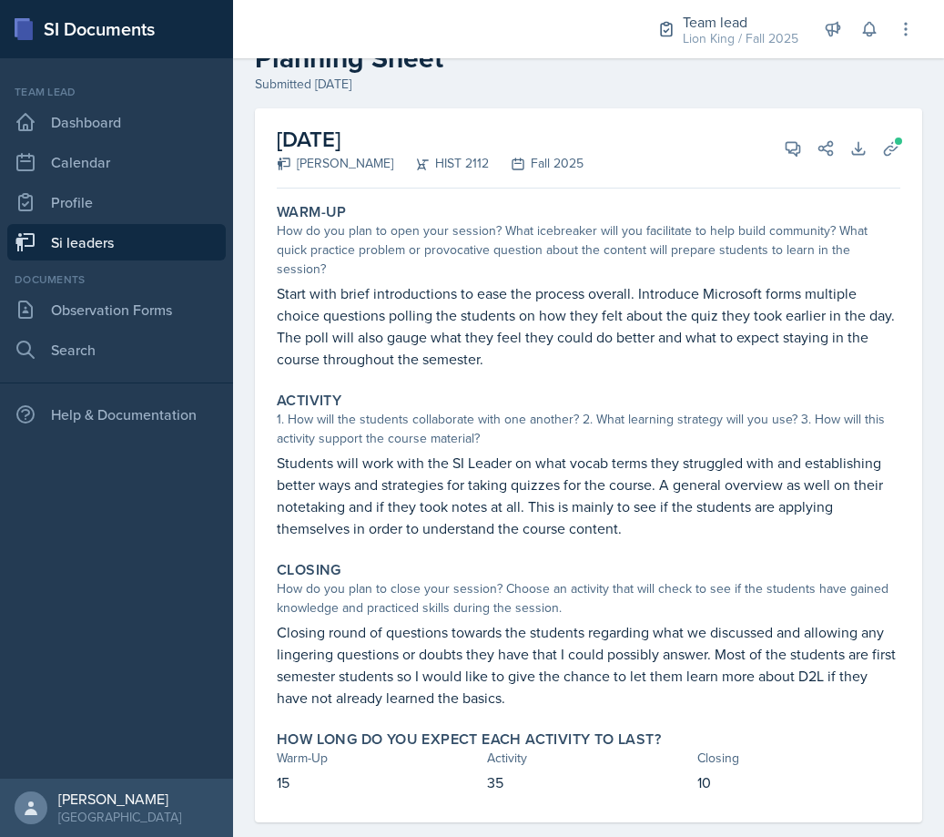
scroll to position [83, 0]
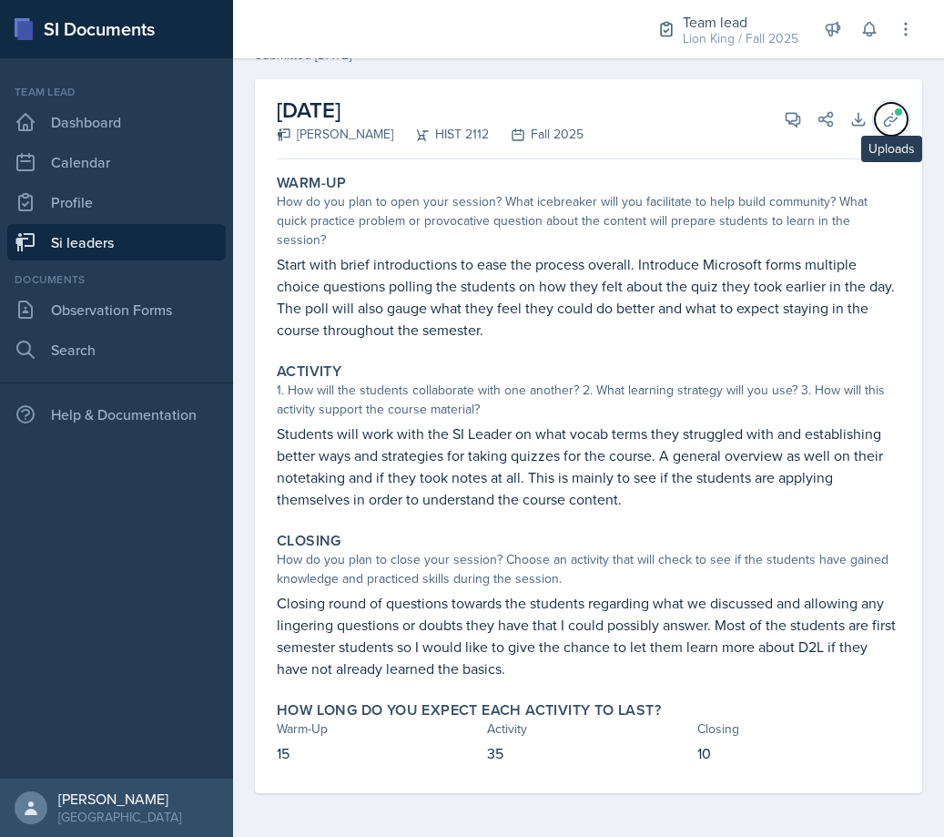
click at [882, 117] on icon at bounding box center [891, 119] width 18 height 18
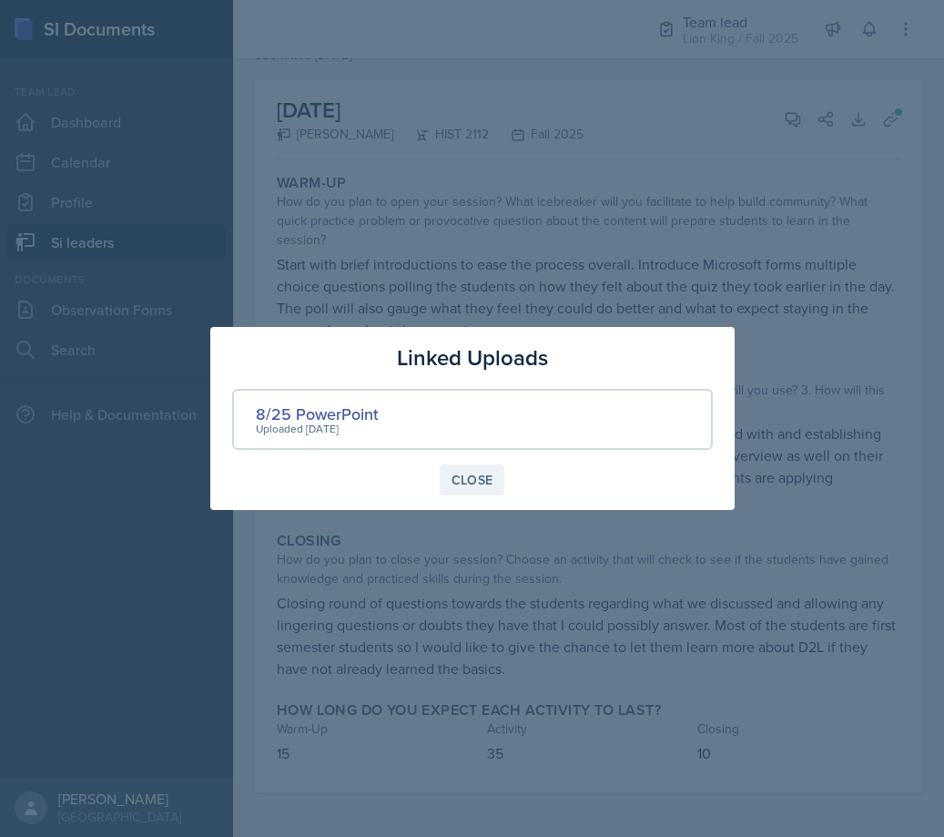
click at [496, 486] on button "Close" at bounding box center [473, 479] width 66 height 31
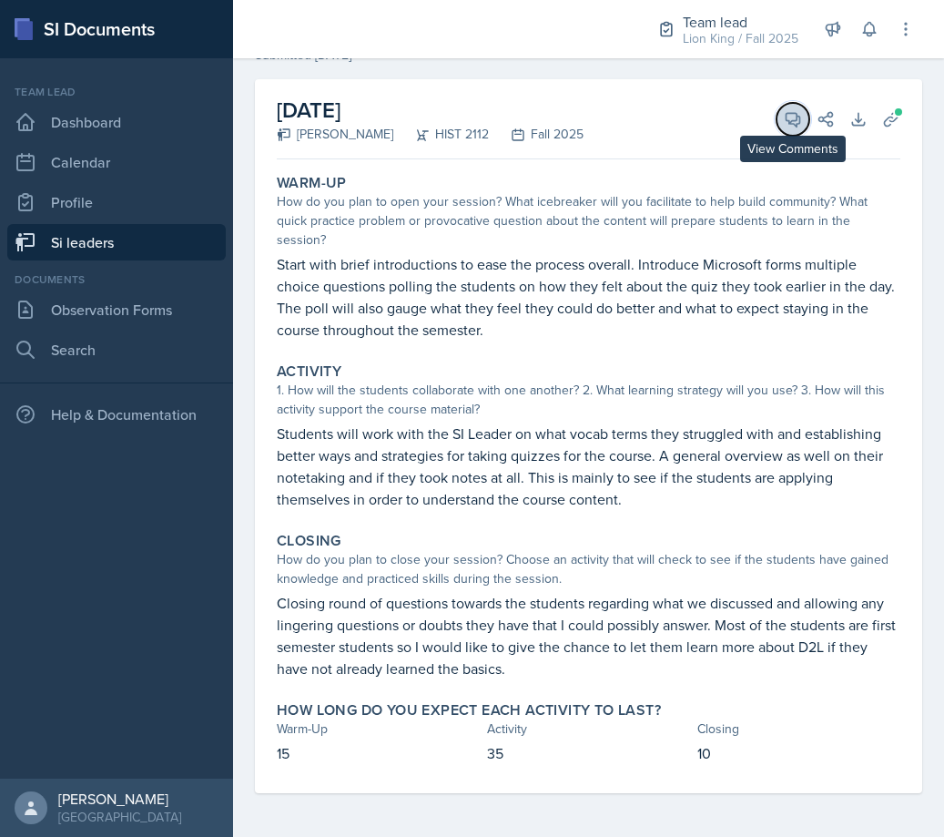
click at [786, 117] on icon at bounding box center [793, 120] width 14 height 14
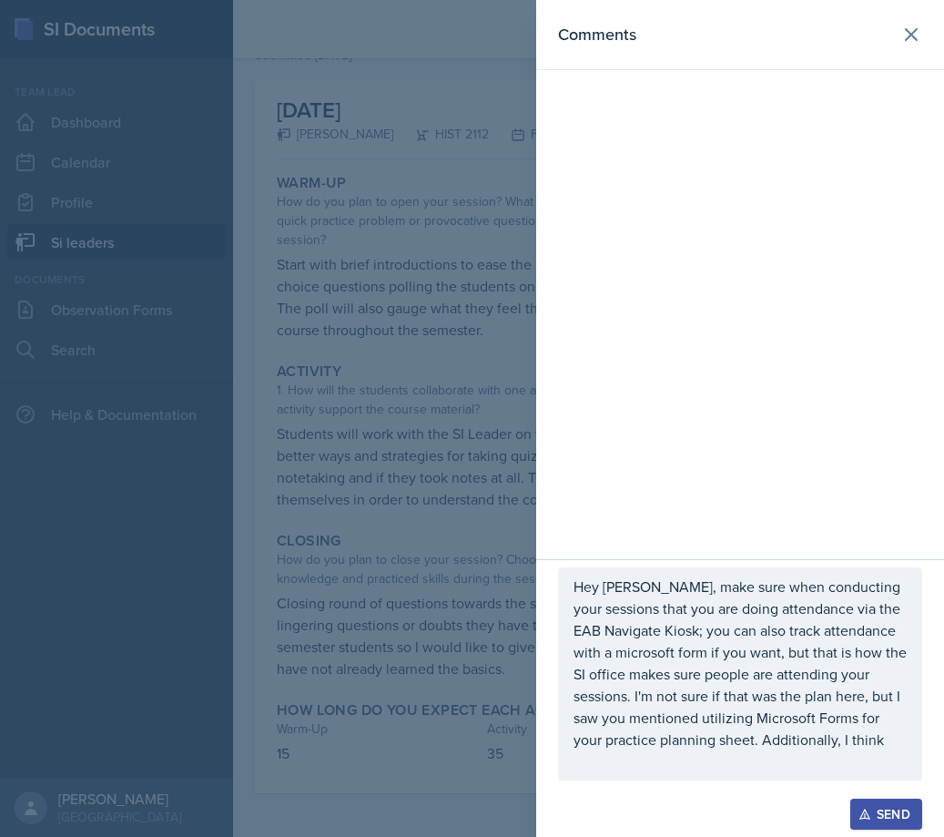
click at [492, 434] on div at bounding box center [472, 418] width 944 height 837
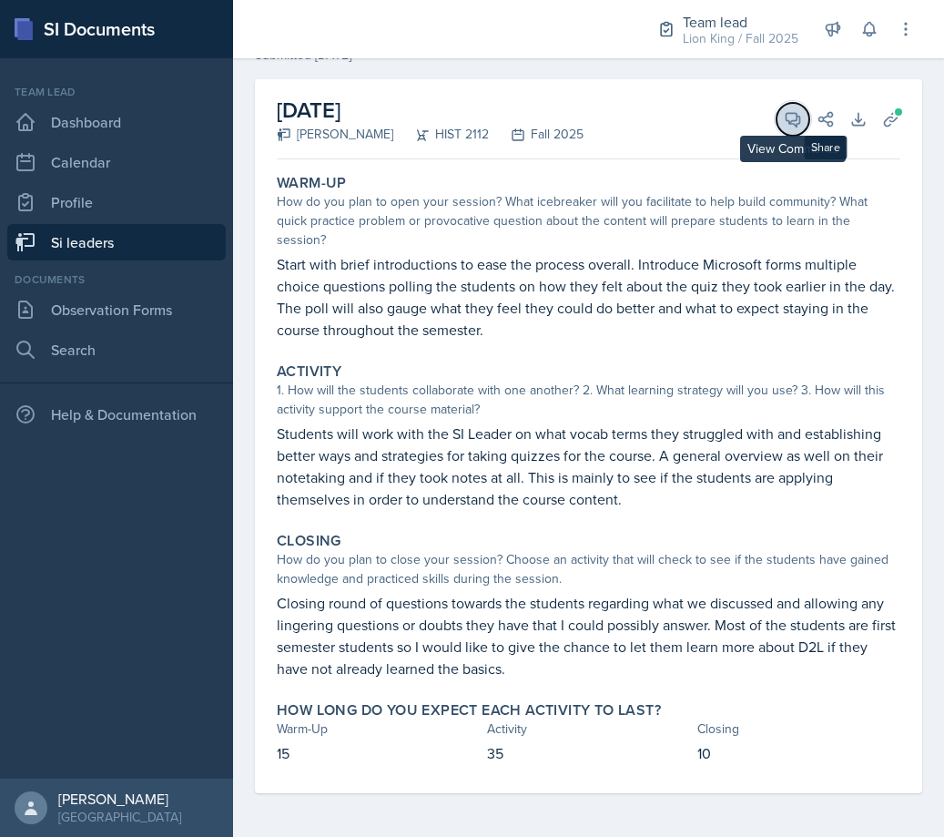
click at [784, 124] on icon at bounding box center [793, 119] width 18 height 18
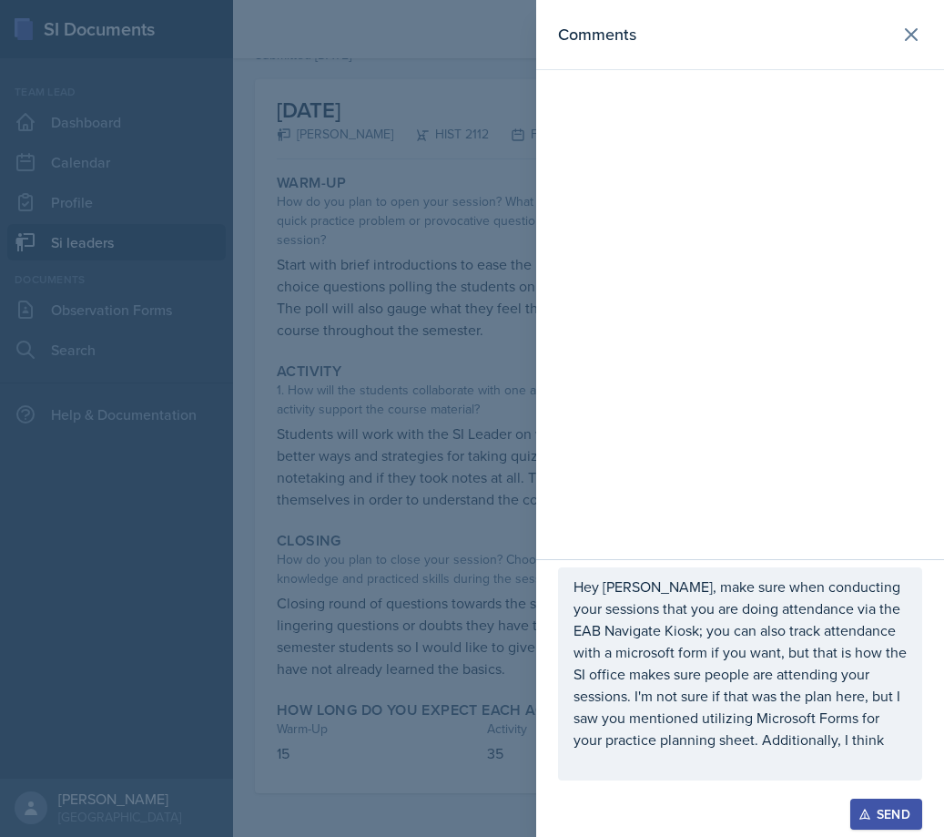
click at [874, 739] on p "Hey [PERSON_NAME], make sure when conducting your sessions that you are doing a…" at bounding box center [739, 662] width 333 height 175
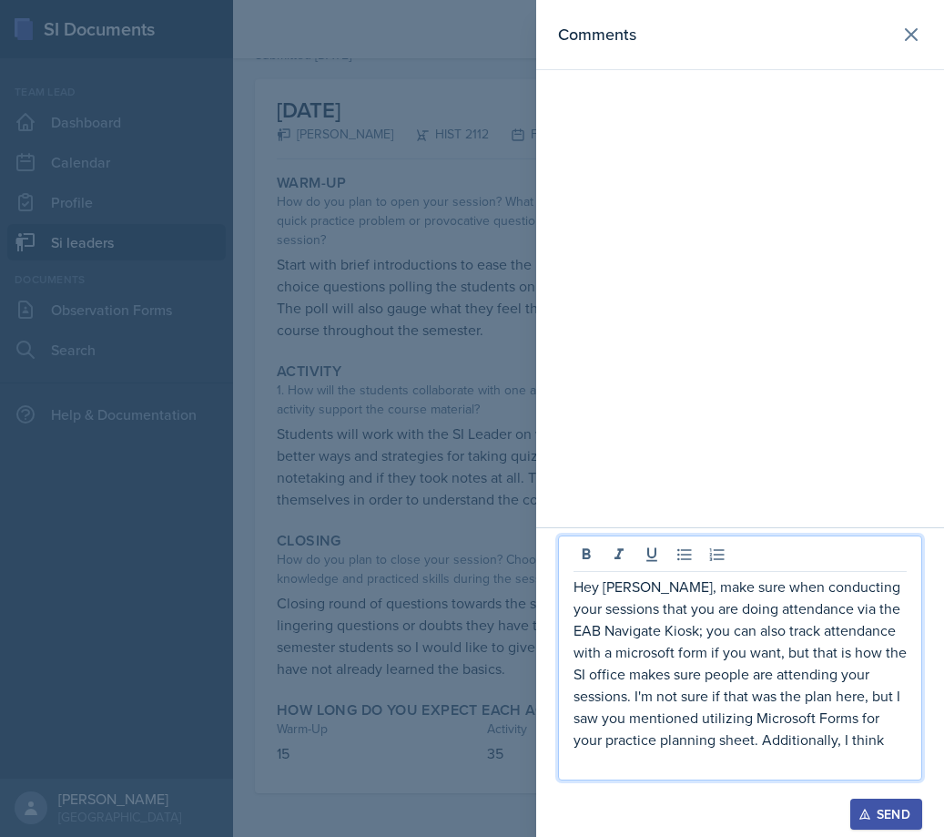
click at [889, 742] on p "Hey [PERSON_NAME], make sure when conducting your sessions that you are doing a…" at bounding box center [739, 662] width 333 height 175
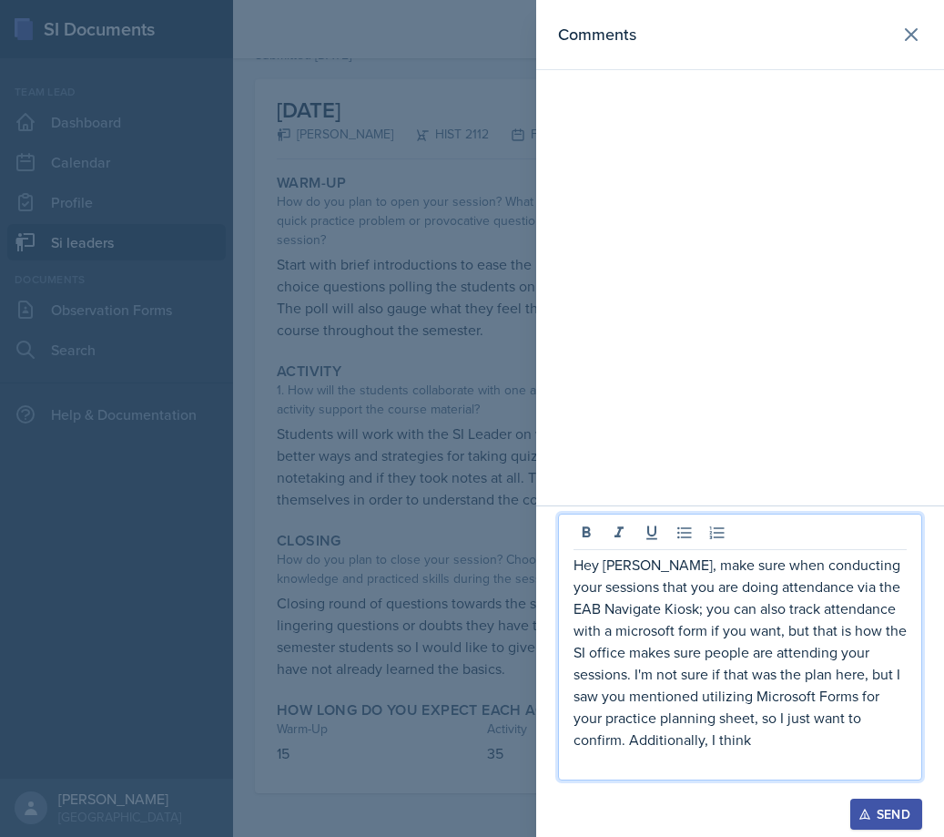
click at [861, 754] on p at bounding box center [739, 761] width 333 height 22
click at [853, 739] on p "Hey [PERSON_NAME], make sure when conducting your sessions that you are doing a…" at bounding box center [739, 651] width 333 height 197
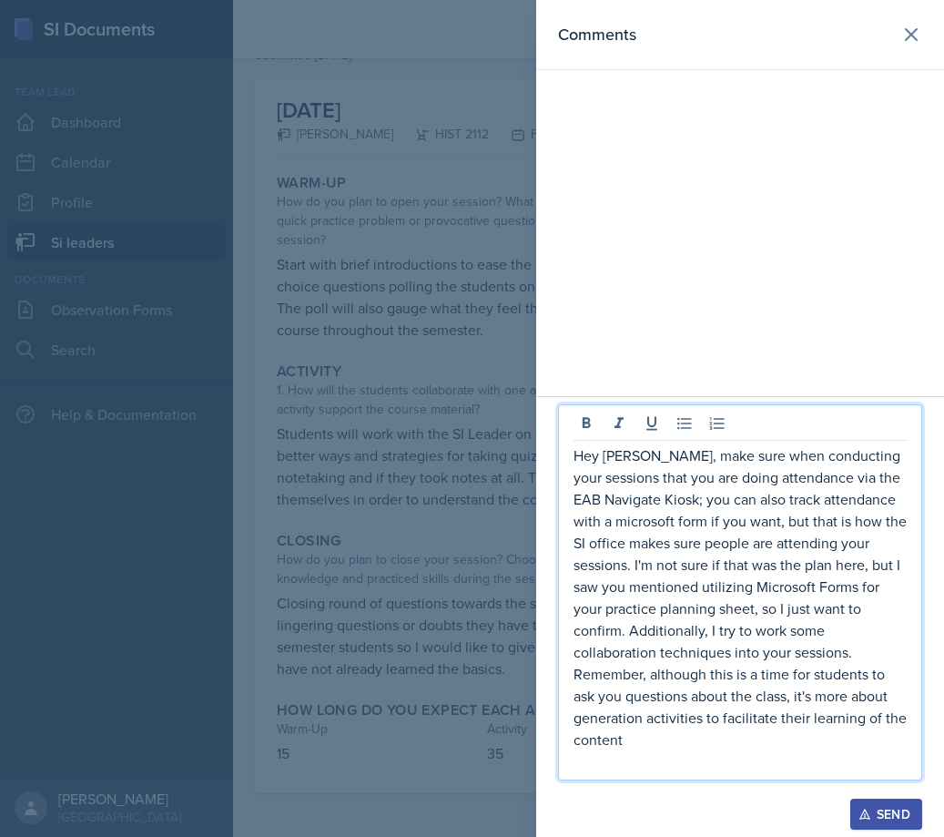
click at [867, 819] on icon "button" at bounding box center [864, 813] width 13 height 13
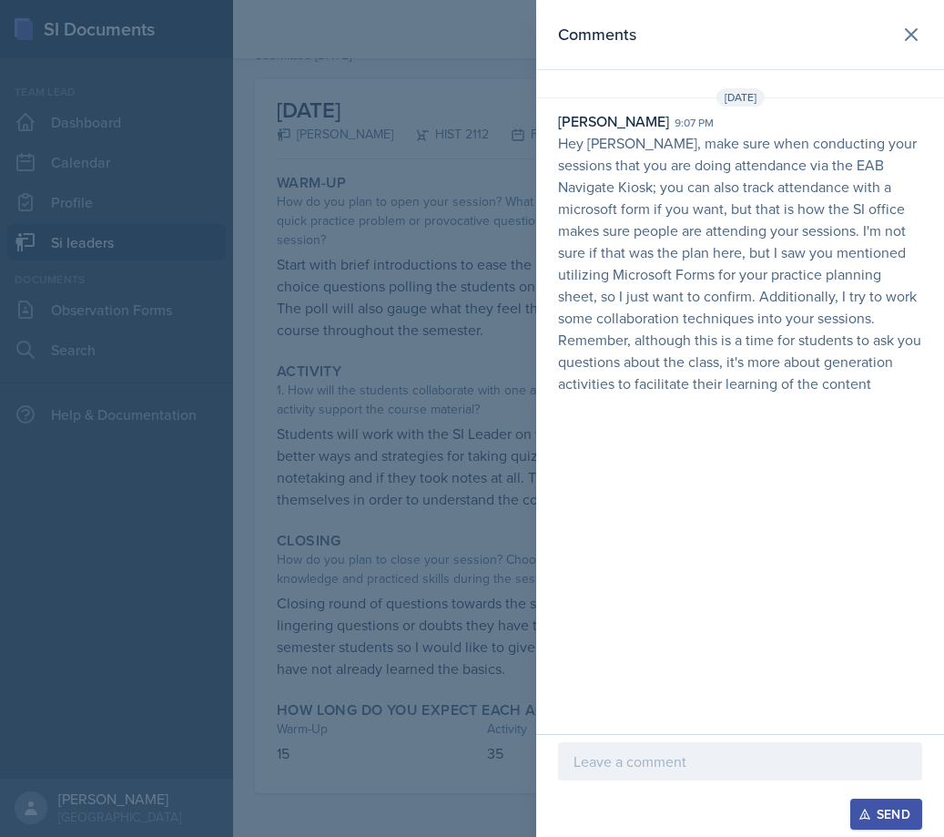
click at [649, 777] on div at bounding box center [740, 761] width 364 height 38
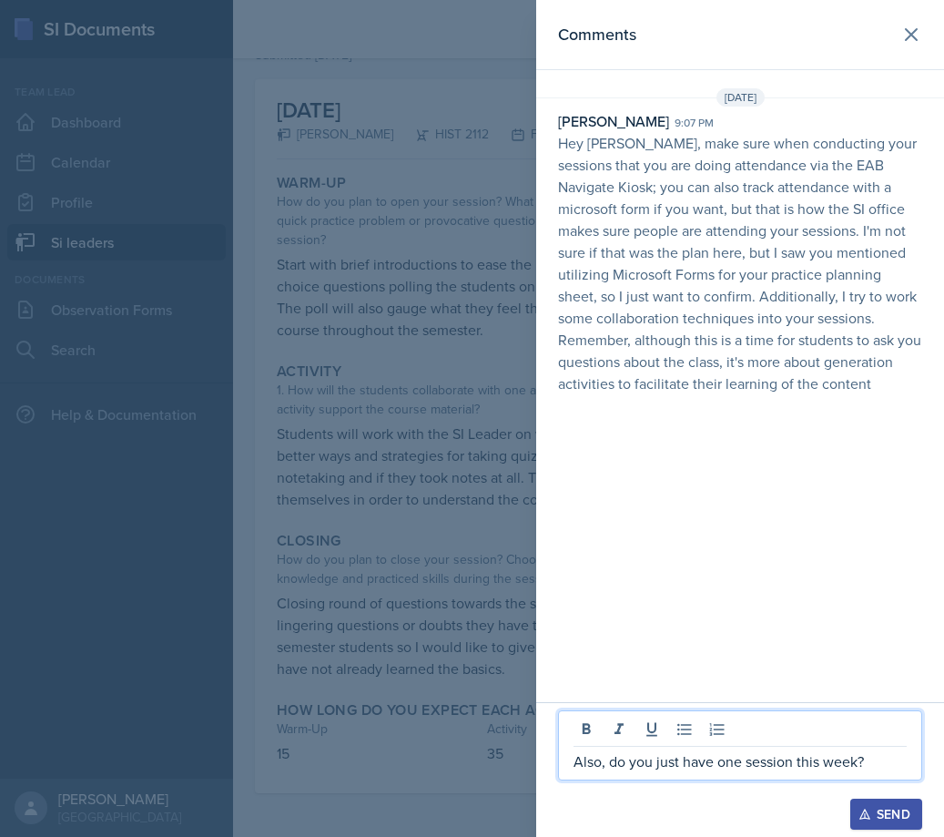
click at [858, 810] on icon "button" at bounding box center [864, 813] width 13 height 13
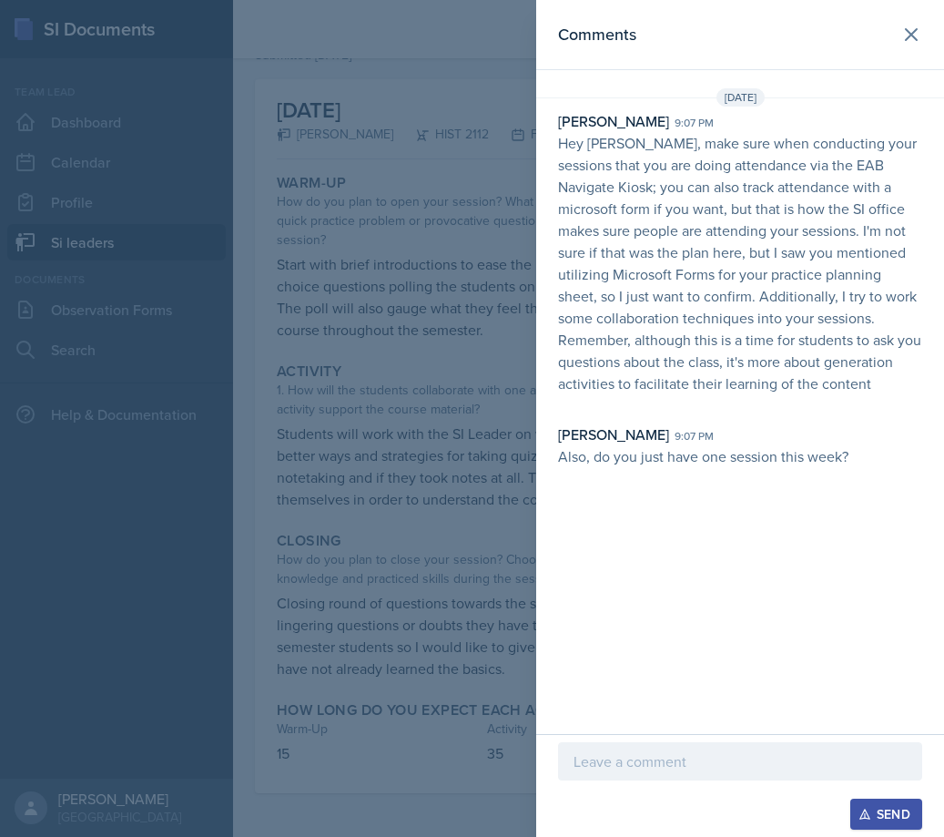
click at [390, 376] on div at bounding box center [472, 418] width 944 height 837
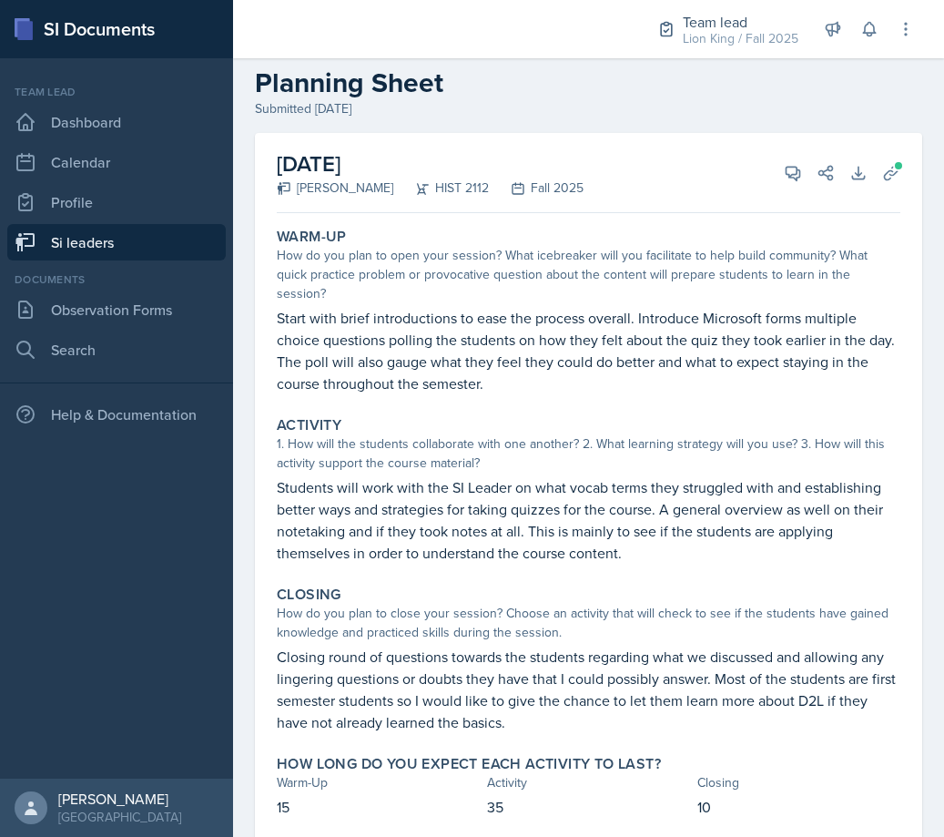
scroll to position [0, 0]
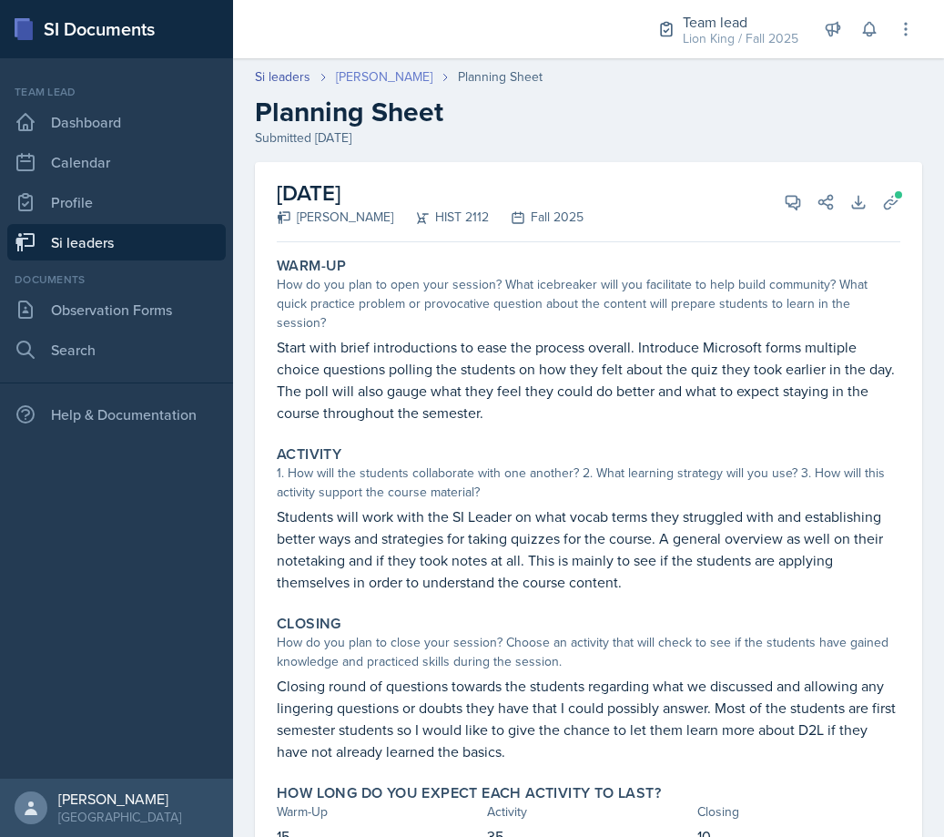
click at [379, 82] on link "[PERSON_NAME]" at bounding box center [384, 76] width 96 height 19
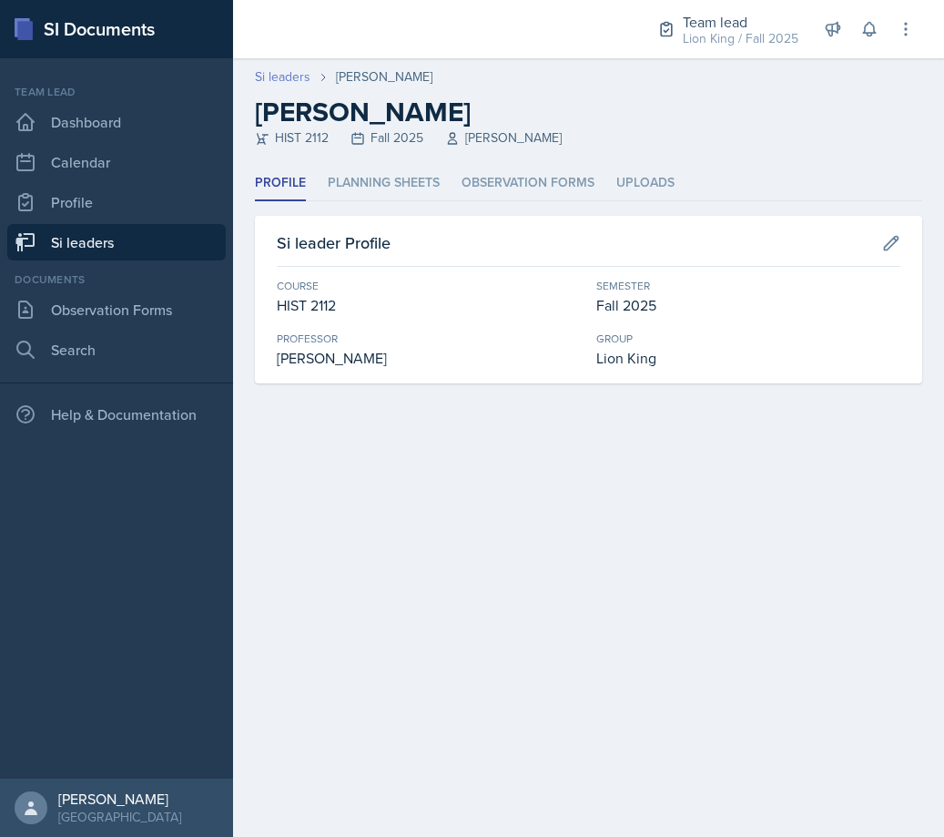
click at [295, 82] on link "Si leaders" at bounding box center [283, 76] width 56 height 19
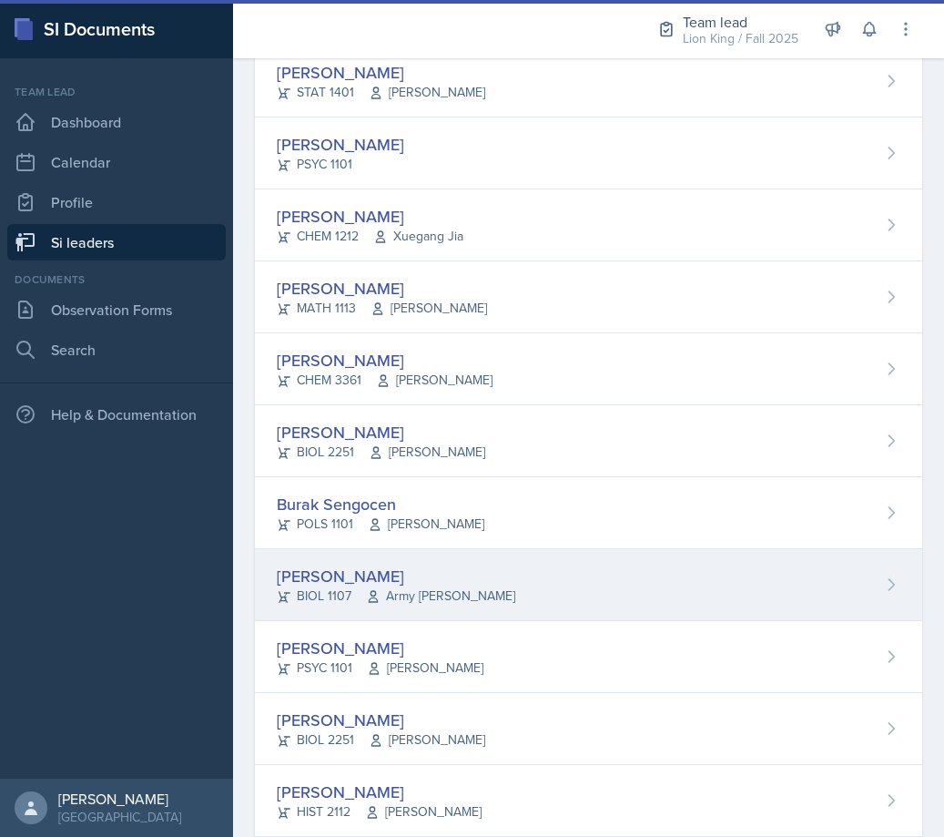
scroll to position [1001, 0]
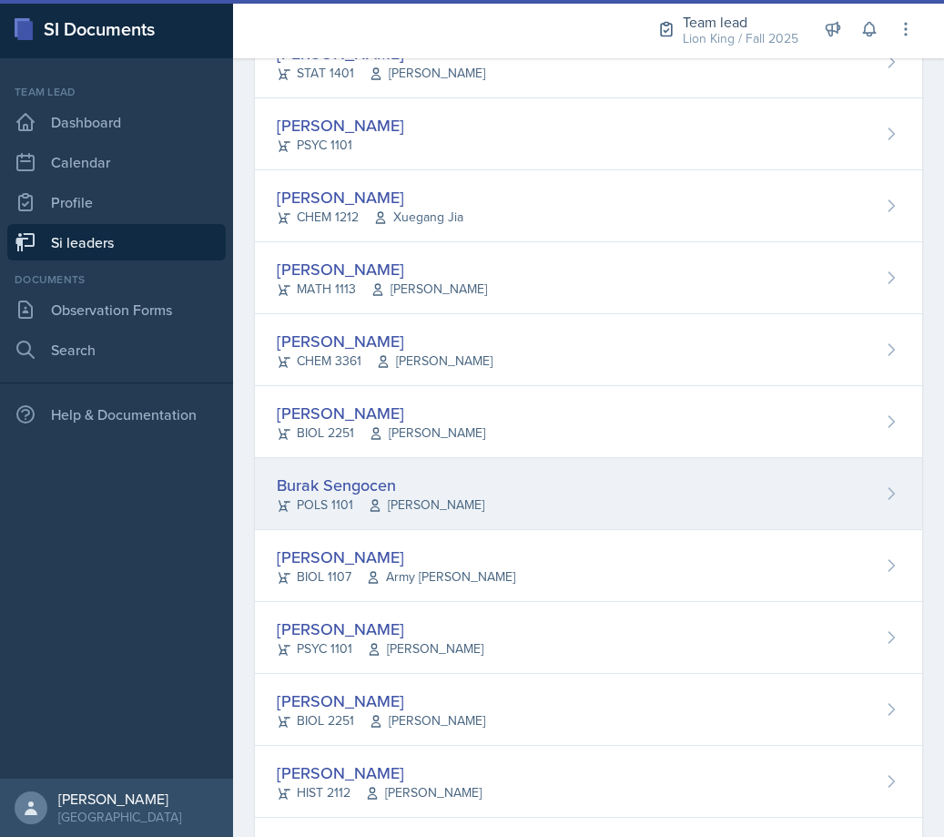
click at [467, 484] on div "Burak Sengocen POLS 1101 [PERSON_NAME]" at bounding box center [588, 494] width 667 height 72
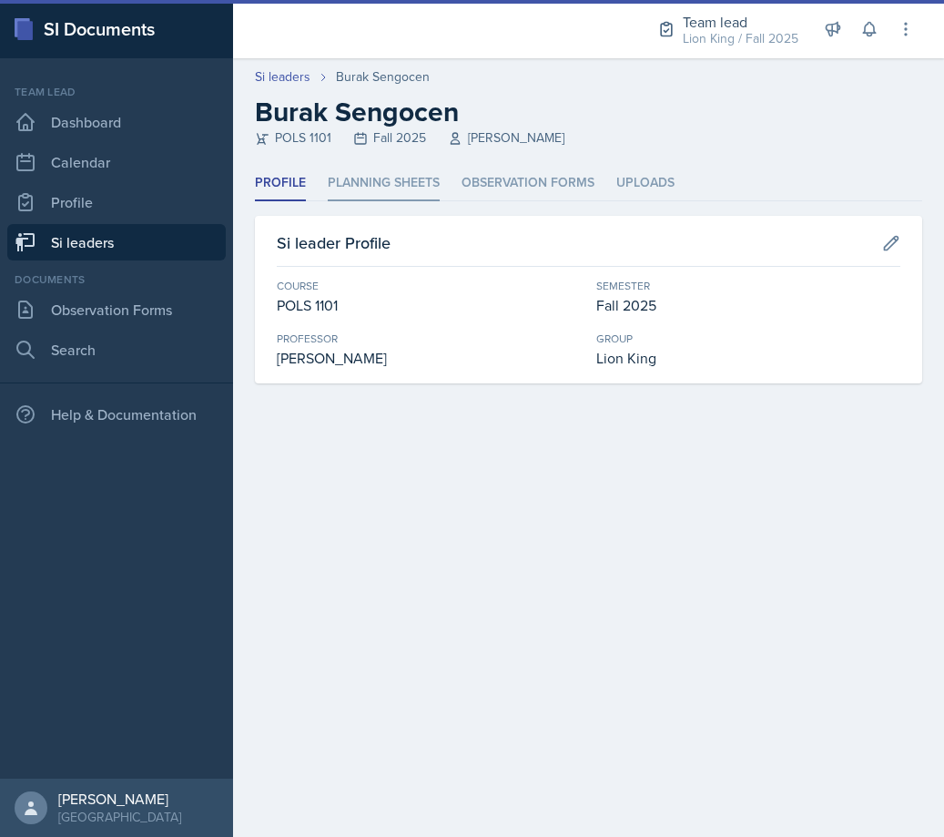
click at [416, 178] on li "Planning Sheets" at bounding box center [384, 184] width 112 height 36
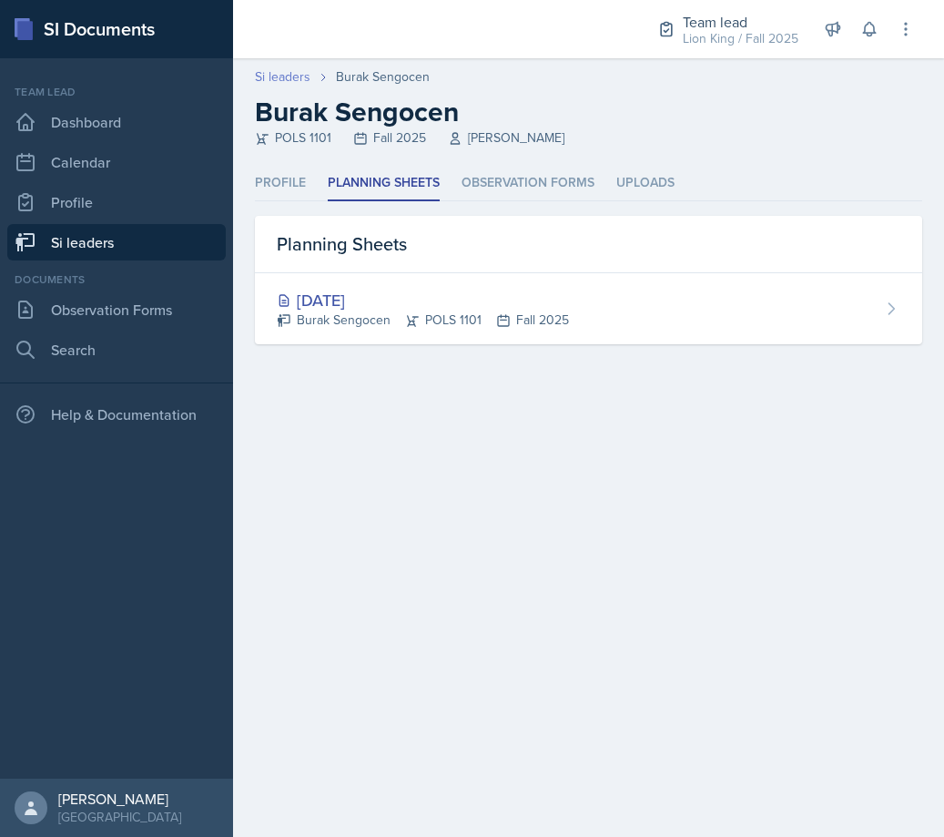
click at [305, 68] on link "Si leaders" at bounding box center [283, 76] width 56 height 19
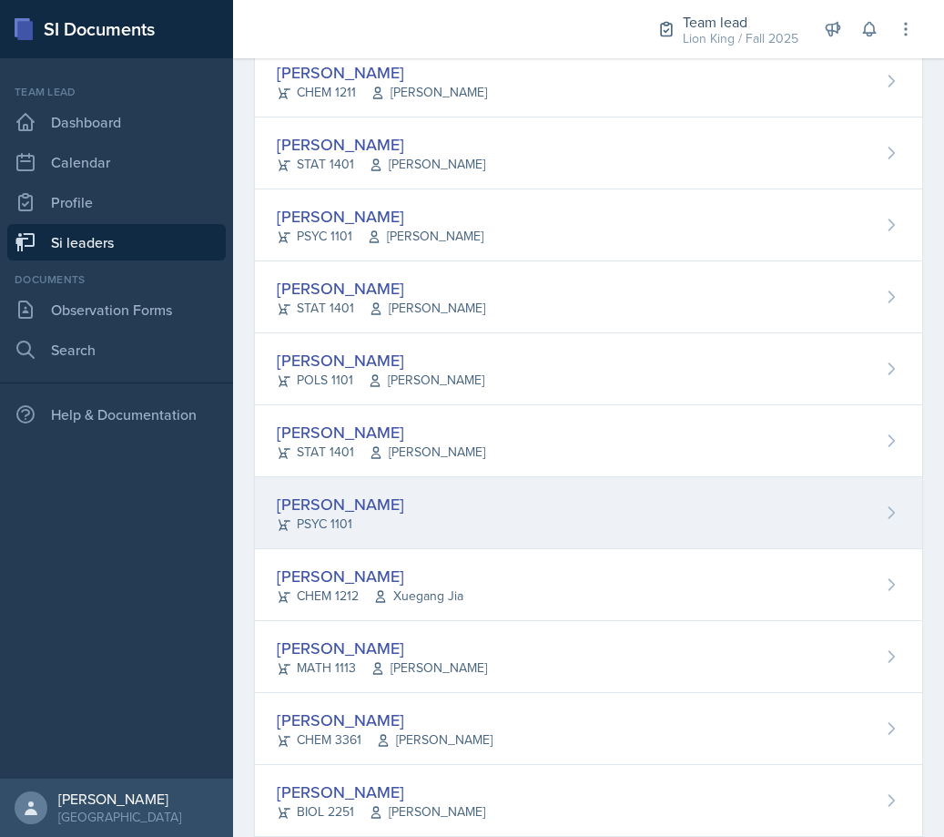
scroll to position [532, 0]
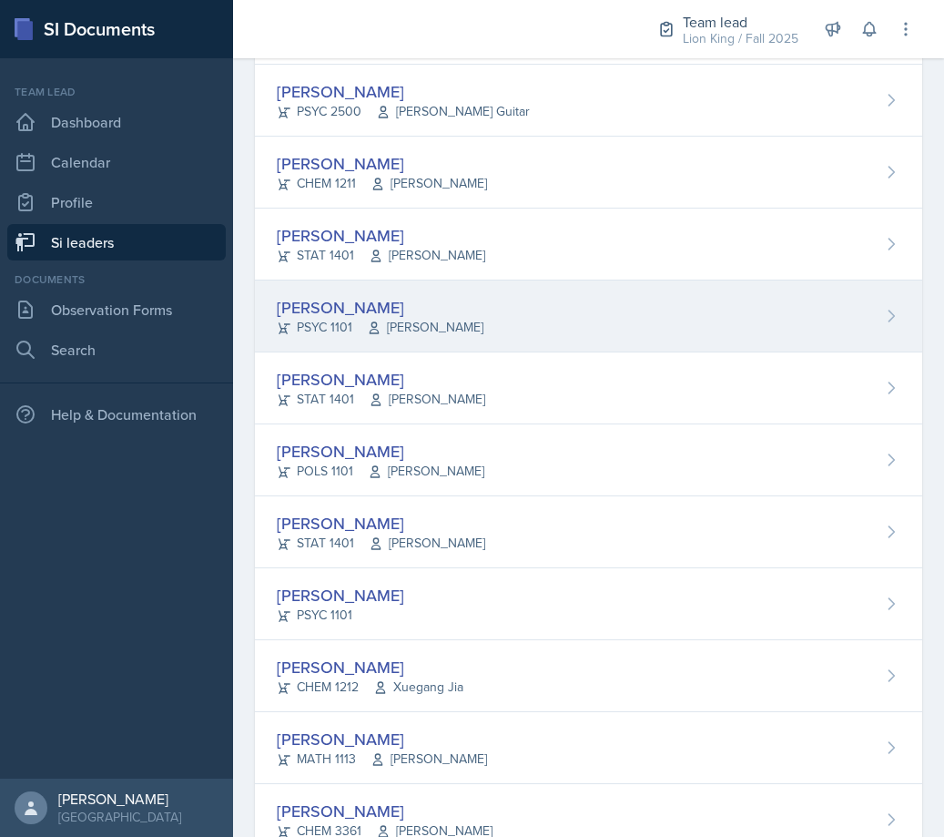
click at [509, 330] on div "[PERSON_NAME] PSYC 1101 [PERSON_NAME]" at bounding box center [588, 316] width 667 height 72
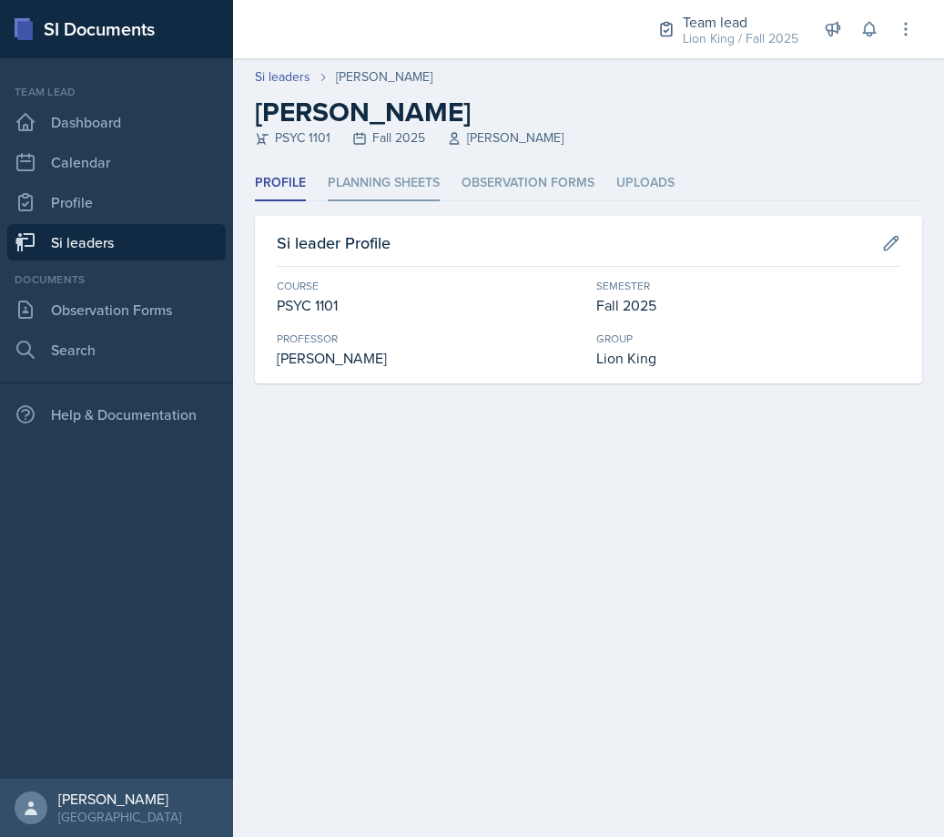
click at [392, 174] on li "Planning Sheets" at bounding box center [384, 184] width 112 height 36
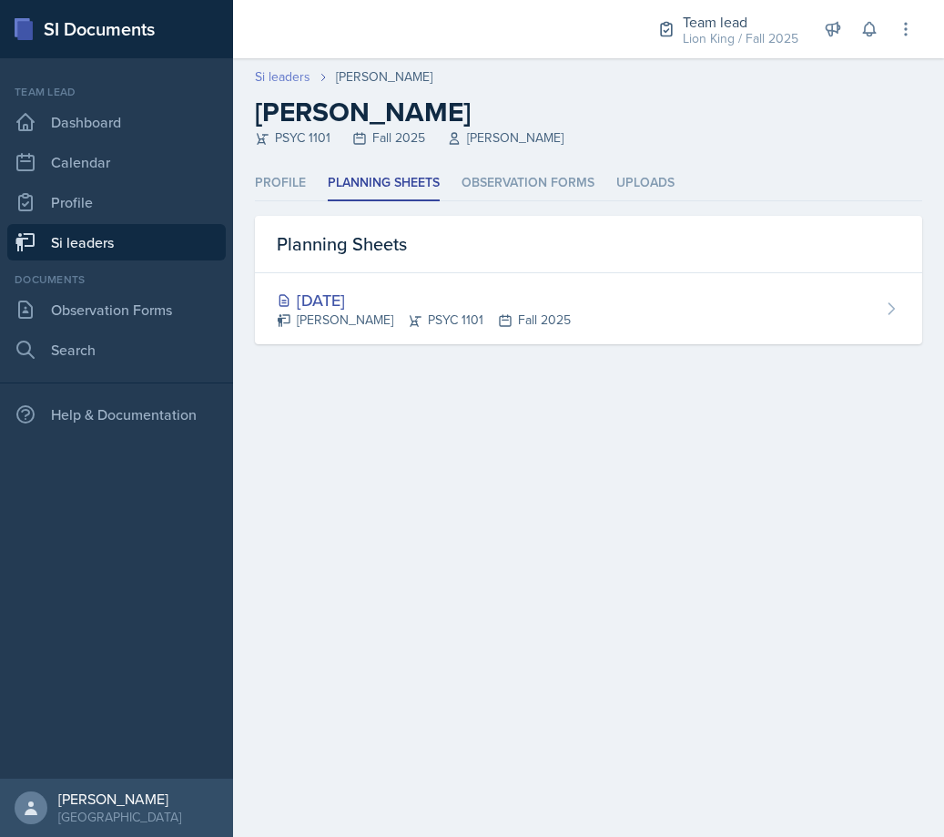
click at [296, 80] on link "Si leaders" at bounding box center [283, 76] width 56 height 19
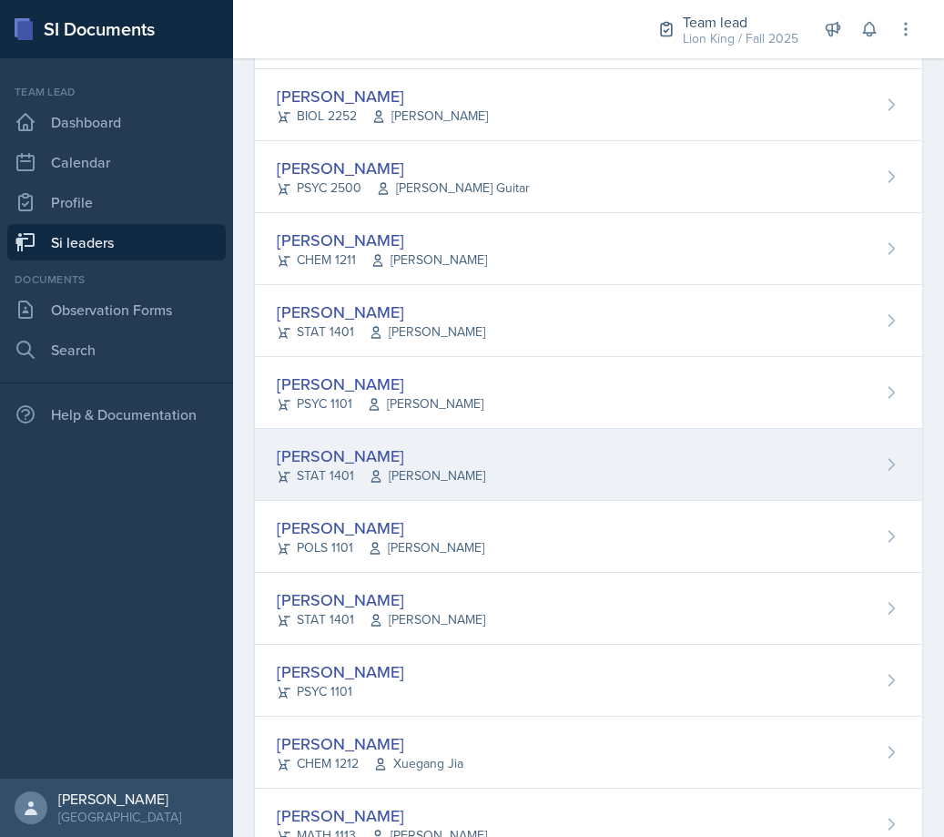
scroll to position [546, 0]
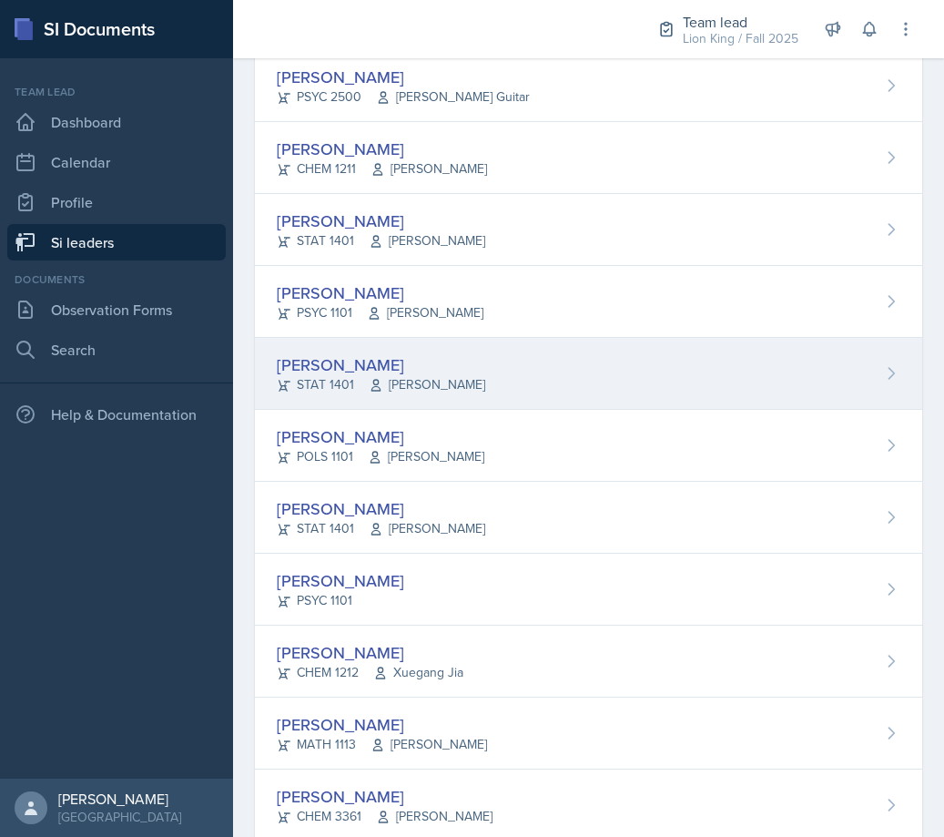
click at [532, 467] on div "[PERSON_NAME] POLS 1101 [PERSON_NAME]" at bounding box center [588, 446] width 667 height 72
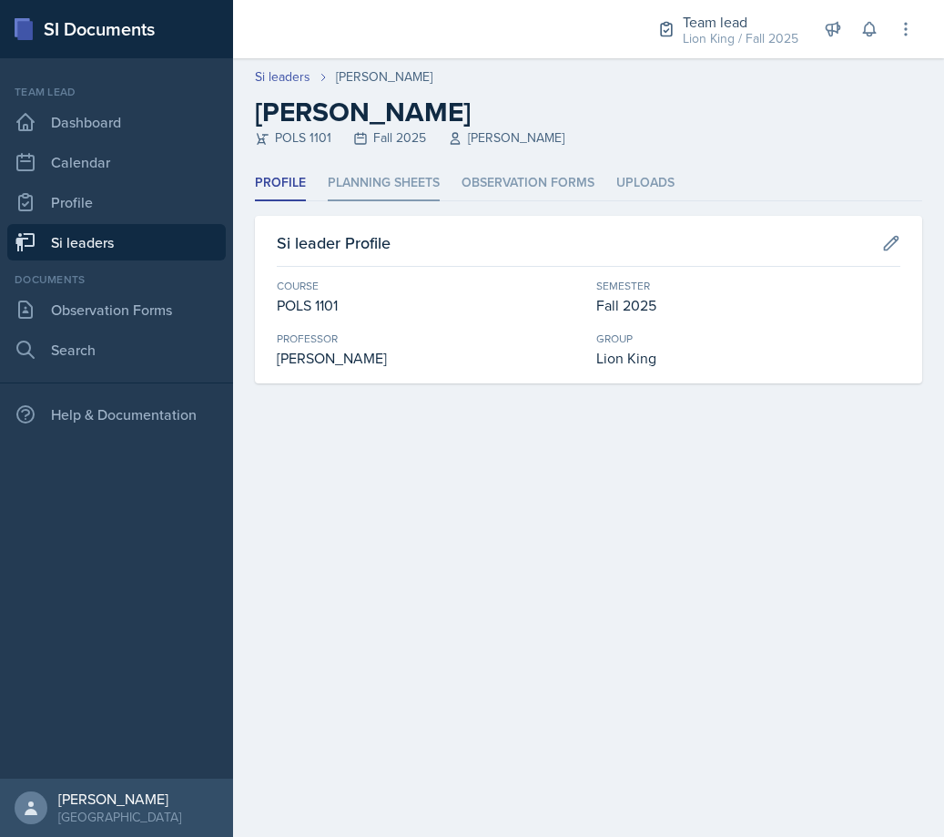
click at [421, 173] on li "Planning Sheets" at bounding box center [384, 184] width 112 height 36
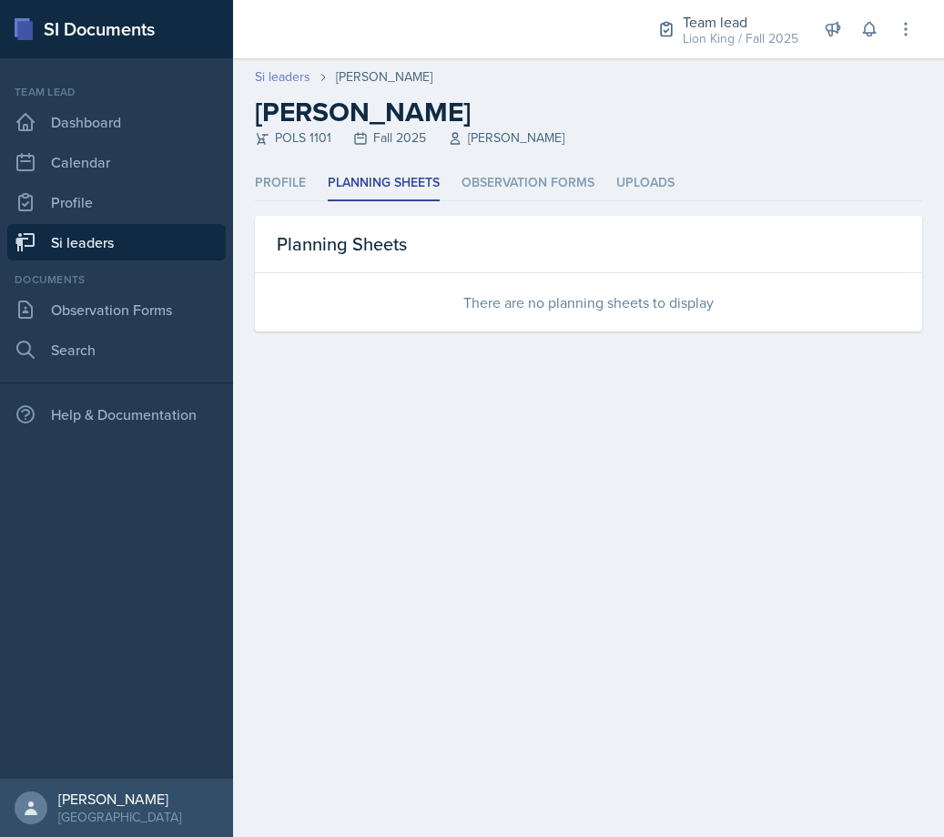
click at [308, 76] on link "Si leaders" at bounding box center [283, 76] width 56 height 19
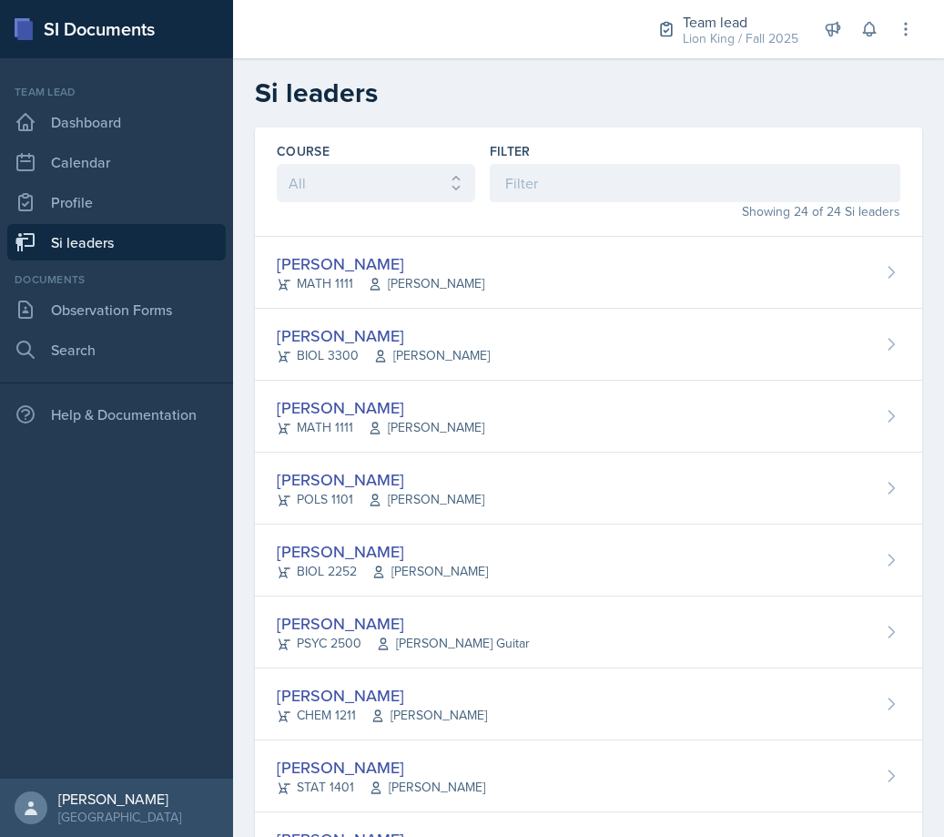
click at [668, 375] on div "[PERSON_NAME] BIOL 3300 [PERSON_NAME]" at bounding box center [588, 345] width 667 height 72
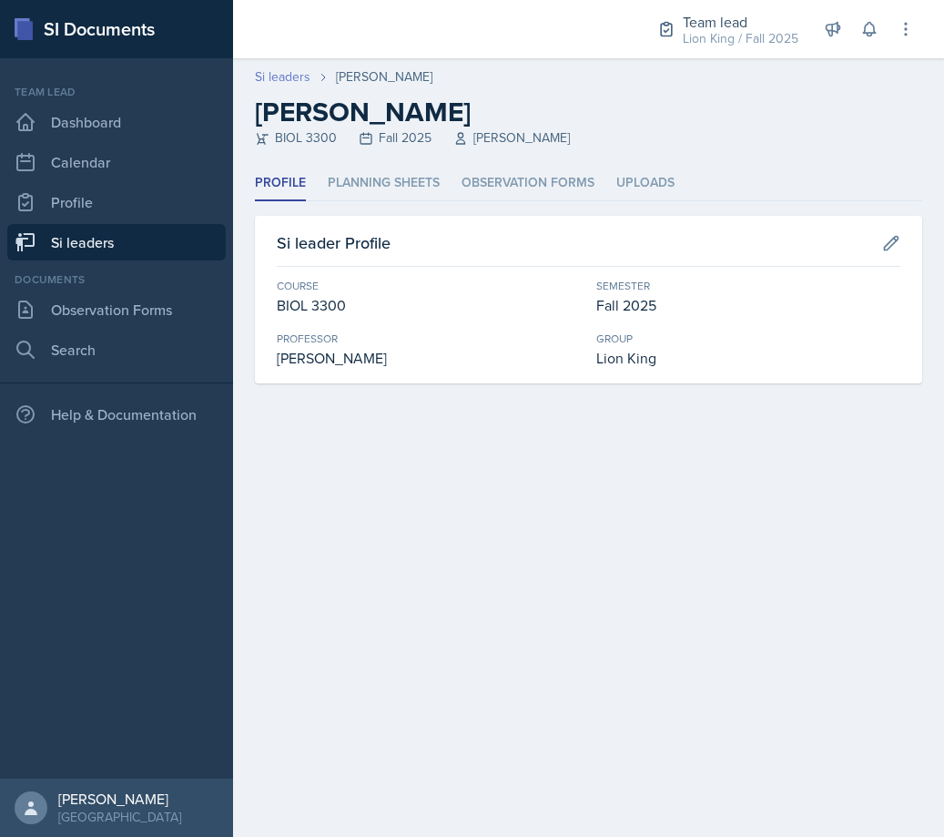
click at [284, 82] on link "Si leaders" at bounding box center [283, 76] width 56 height 19
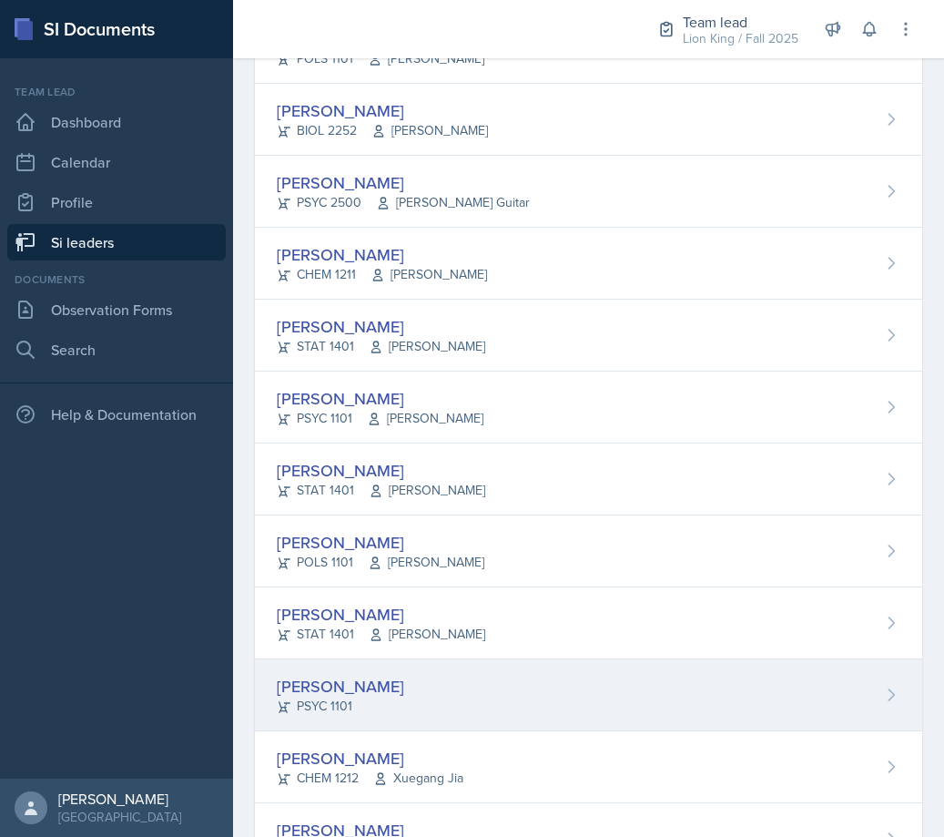
scroll to position [350, 0]
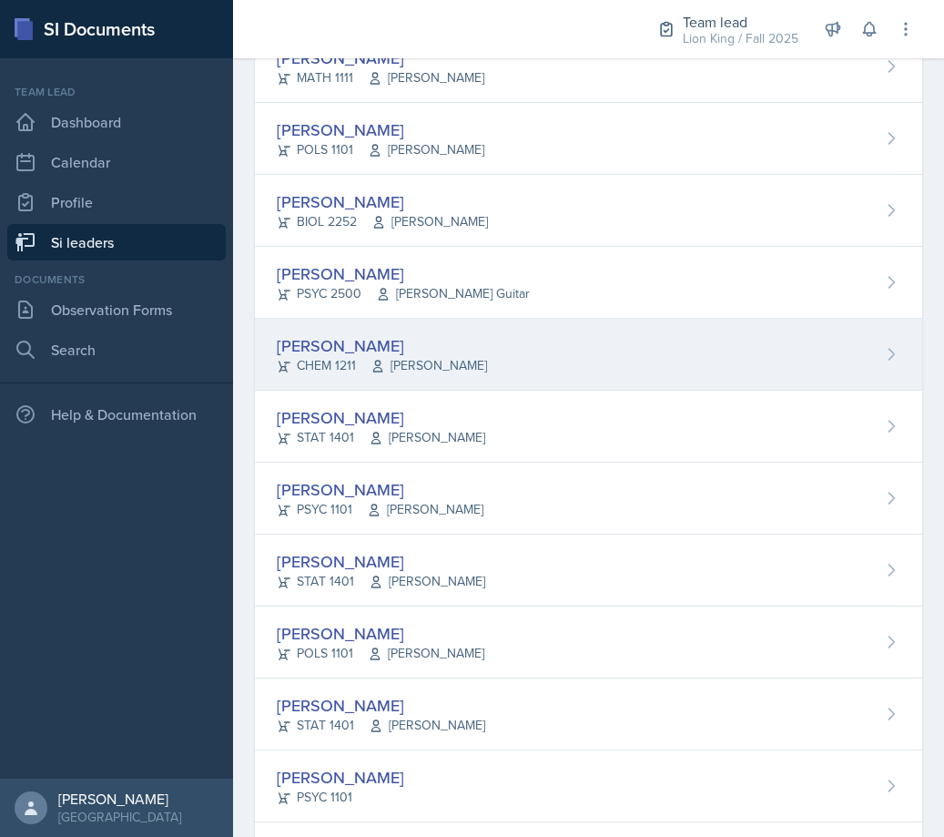
click at [543, 361] on div "Makaela Harris CHEM 1211 Yvonne Single" at bounding box center [588, 355] width 667 height 72
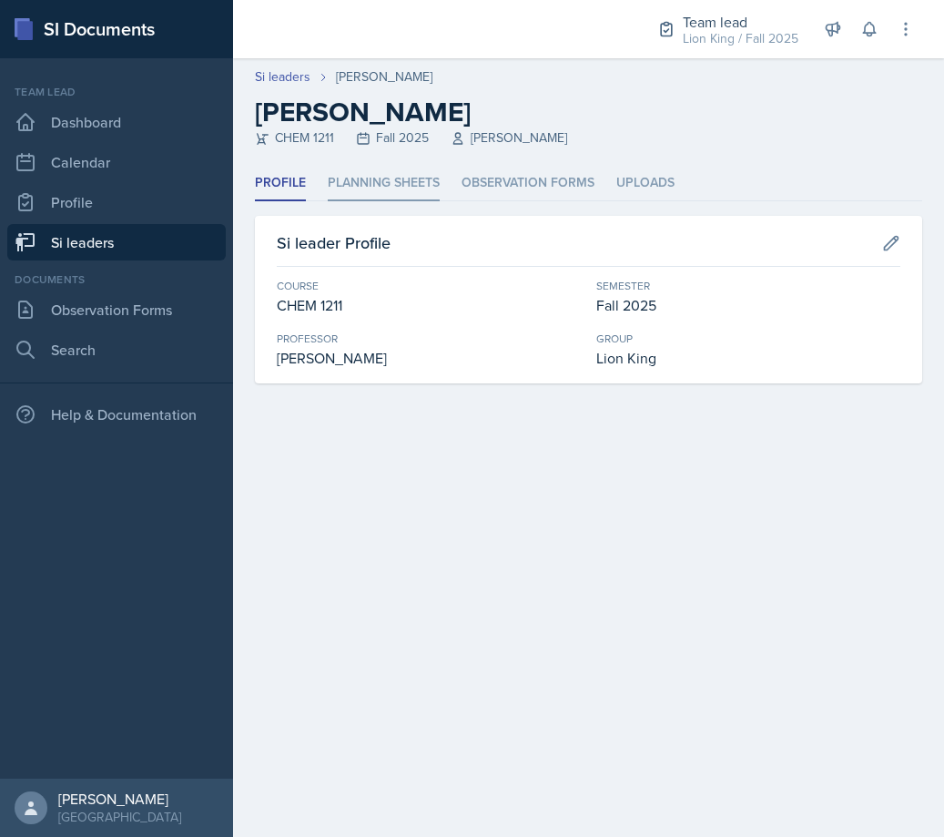
click at [405, 179] on li "Planning Sheets" at bounding box center [384, 184] width 112 height 36
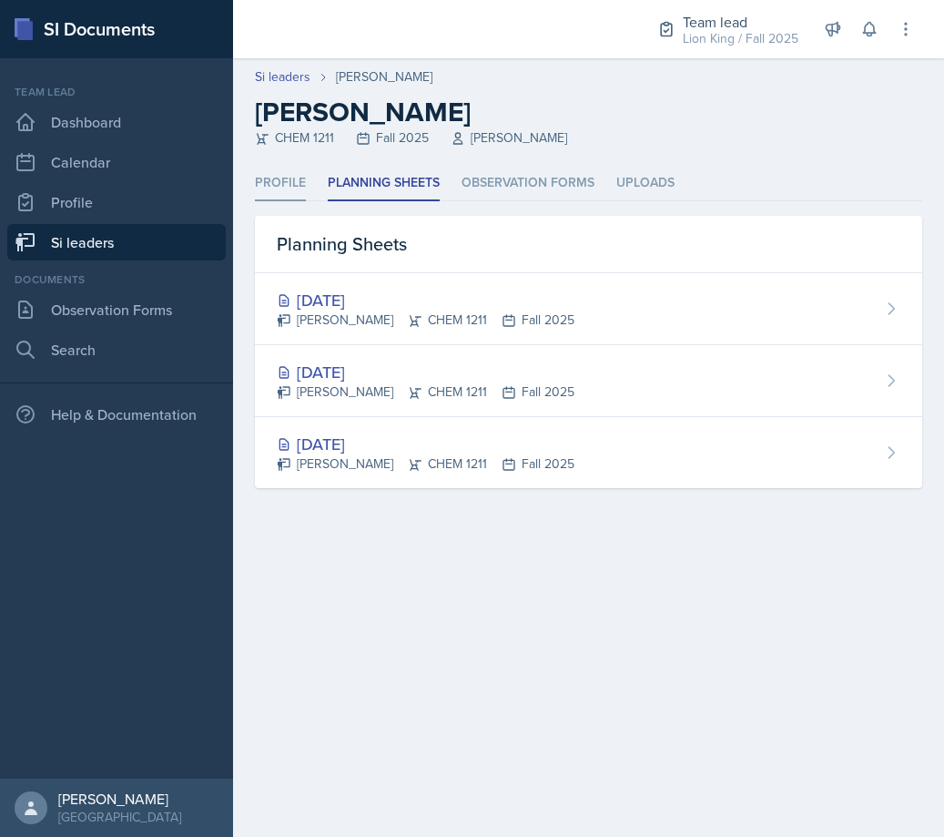
click at [297, 182] on li "Profile" at bounding box center [280, 184] width 51 height 36
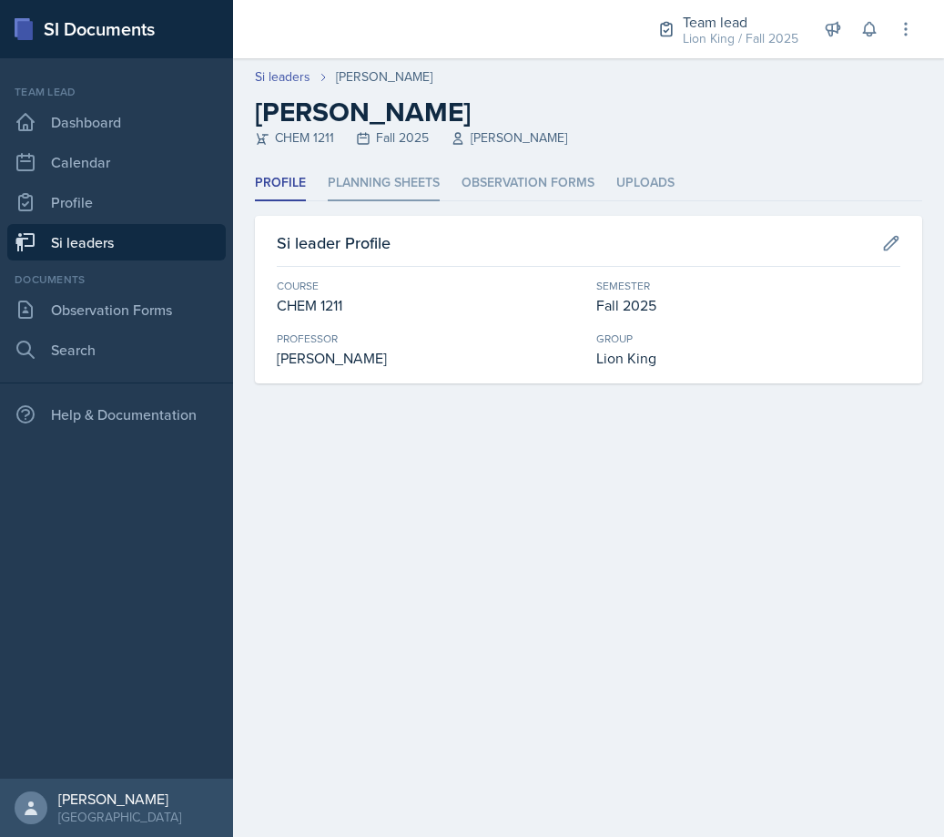
click at [375, 196] on li "Planning Sheets" at bounding box center [384, 184] width 112 height 36
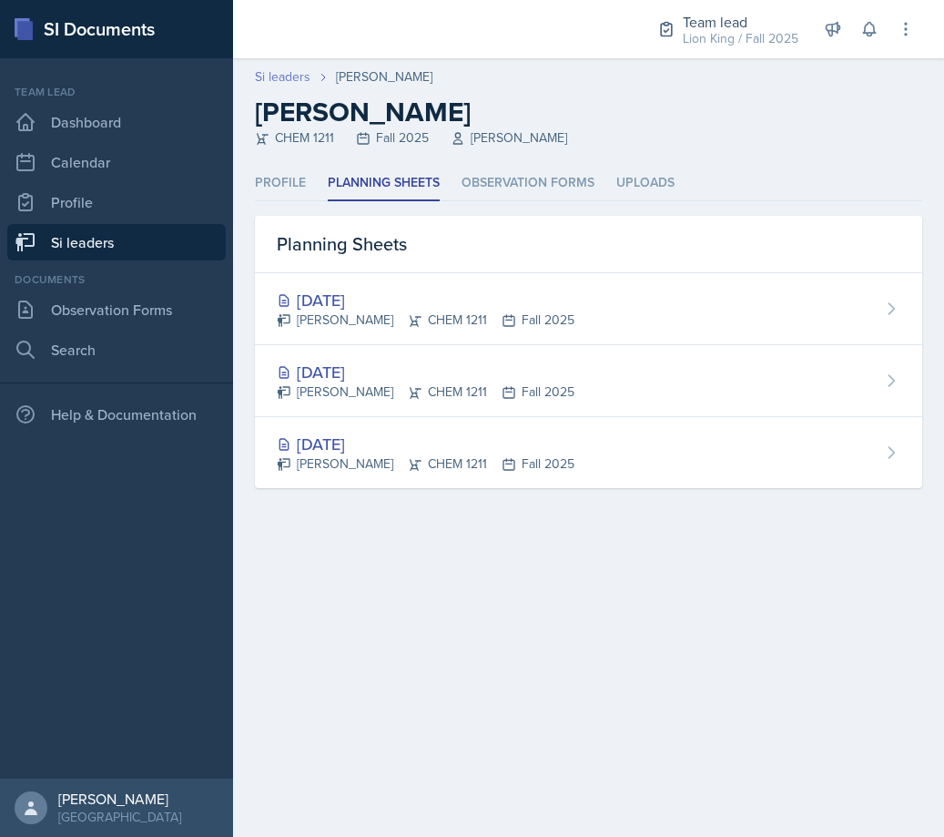
click at [285, 86] on link "Si leaders" at bounding box center [283, 76] width 56 height 19
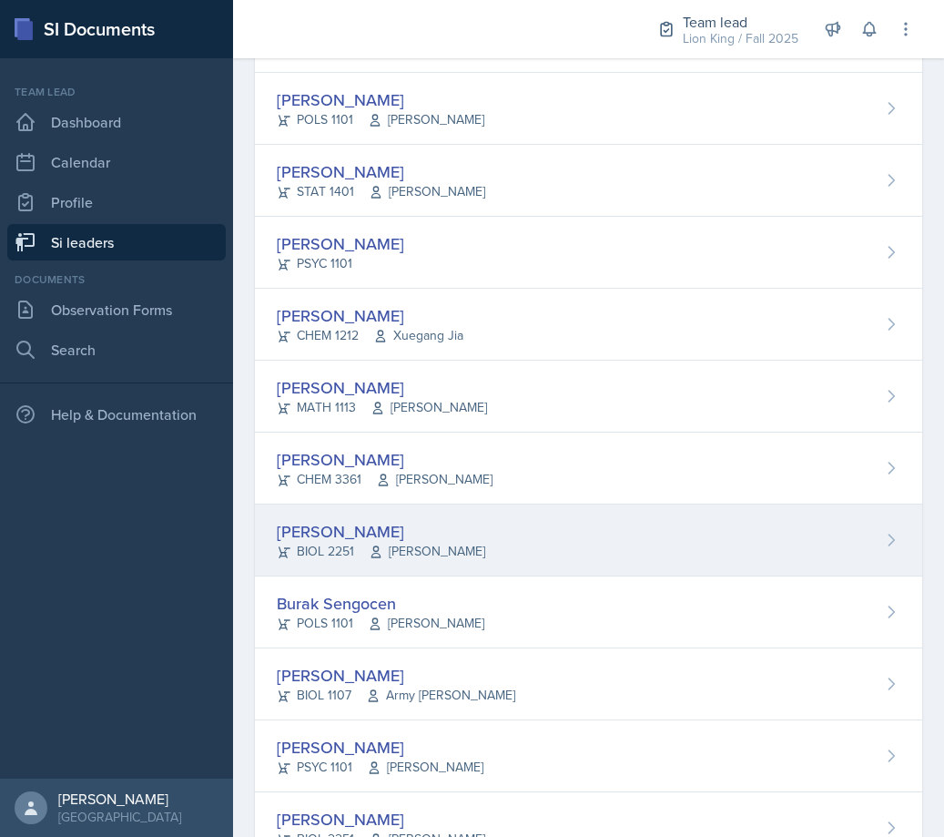
scroll to position [1078, 0]
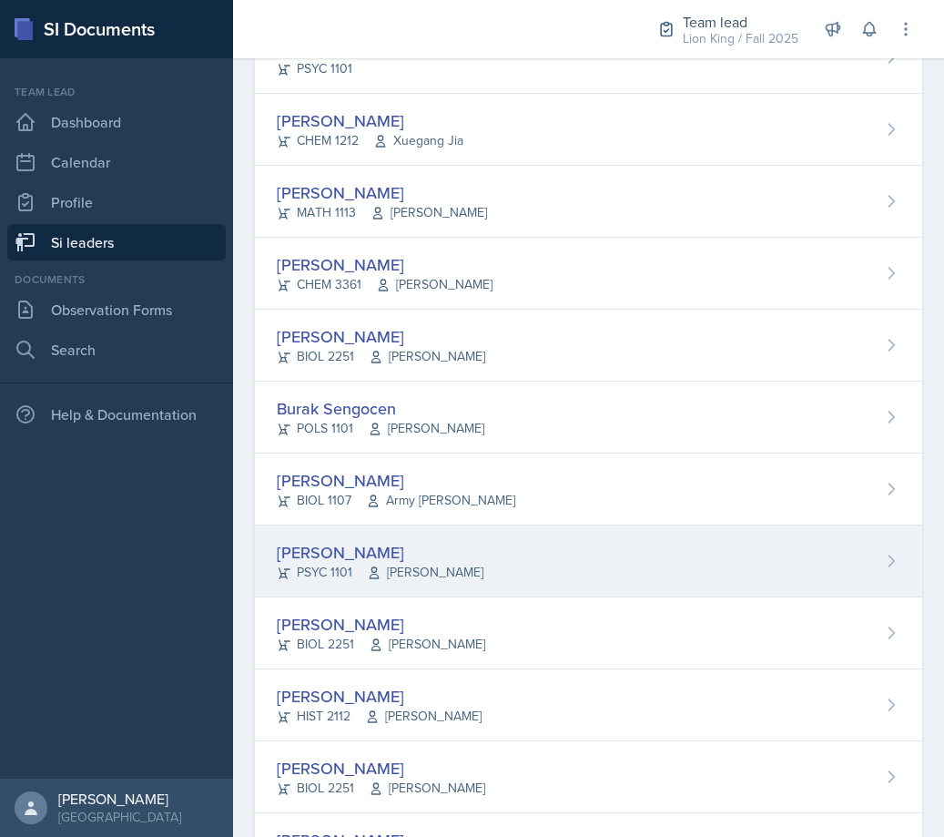
click at [480, 555] on div "Jared Stewart PSYC 1101 Andrew Blalock" at bounding box center [588, 561] width 667 height 72
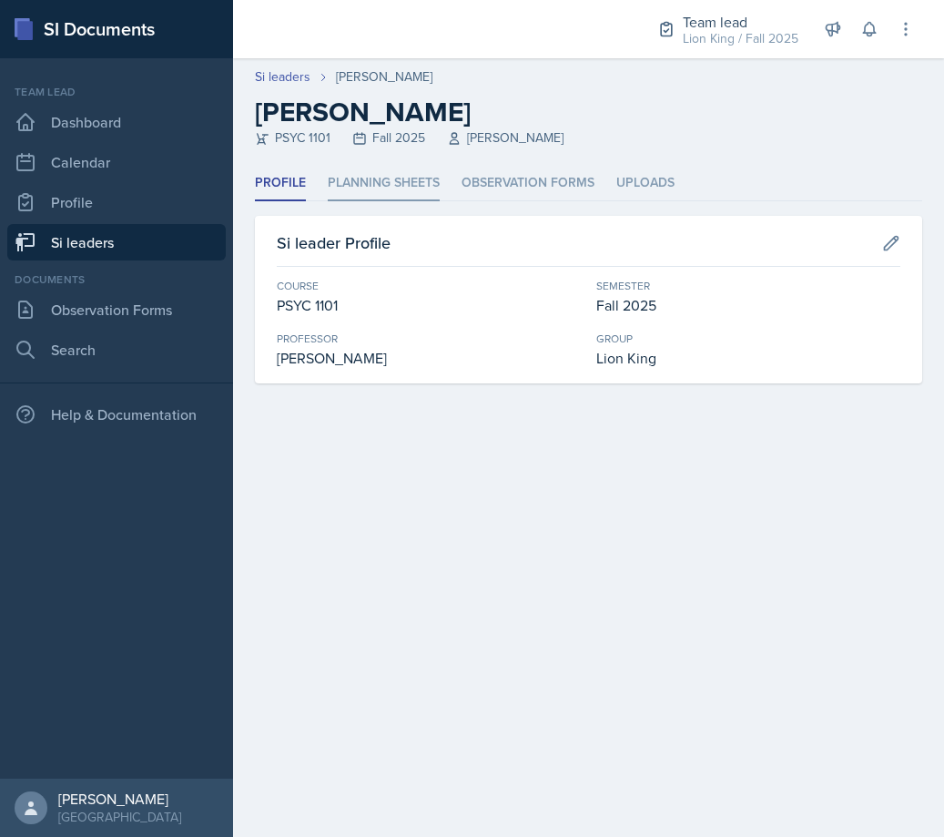
click at [407, 181] on li "Planning Sheets" at bounding box center [384, 184] width 112 height 36
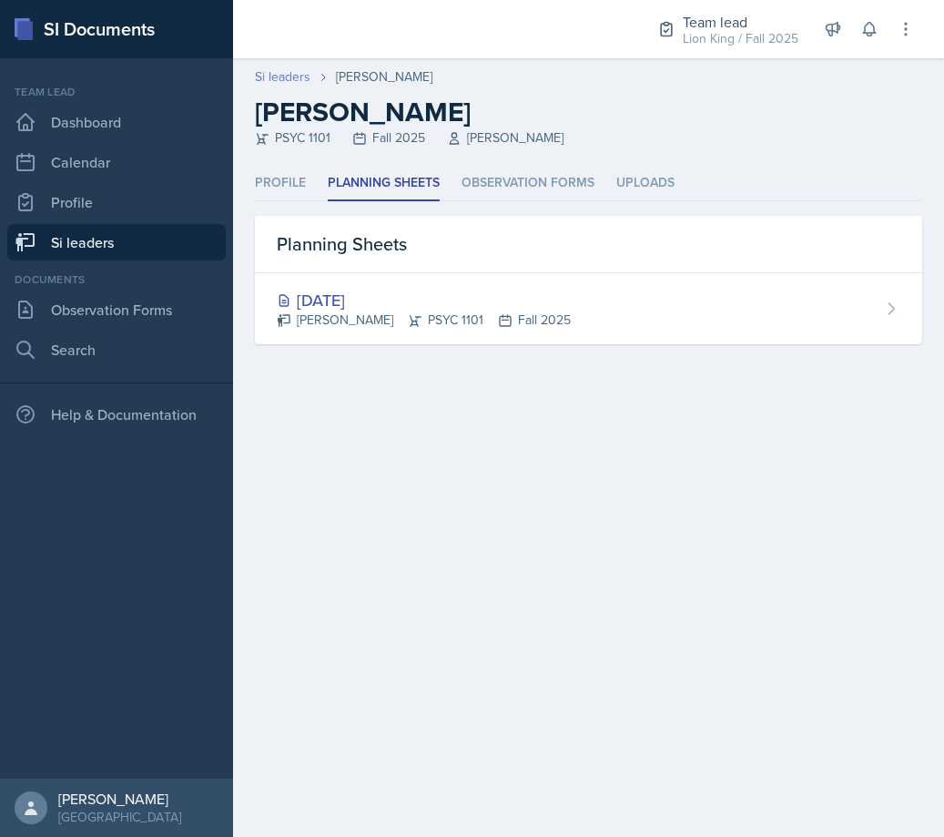
click at [289, 80] on link "Si leaders" at bounding box center [283, 76] width 56 height 19
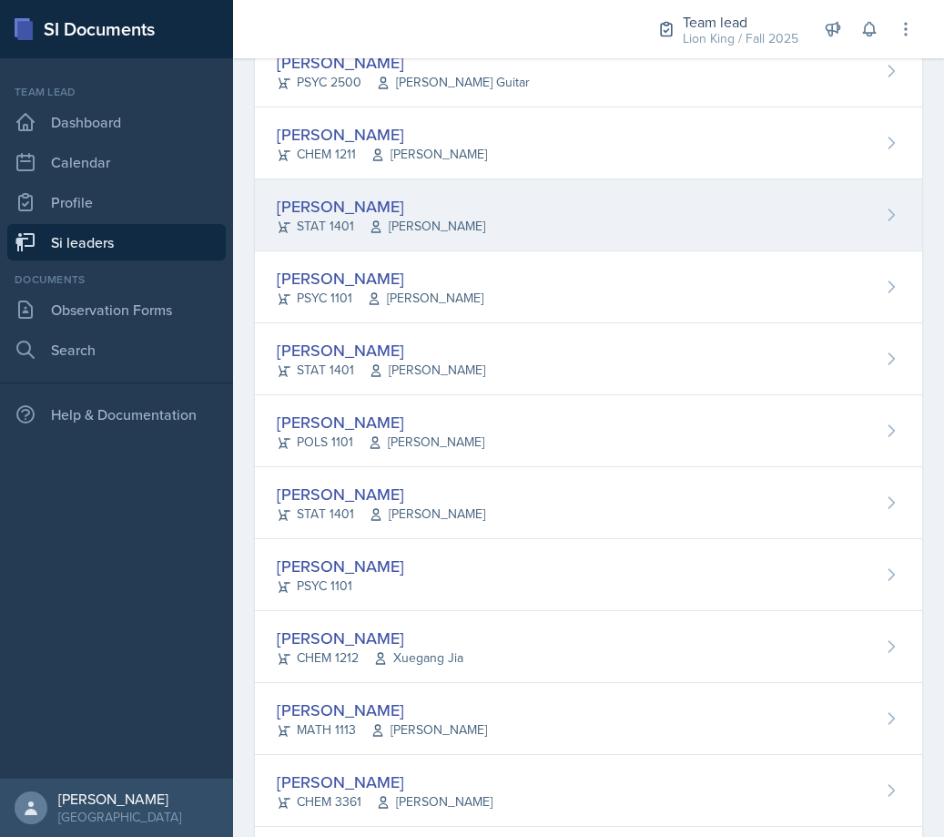
scroll to position [441, 0]
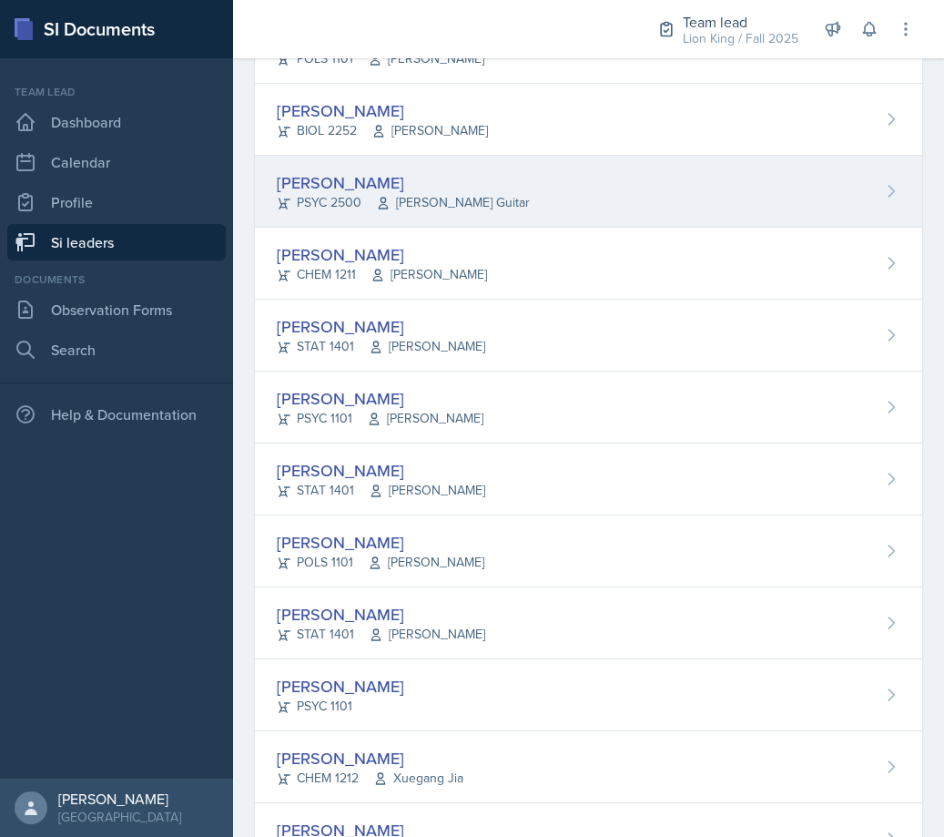
click at [512, 213] on div "[PERSON_NAME] PSYC 2500 [PERSON_NAME] Guitar" at bounding box center [588, 192] width 667 height 72
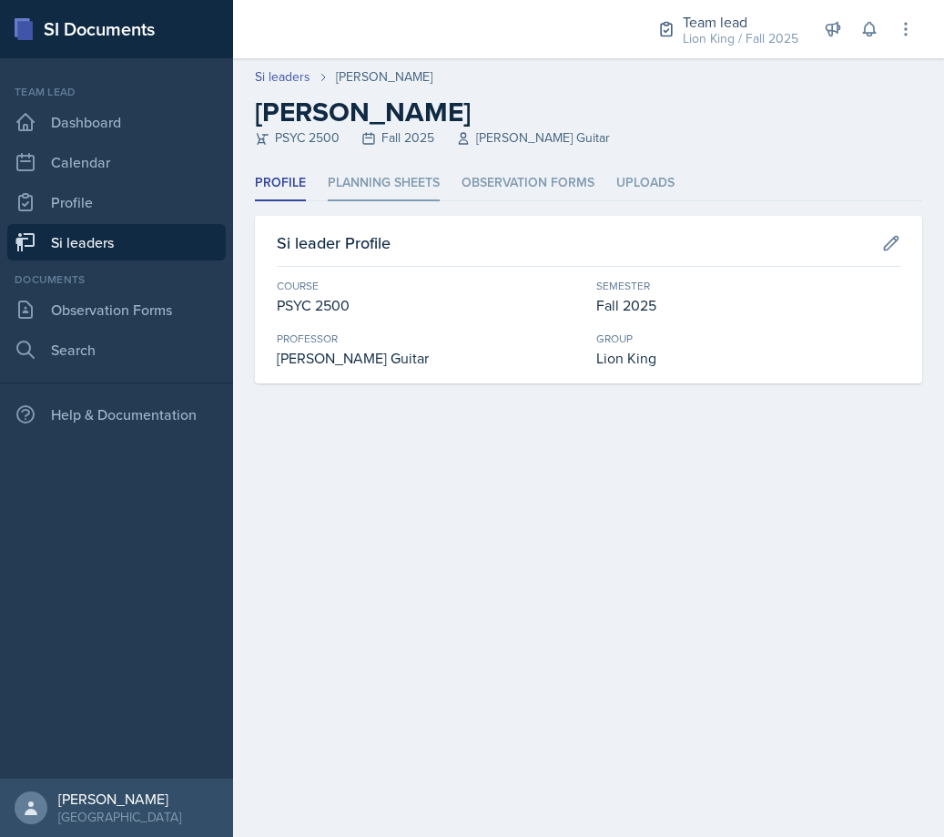
click at [405, 188] on li "Planning Sheets" at bounding box center [384, 184] width 112 height 36
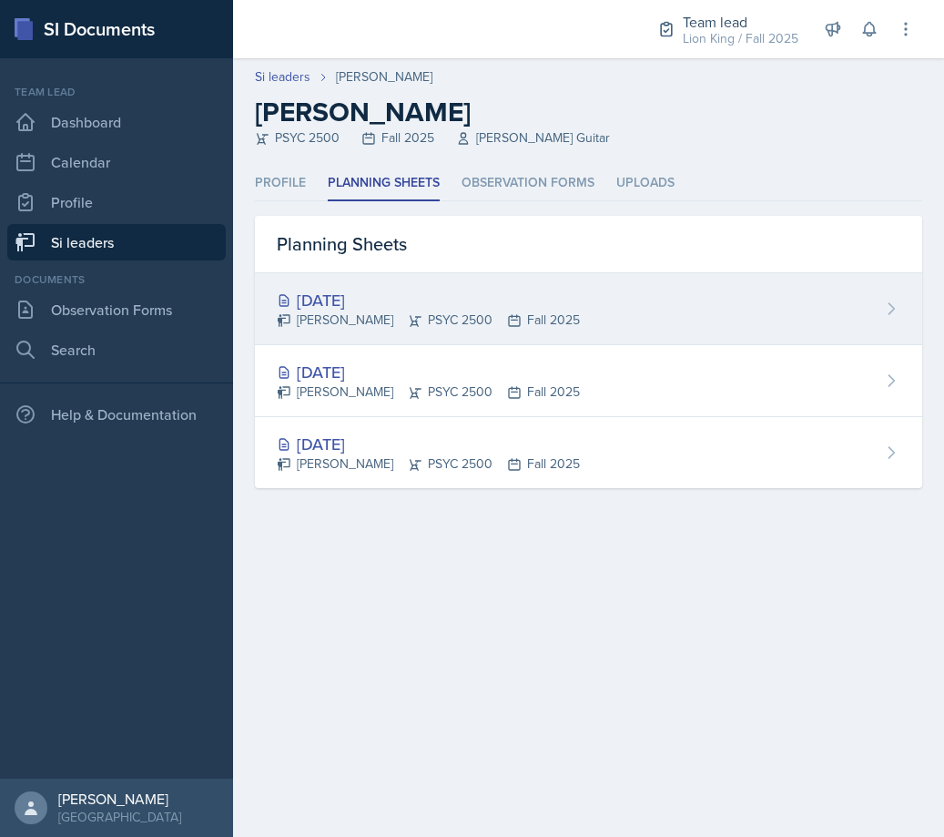
click at [476, 310] on div "Langston Hankerson PSYC 2500 Fall 2025" at bounding box center [428, 319] width 303 height 19
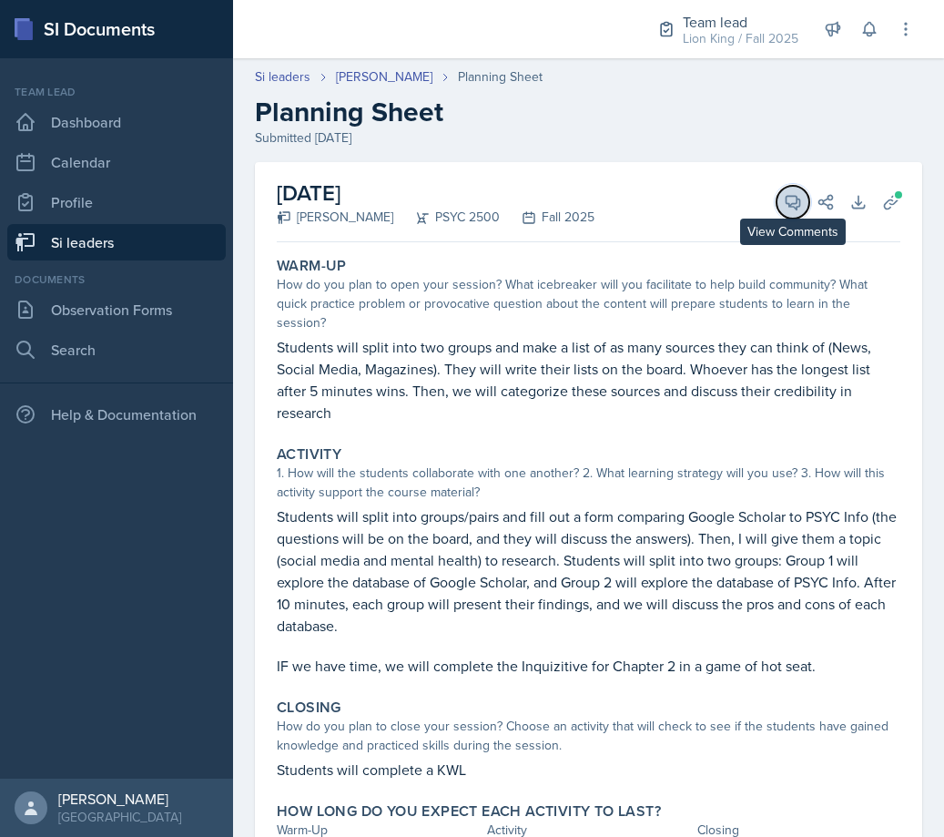
click at [784, 197] on icon at bounding box center [793, 202] width 18 height 18
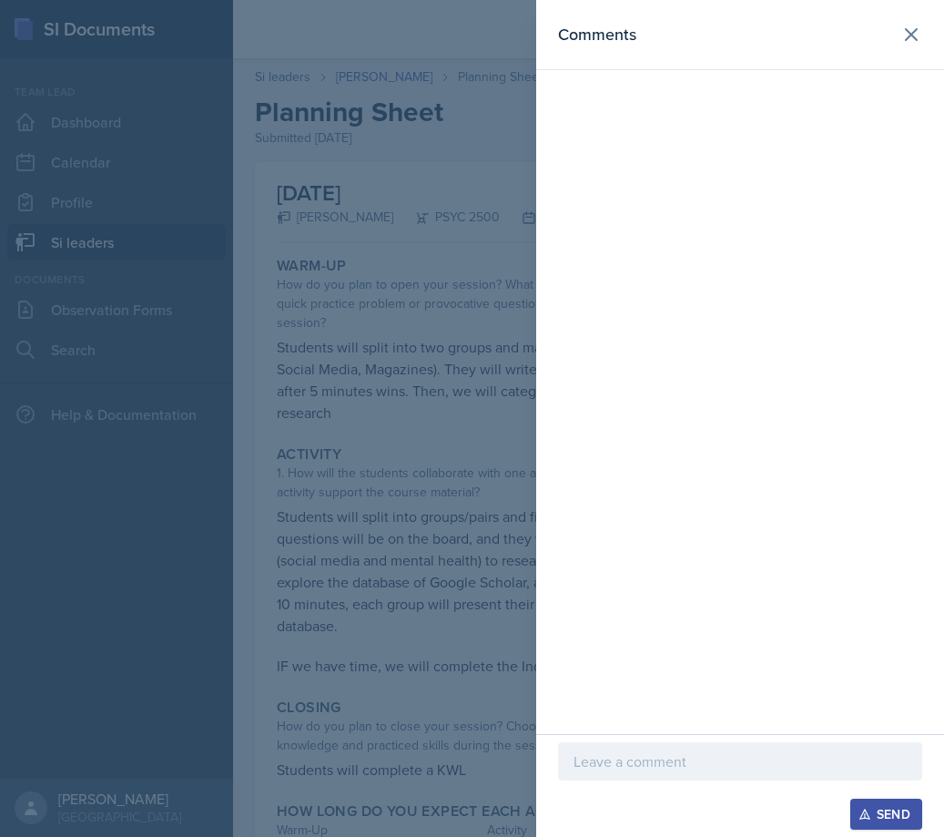
click at [688, 757] on p at bounding box center [739, 761] width 333 height 22
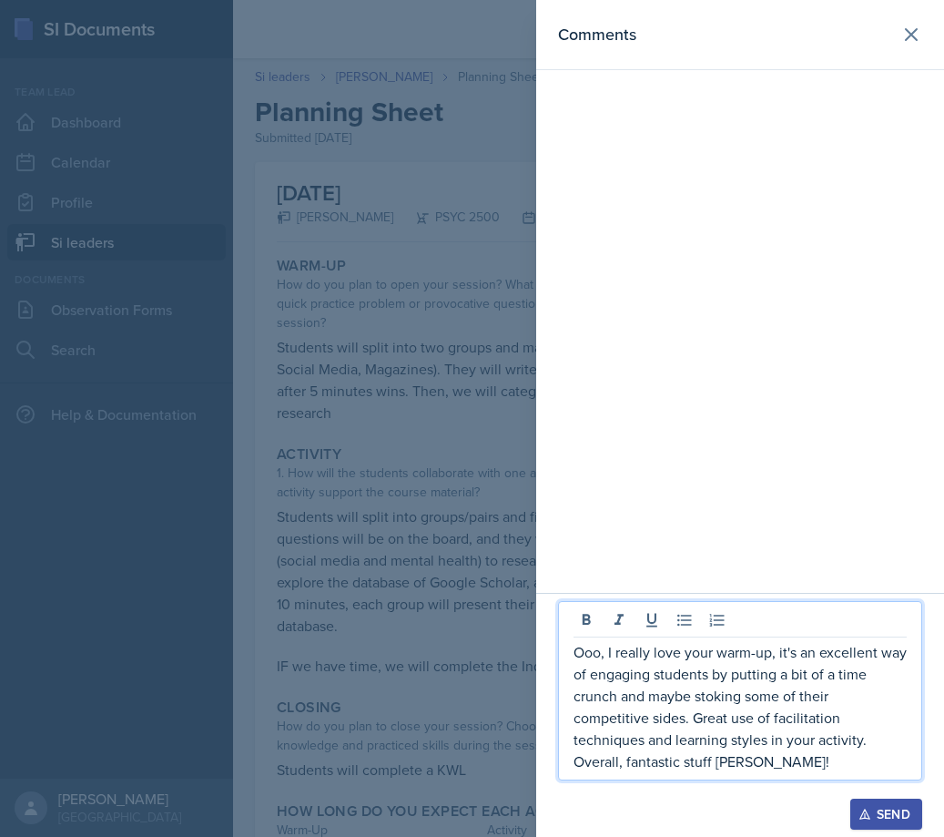
click at [909, 816] on div "Send" at bounding box center [886, 813] width 48 height 15
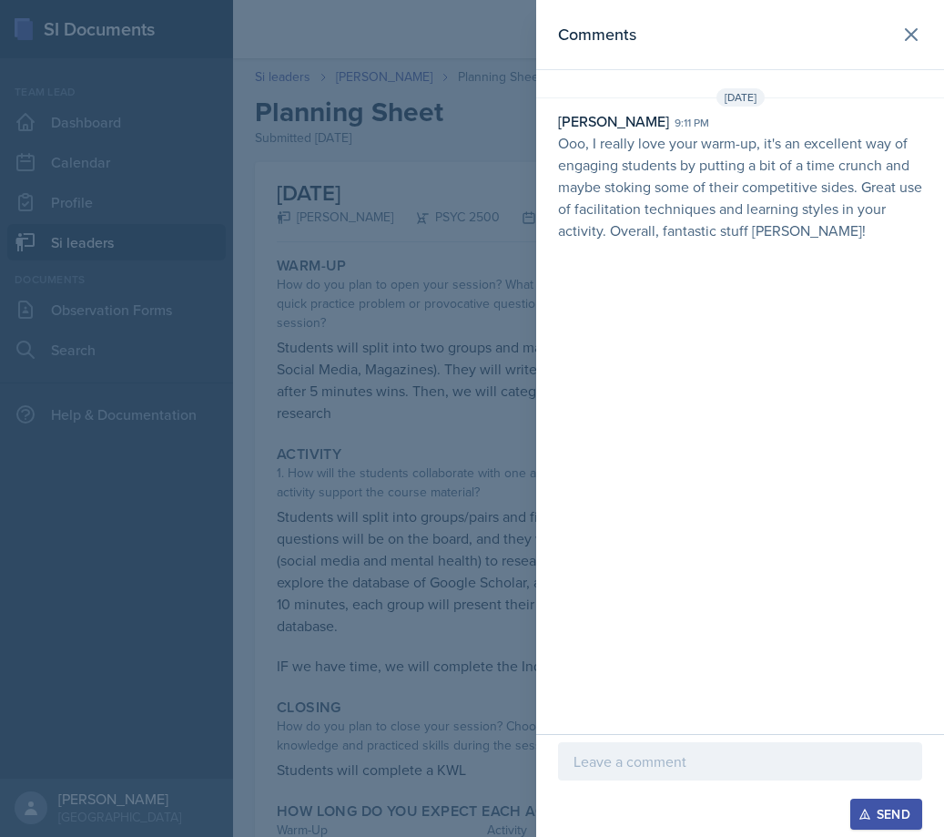
click at [488, 186] on div at bounding box center [472, 418] width 944 height 837
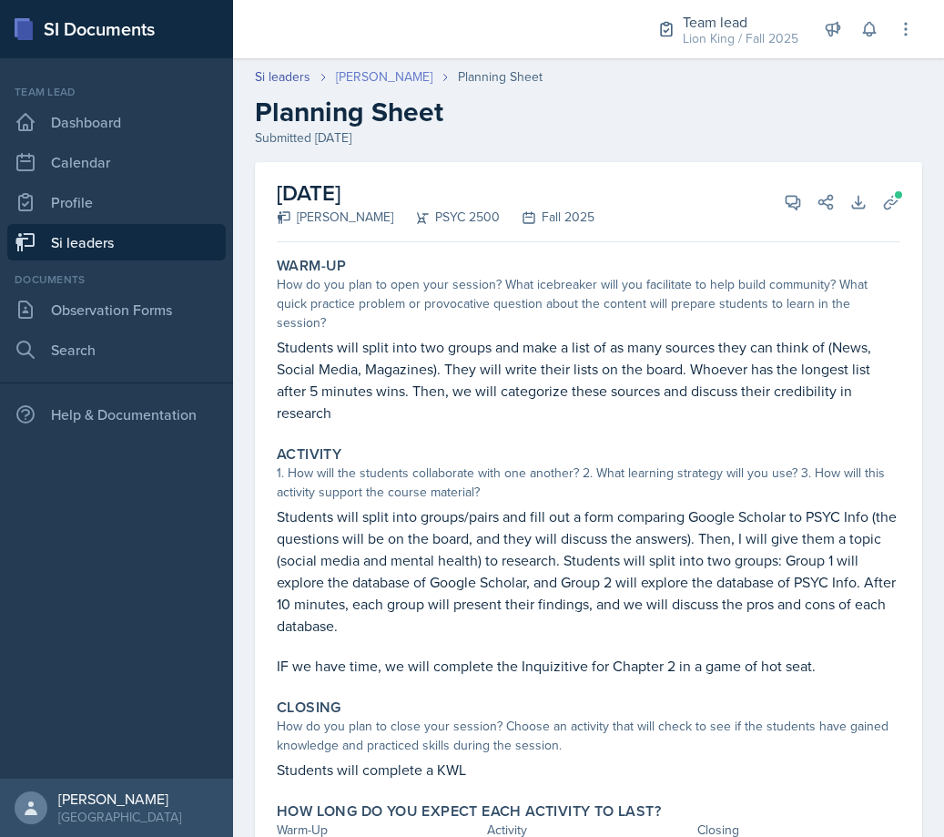
click at [424, 78] on link "[PERSON_NAME]" at bounding box center [384, 76] width 96 height 19
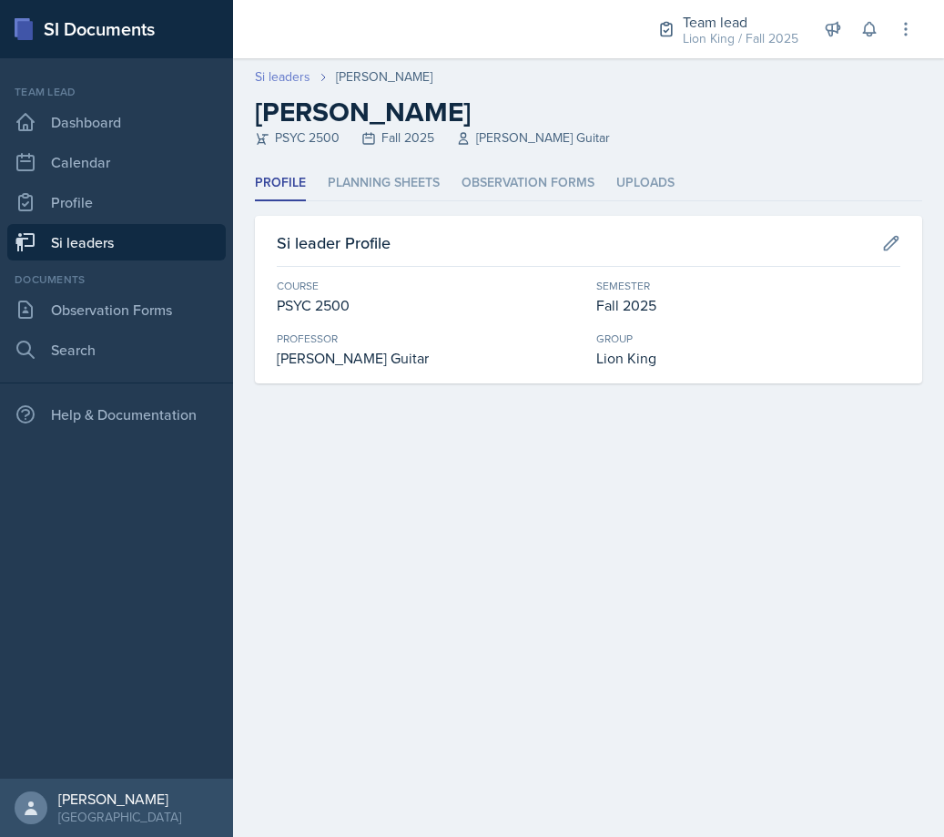
click at [279, 79] on link "Si leaders" at bounding box center [283, 76] width 56 height 19
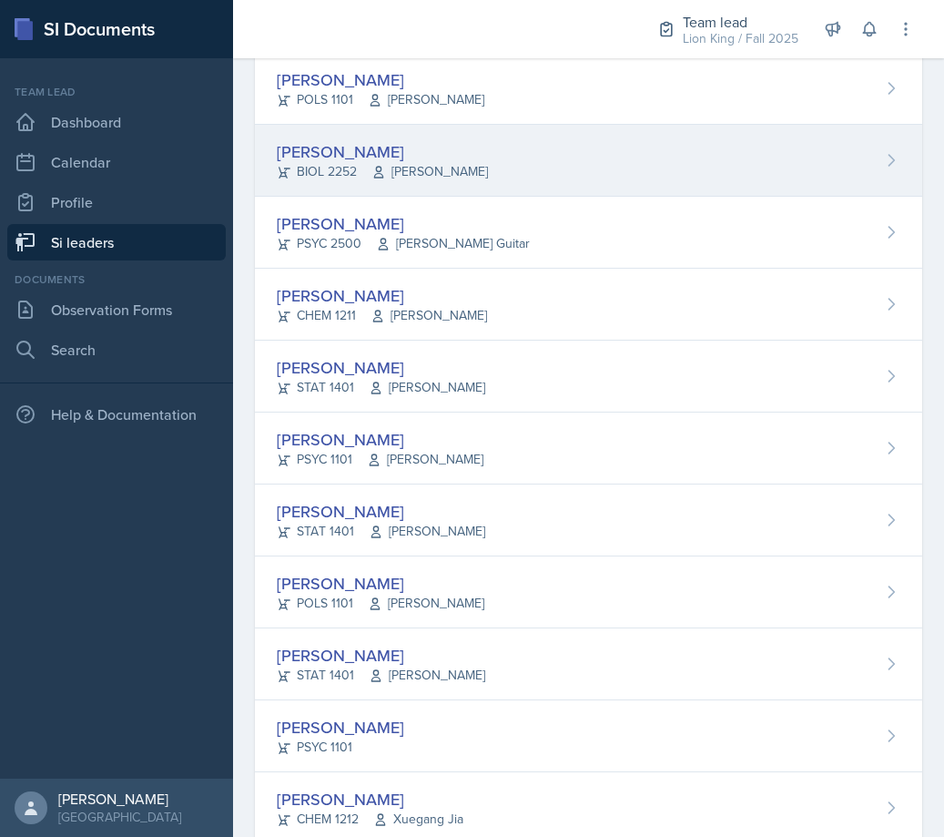
scroll to position [455, 0]
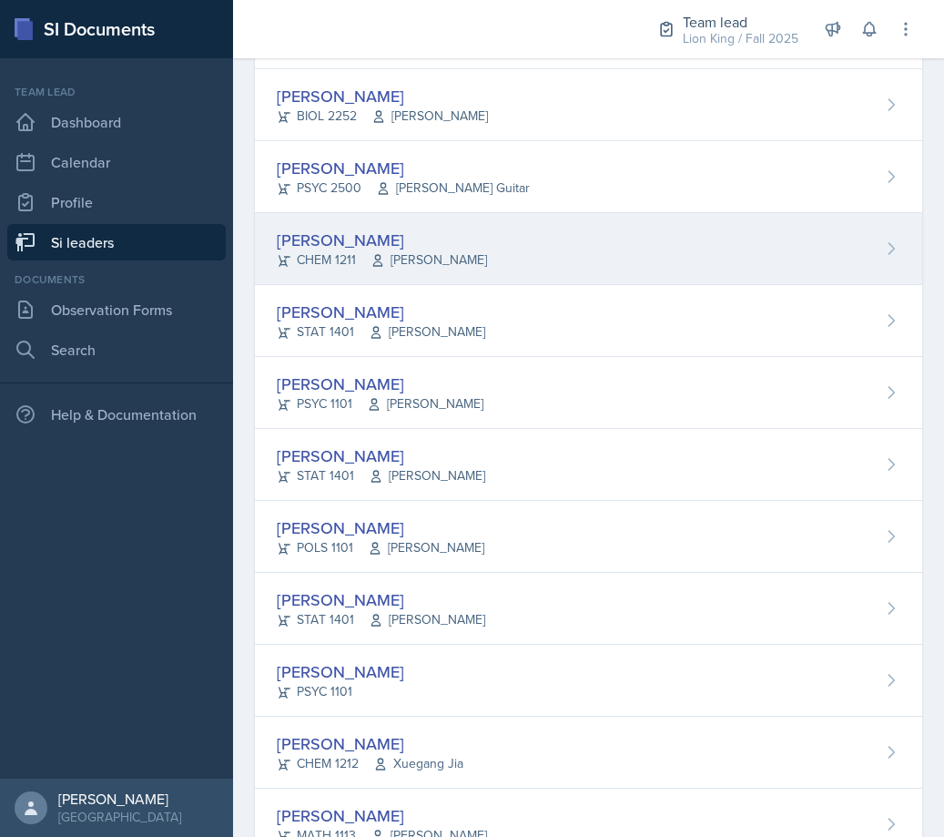
click at [482, 261] on div "Makaela Harris CHEM 1211 Yvonne Single" at bounding box center [588, 249] width 667 height 72
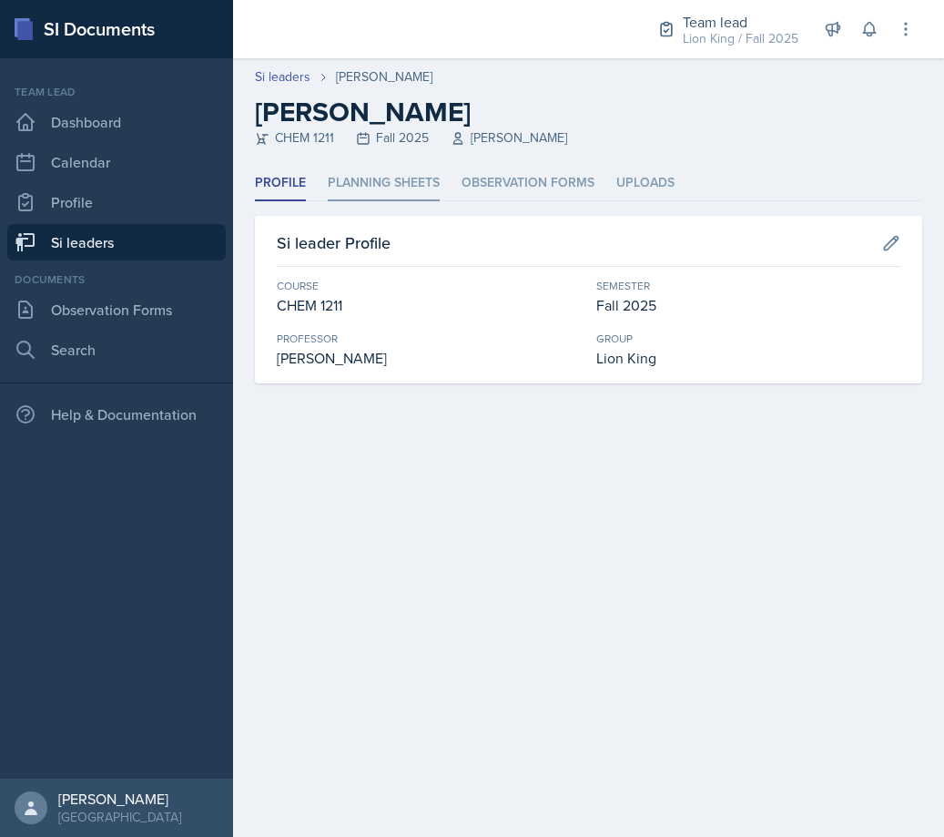
click at [392, 195] on li "Planning Sheets" at bounding box center [384, 184] width 112 height 36
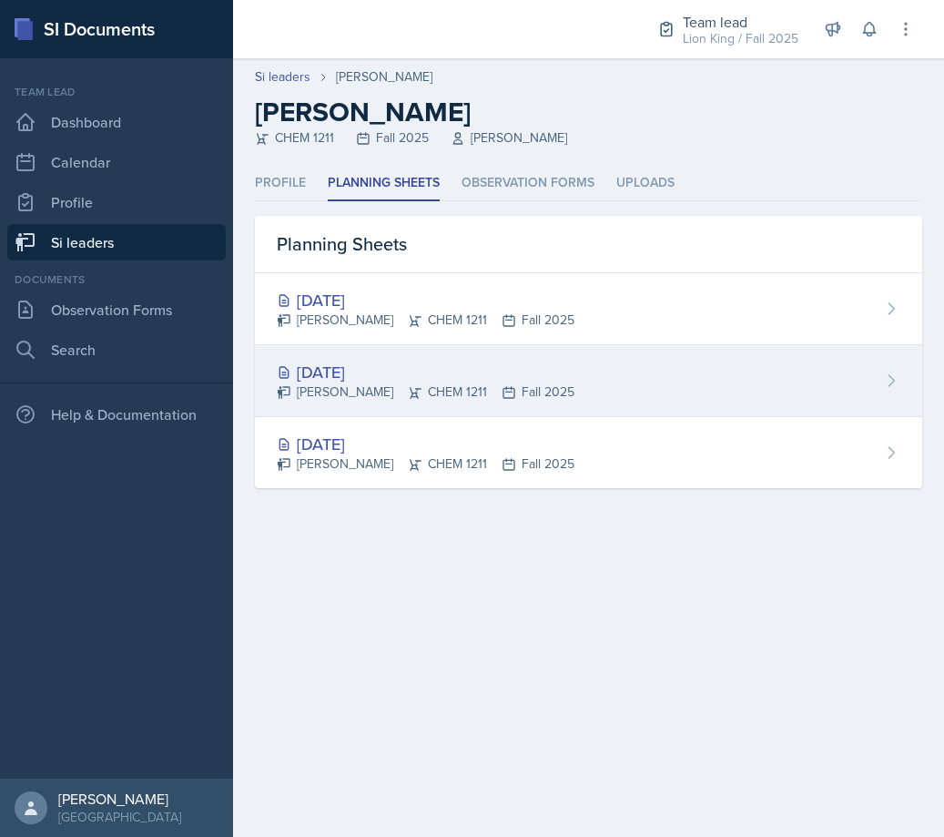
click at [515, 366] on div "[DATE]" at bounding box center [426, 372] width 298 height 25
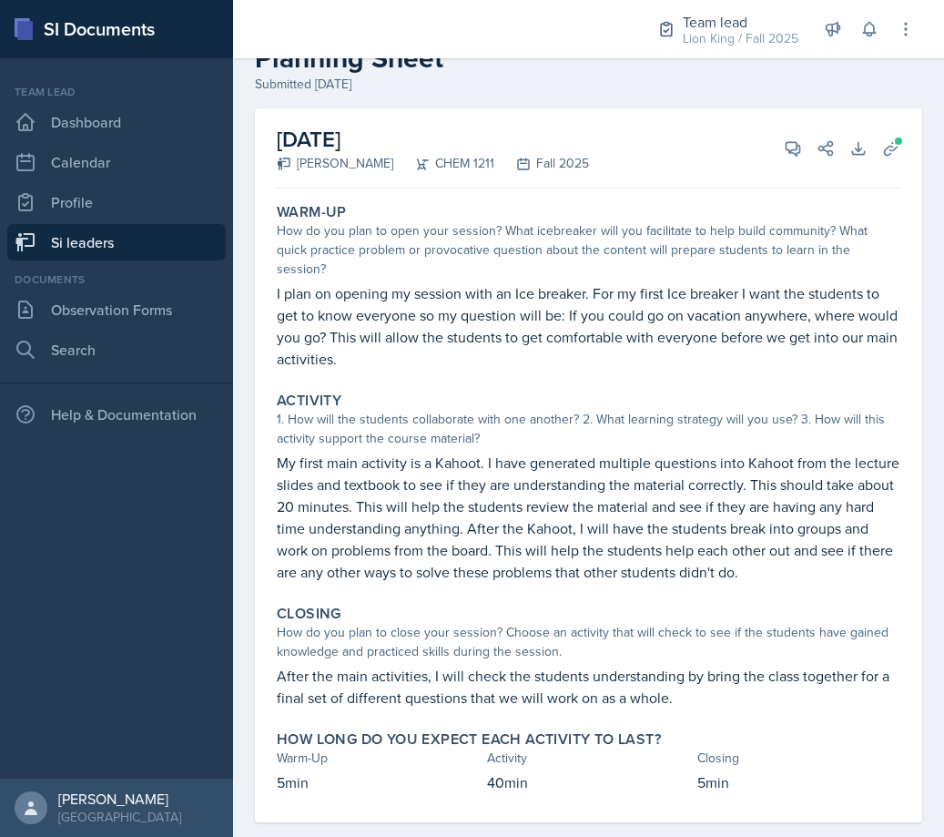
scroll to position [83, 0]
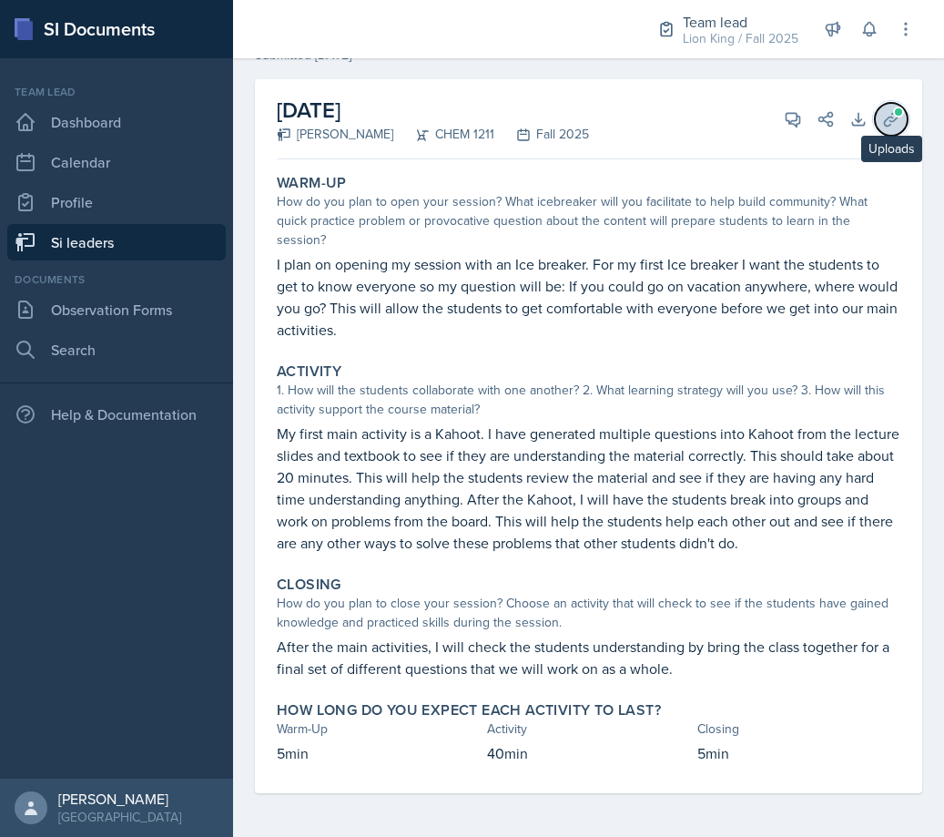
click at [893, 108] on span at bounding box center [898, 112] width 11 height 11
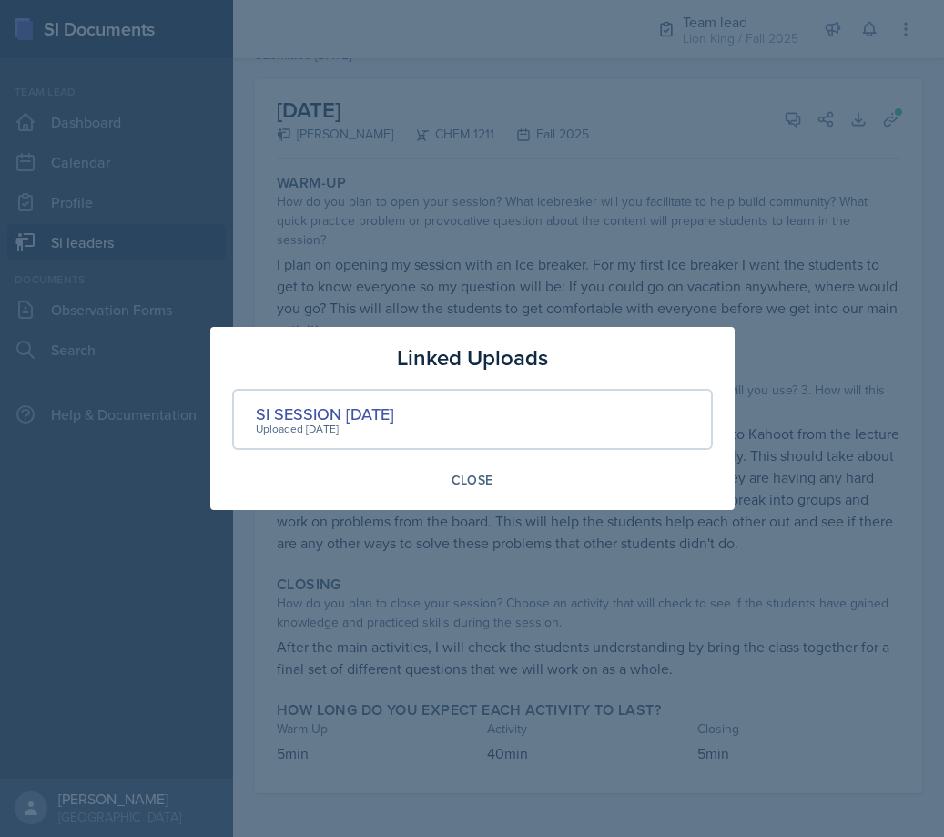
click at [374, 426] on div "Uploaded [DATE]" at bounding box center [325, 429] width 138 height 16
click at [375, 415] on div "SI SESSION [DATE]" at bounding box center [325, 413] width 138 height 25
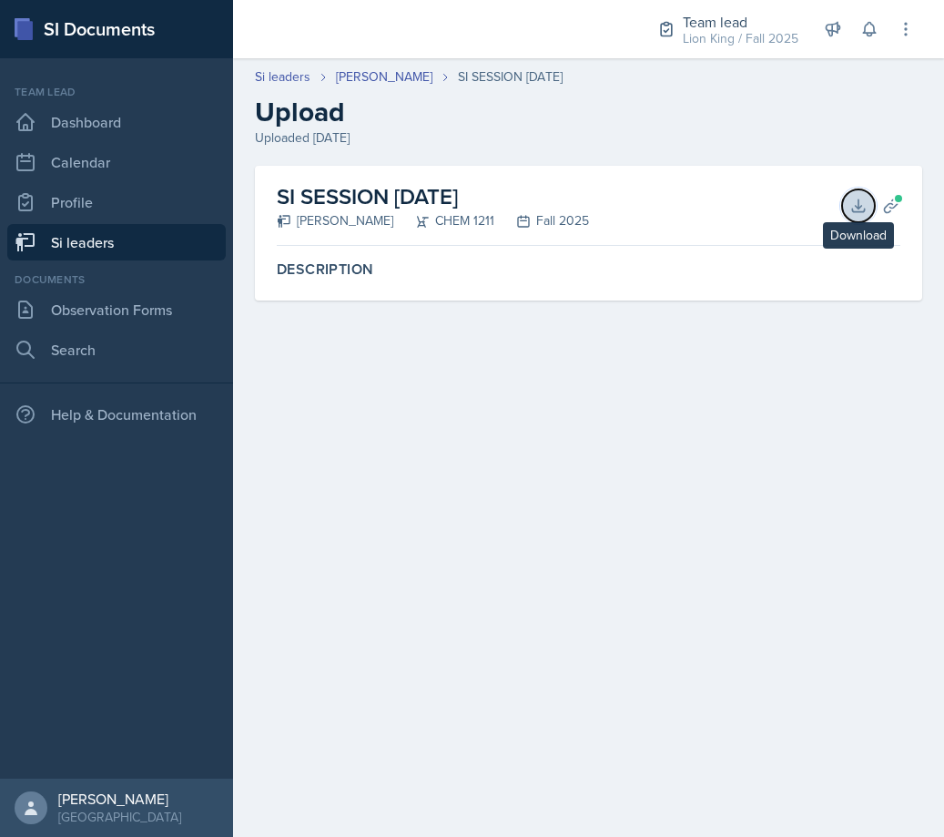
click at [864, 208] on icon at bounding box center [858, 205] width 12 height 12
click at [487, 82] on div "SI SESSION [DATE]" at bounding box center [510, 76] width 105 height 19
click at [399, 75] on link "[PERSON_NAME]" at bounding box center [384, 76] width 96 height 19
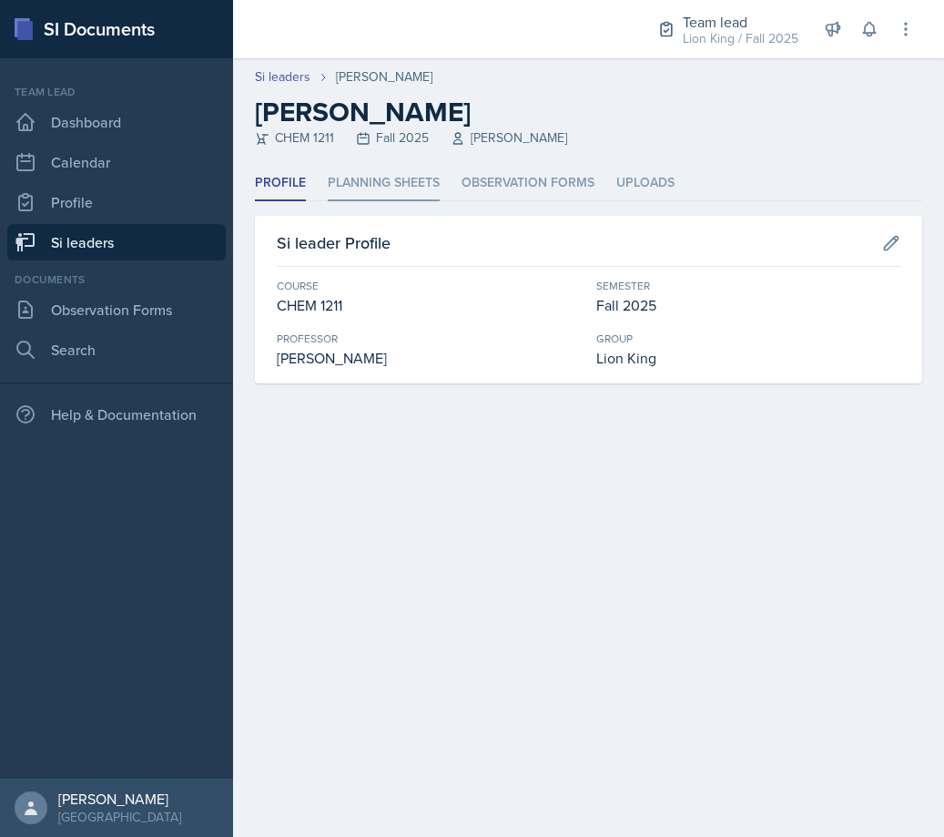
click at [399, 186] on li "Planning Sheets" at bounding box center [384, 184] width 112 height 36
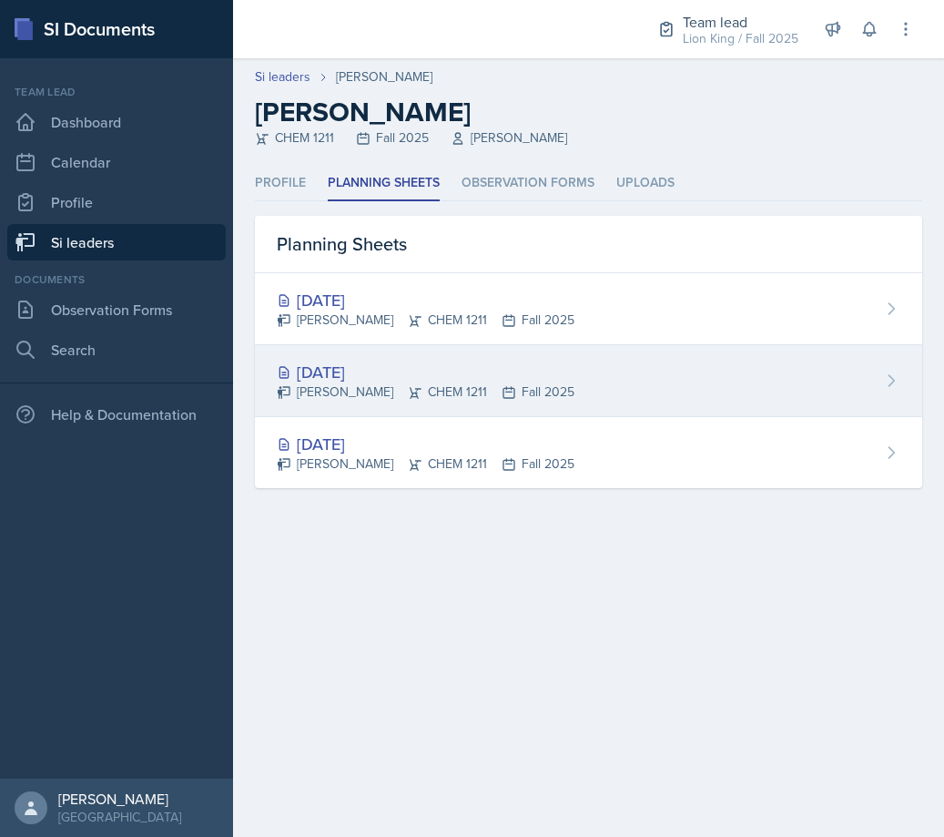
click at [458, 361] on div "[DATE]" at bounding box center [426, 372] width 298 height 25
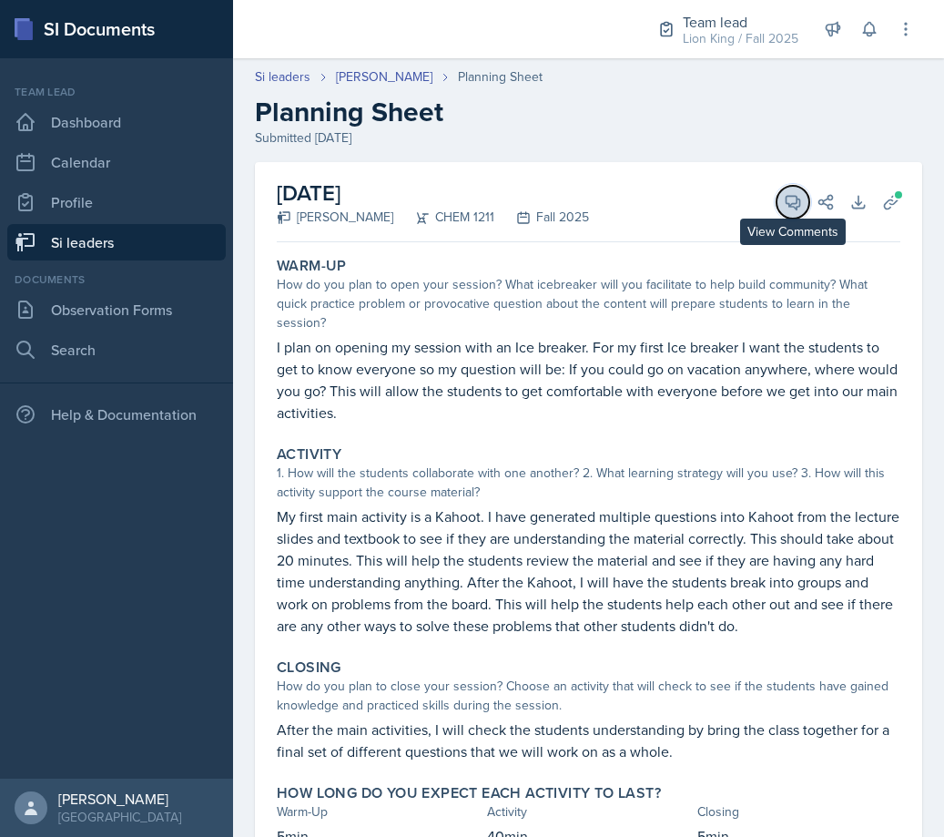
click at [781, 186] on button "View Comments" at bounding box center [792, 202] width 33 height 33
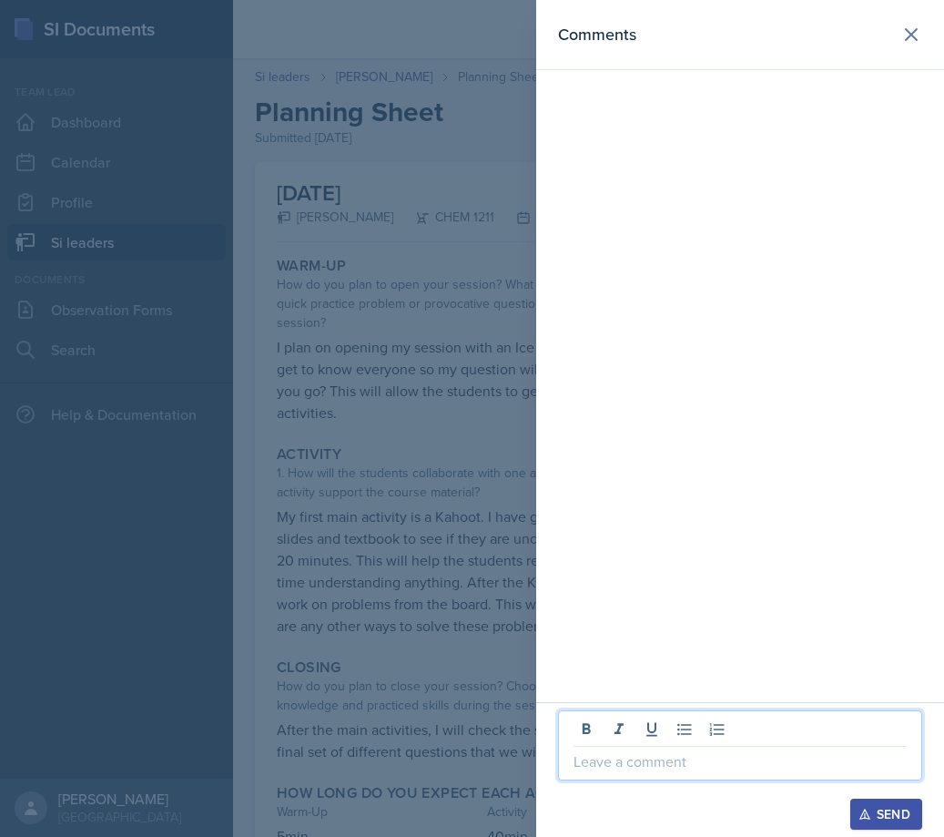
click at [640, 771] on p at bounding box center [739, 761] width 333 height 22
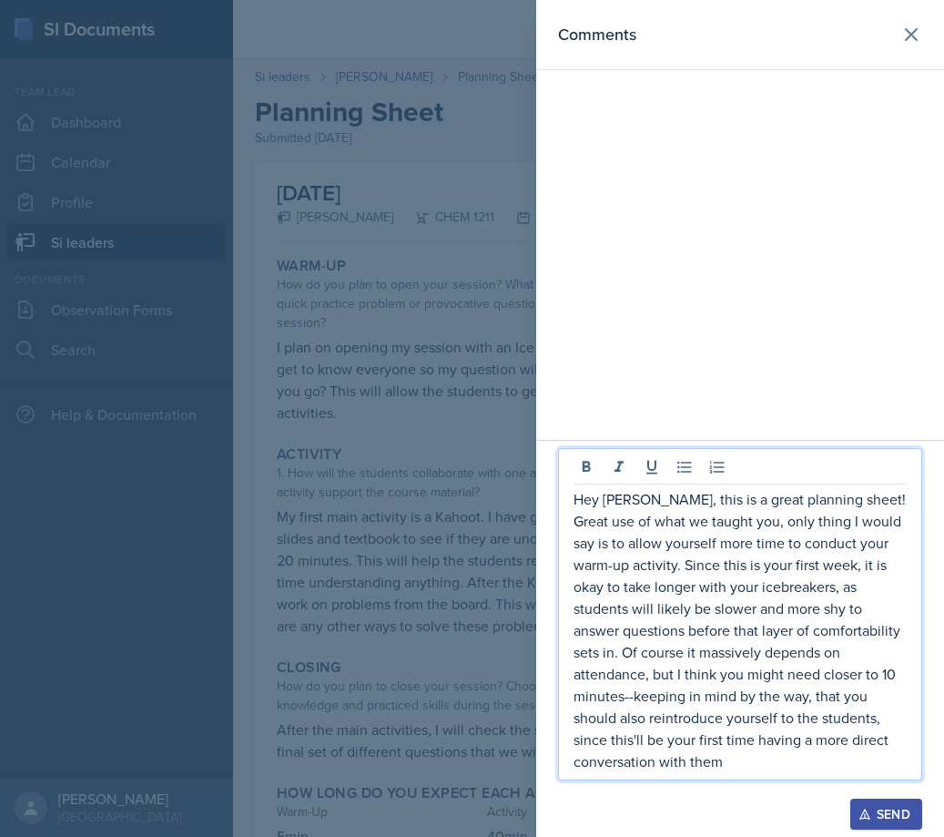
click at [877, 821] on div "Send" at bounding box center [886, 813] width 48 height 15
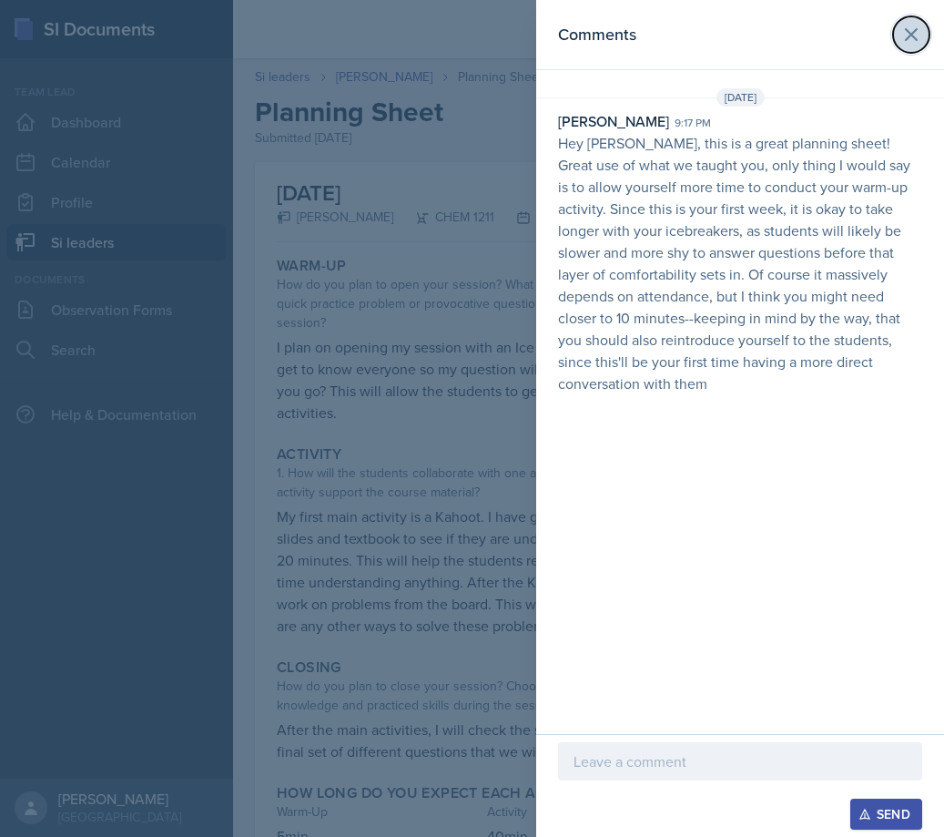
click at [898, 30] on button at bounding box center [911, 34] width 36 height 36
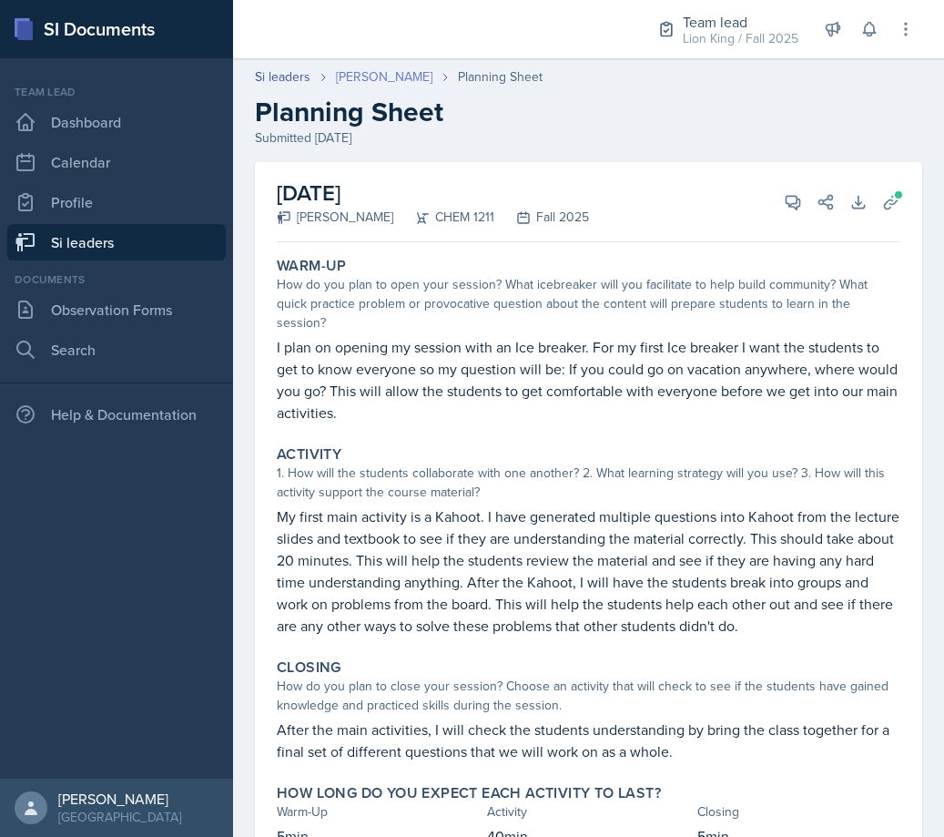
click at [381, 80] on link "[PERSON_NAME]" at bounding box center [384, 76] width 96 height 19
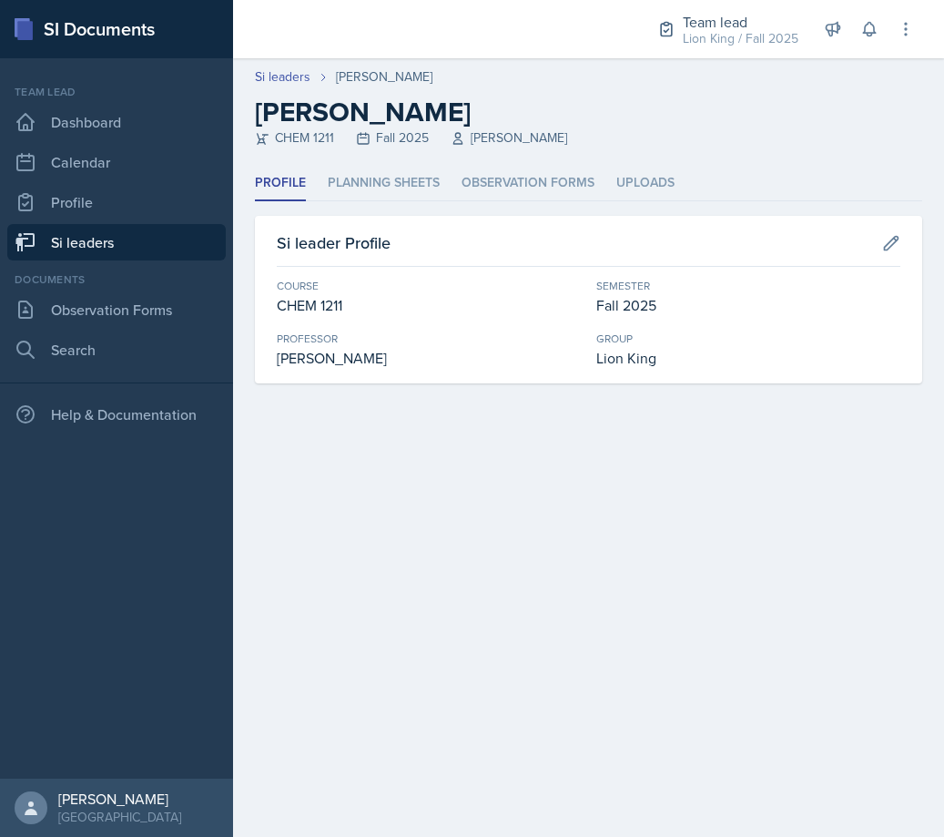
click at [388, 164] on header "Si leaders Makaela Harris Makaela Harris CHEM 1211 Fall 2025 Yvonne Single" at bounding box center [588, 111] width 711 height 107
click at [390, 171] on li "Planning Sheets" at bounding box center [384, 184] width 112 height 36
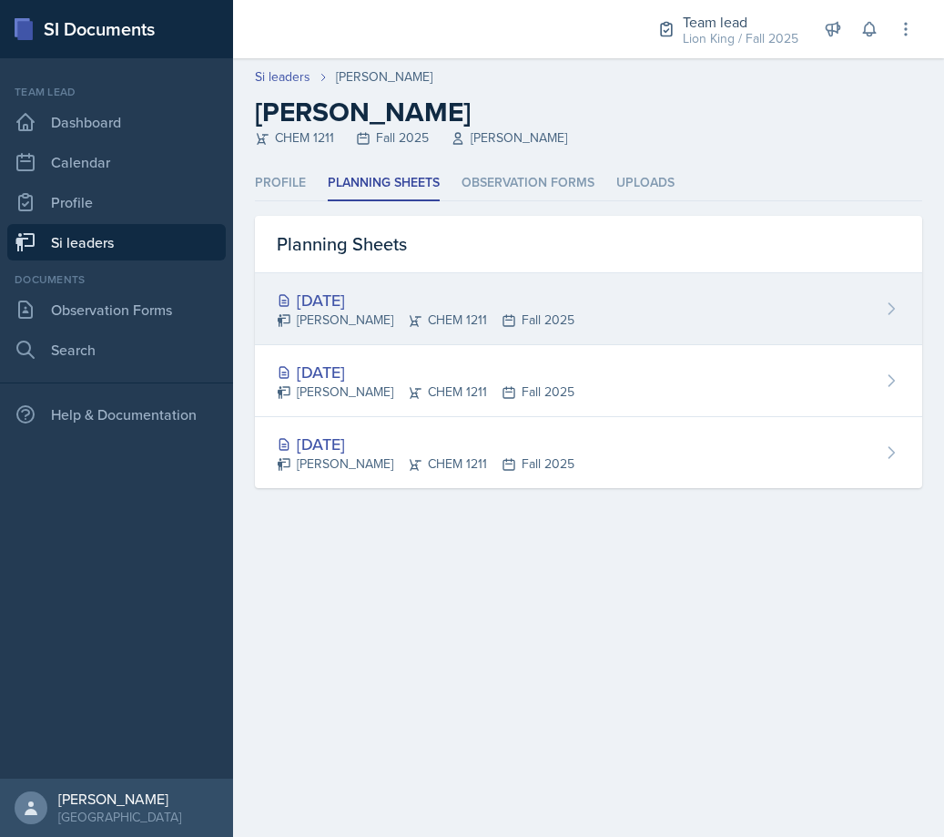
click at [478, 304] on div "[DATE]" at bounding box center [426, 300] width 298 height 25
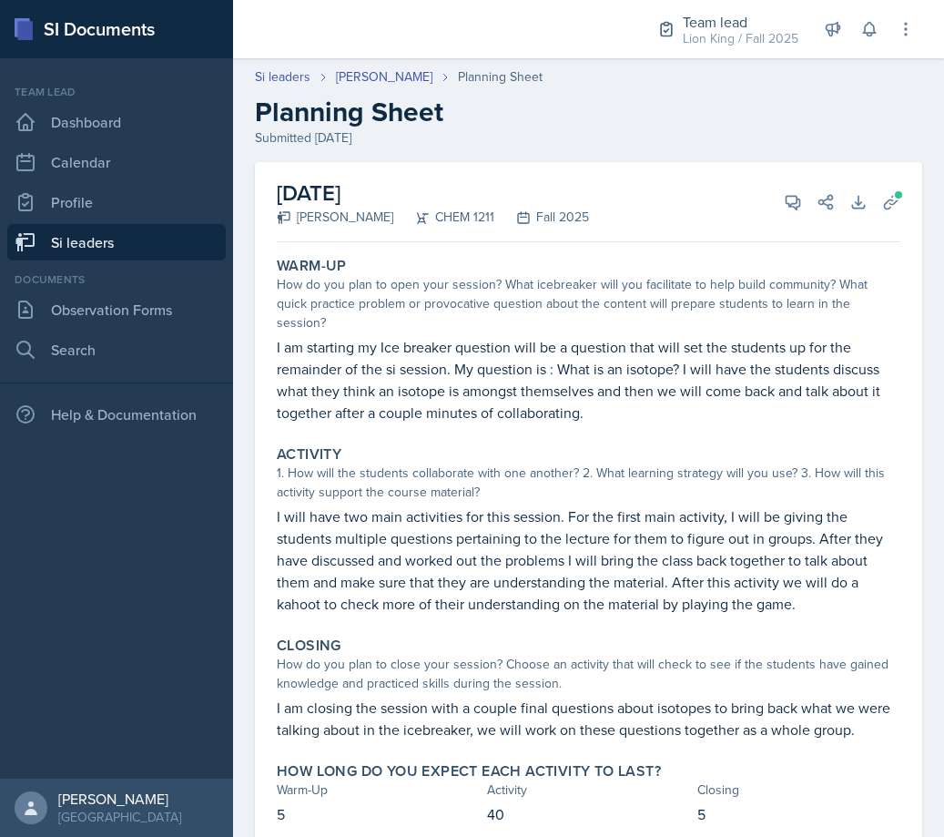
scroll to position [83, 0]
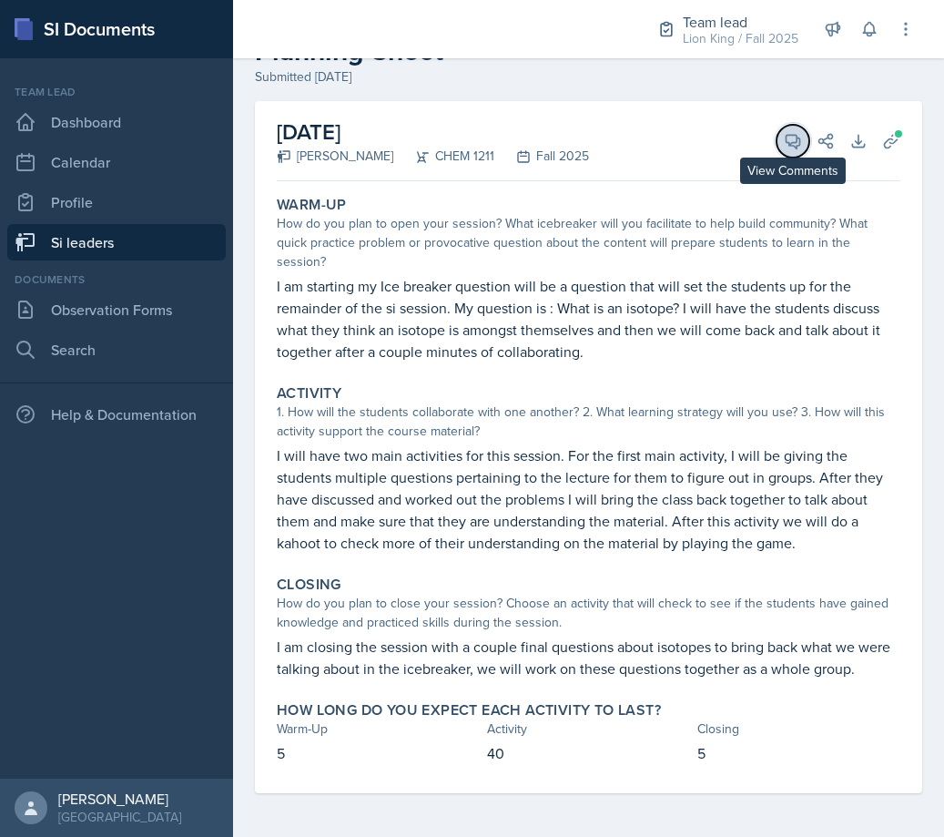
click at [790, 125] on button "View Comments" at bounding box center [792, 141] width 33 height 33
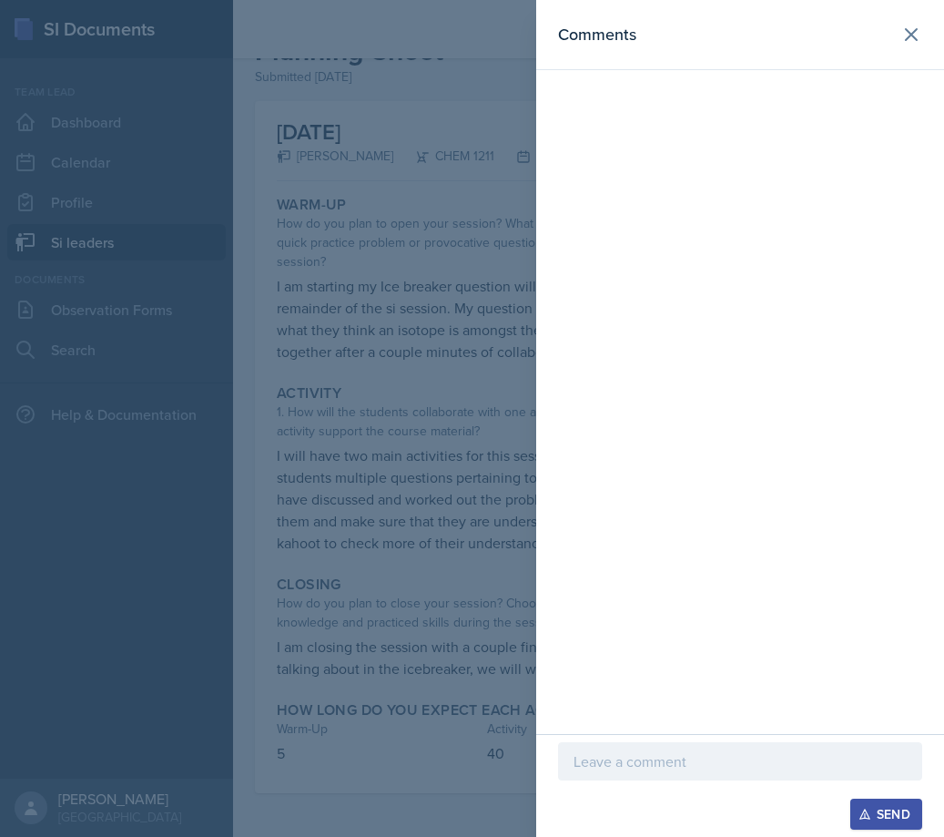
click at [668, 742] on div at bounding box center [740, 761] width 364 height 38
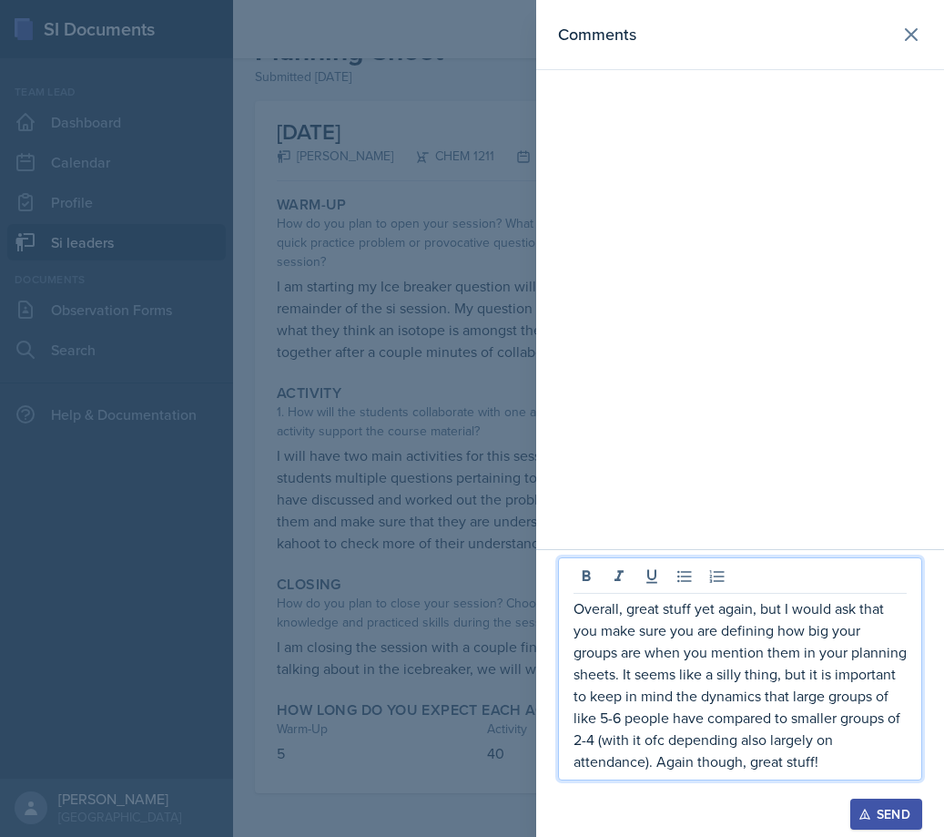
click at [860, 809] on icon "button" at bounding box center [864, 813] width 13 height 13
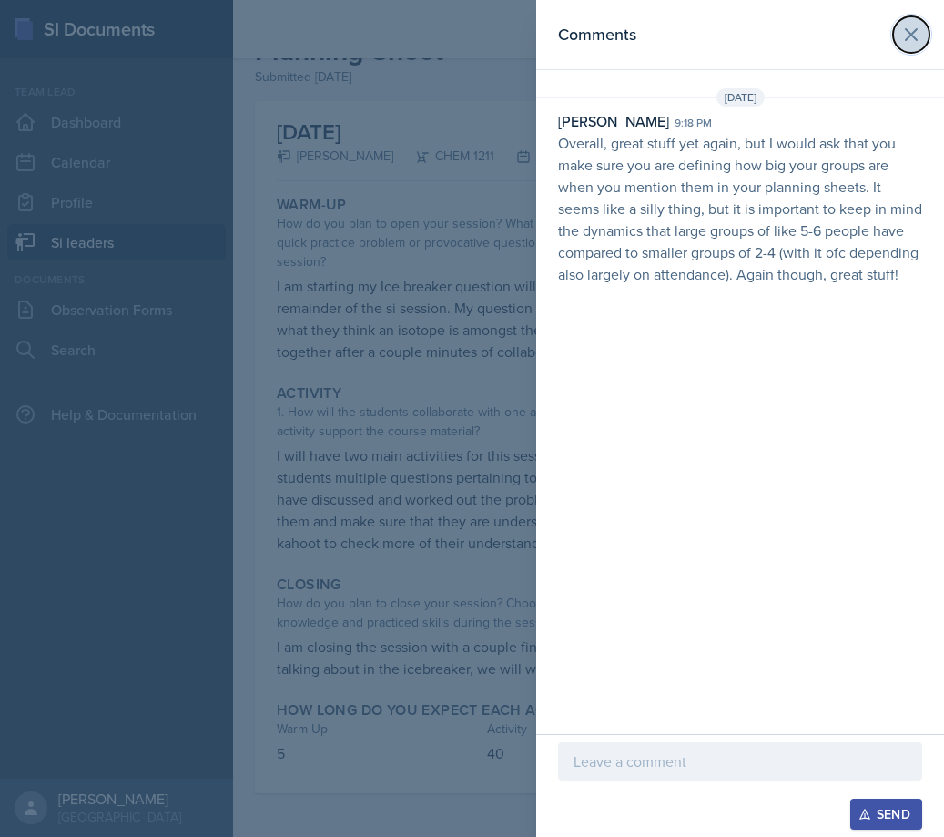
click at [907, 37] on icon at bounding box center [911, 35] width 22 height 22
